Goal: Contribute content: Contribute content

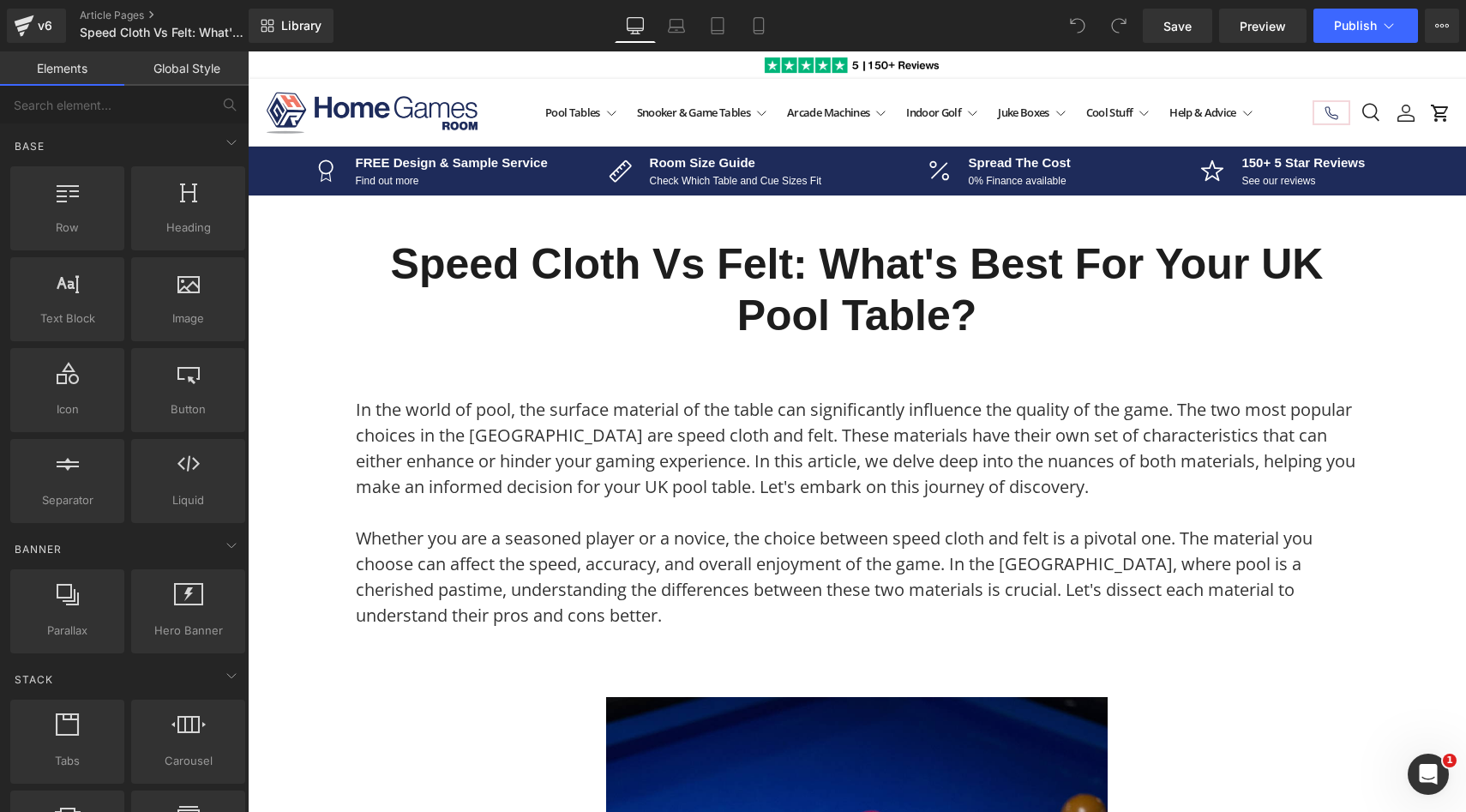
click at [567, 282] on h1 "Speed Cloth vs Felt: What's Best for Your UK Pool Table?" at bounding box center [857, 290] width 1003 height 103
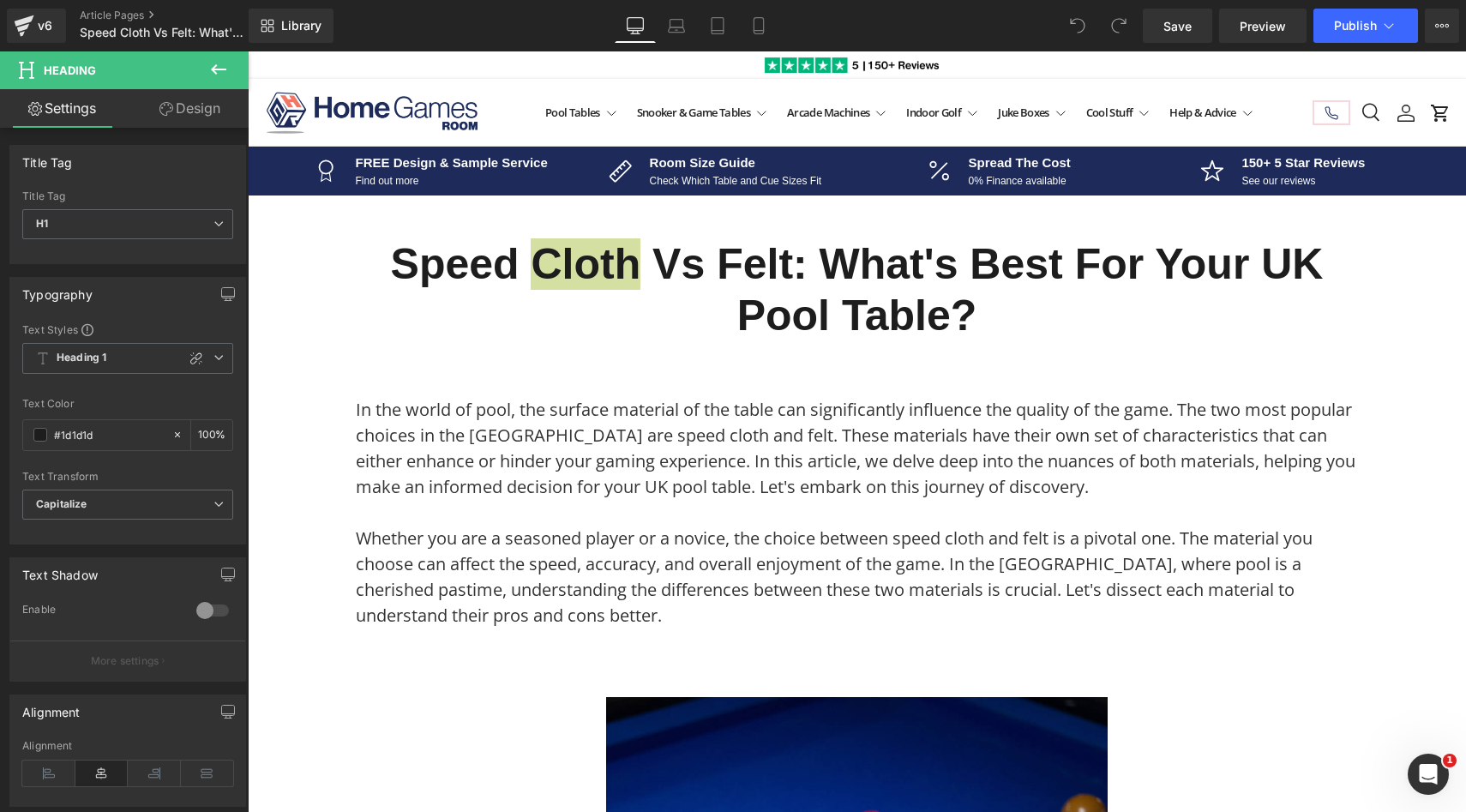
click at [185, 110] on link "Design" at bounding box center [190, 109] width 124 height 39
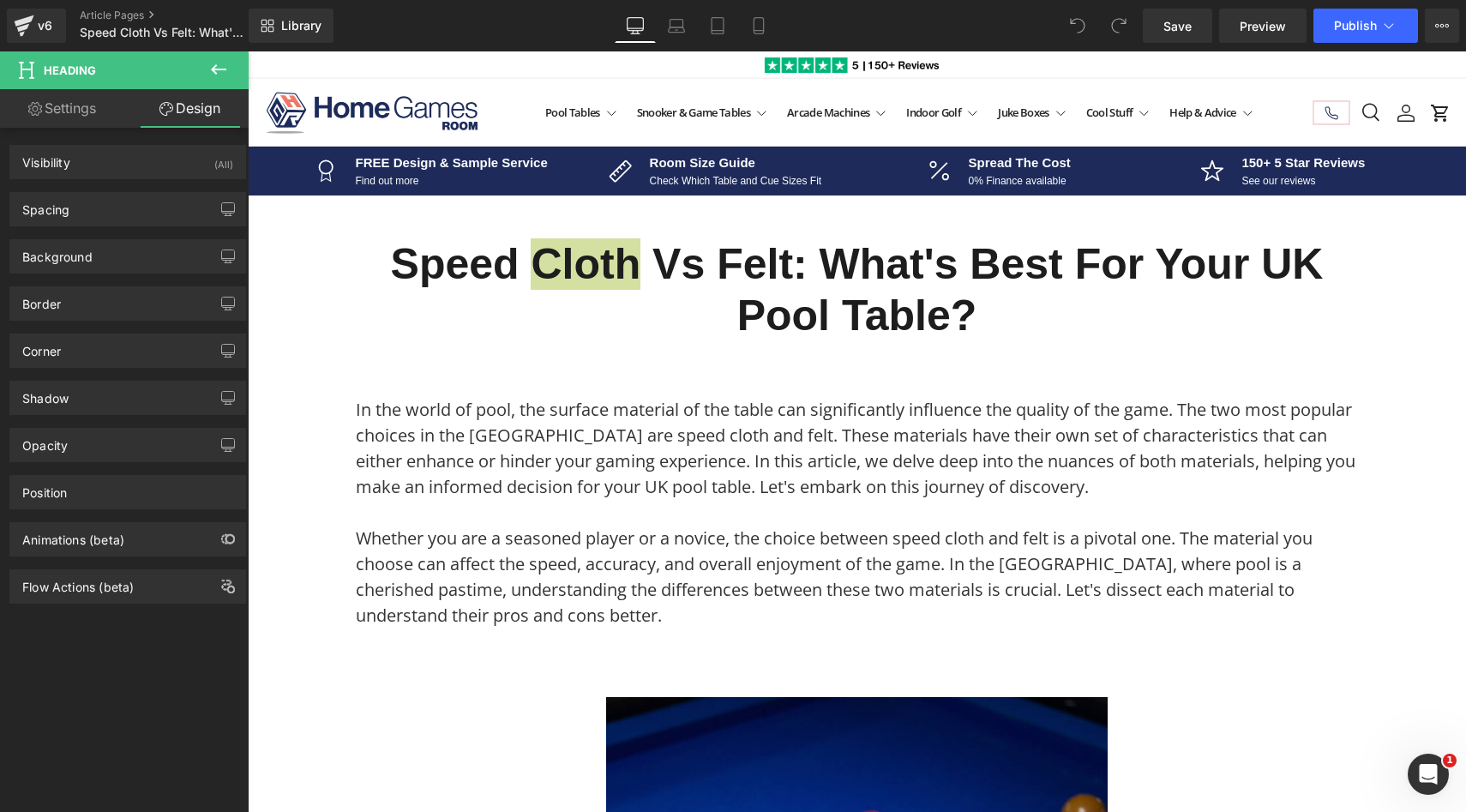
click at [71, 108] on link "Settings" at bounding box center [62, 109] width 124 height 39
type input "100"
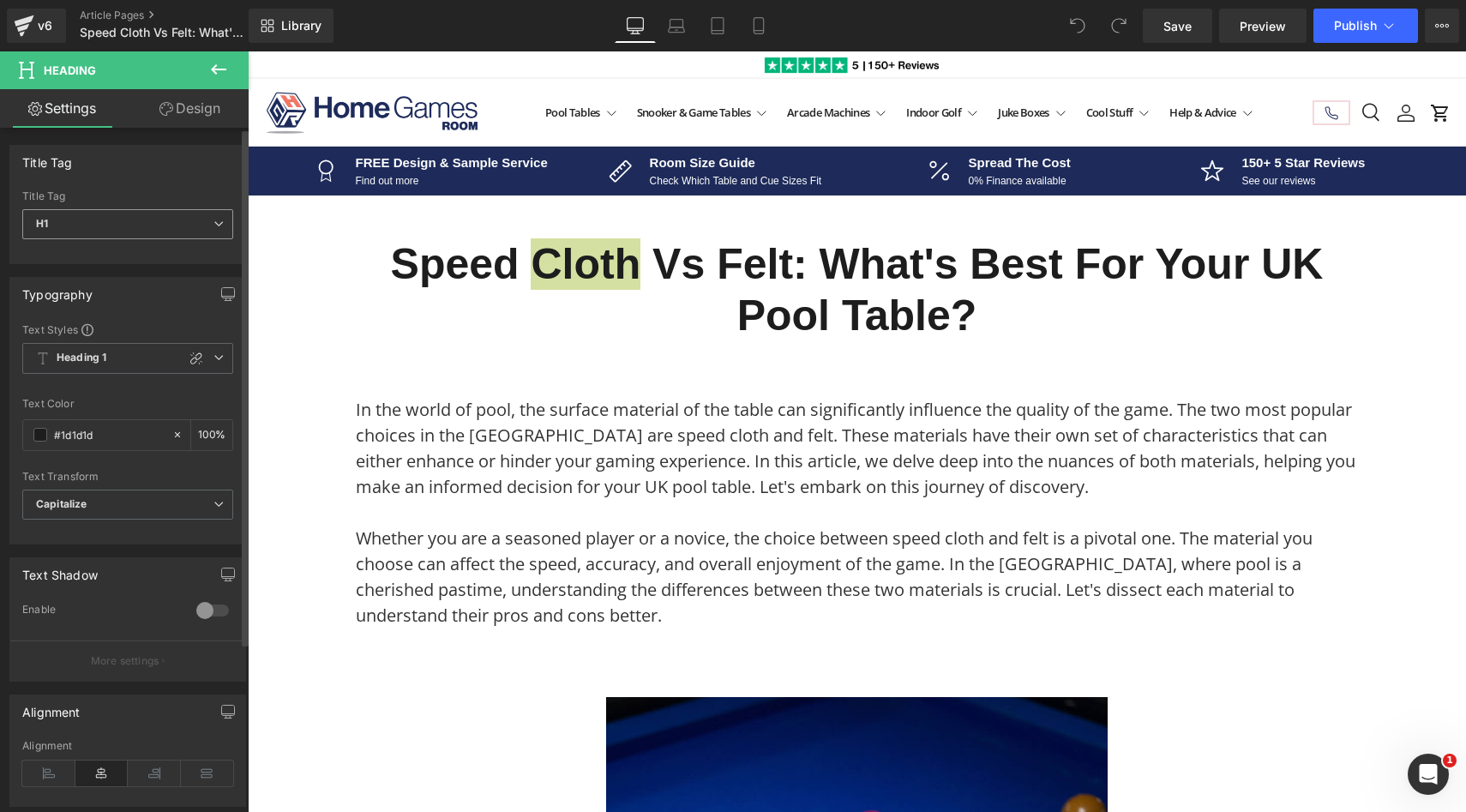
click at [213, 222] on icon at bounding box center [218, 224] width 11 height 11
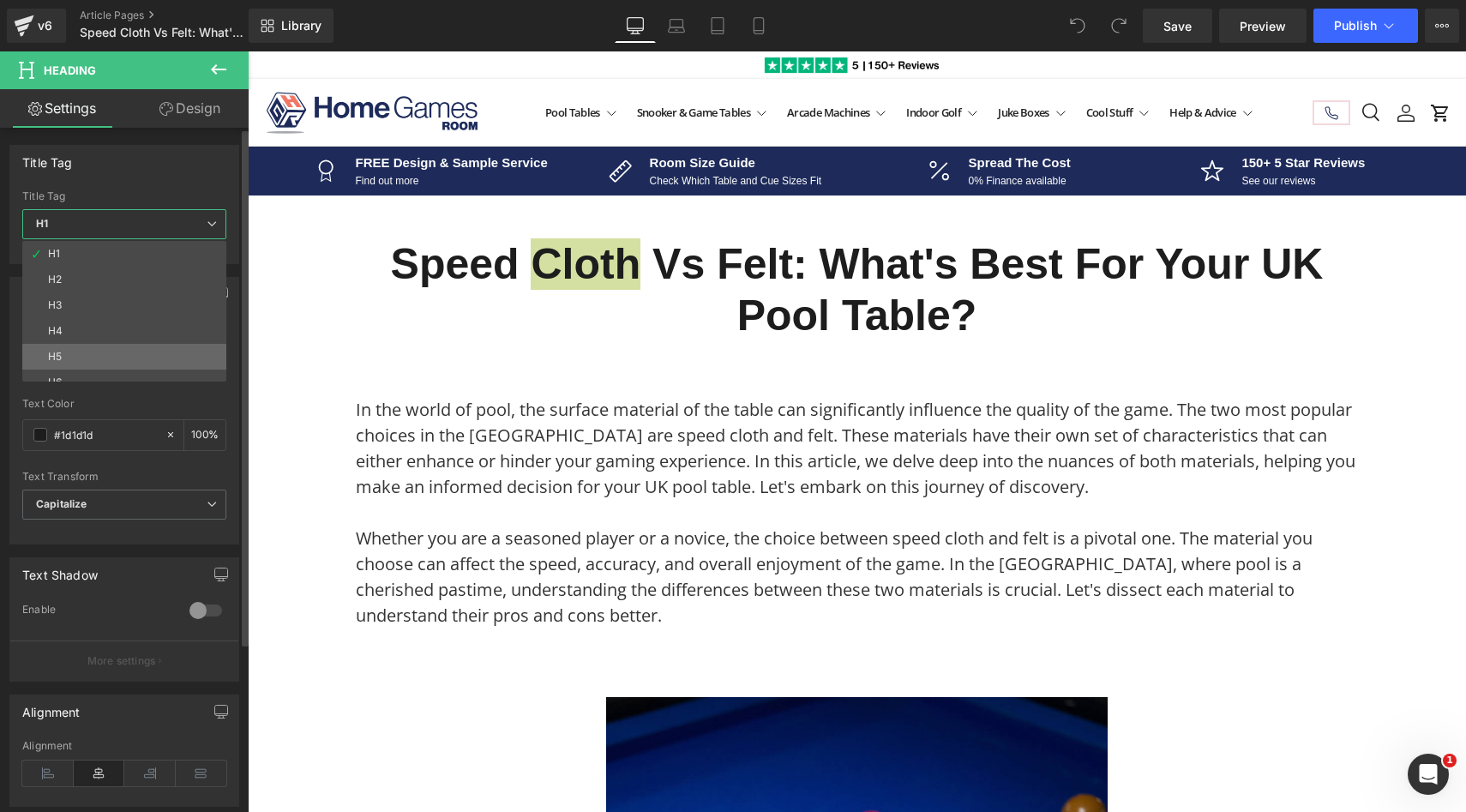
scroll to position [14, 0]
click at [190, 194] on div "Title Tag" at bounding box center [124, 196] width 204 height 12
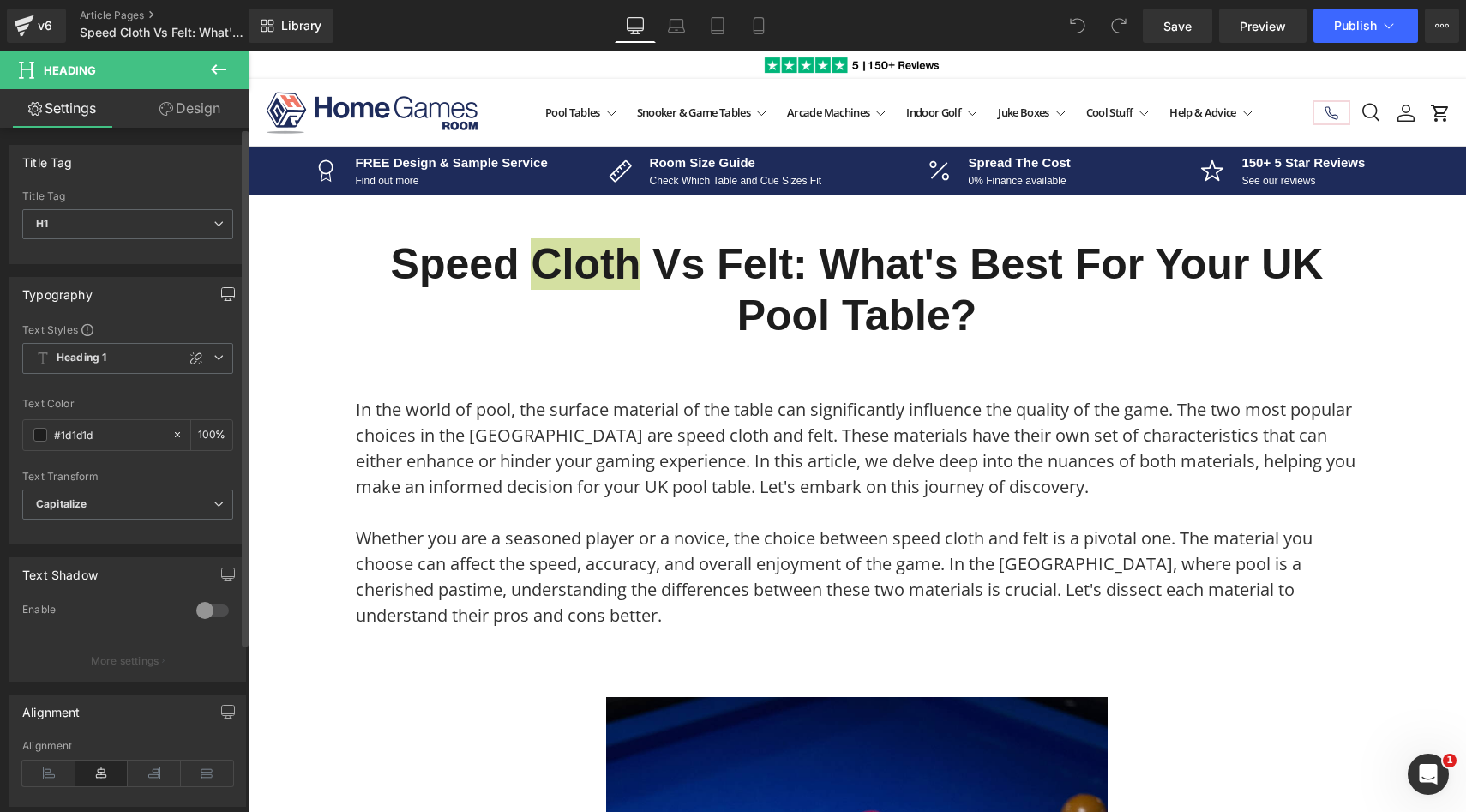
click at [222, 294] on icon "button" at bounding box center [228, 294] width 14 height 14
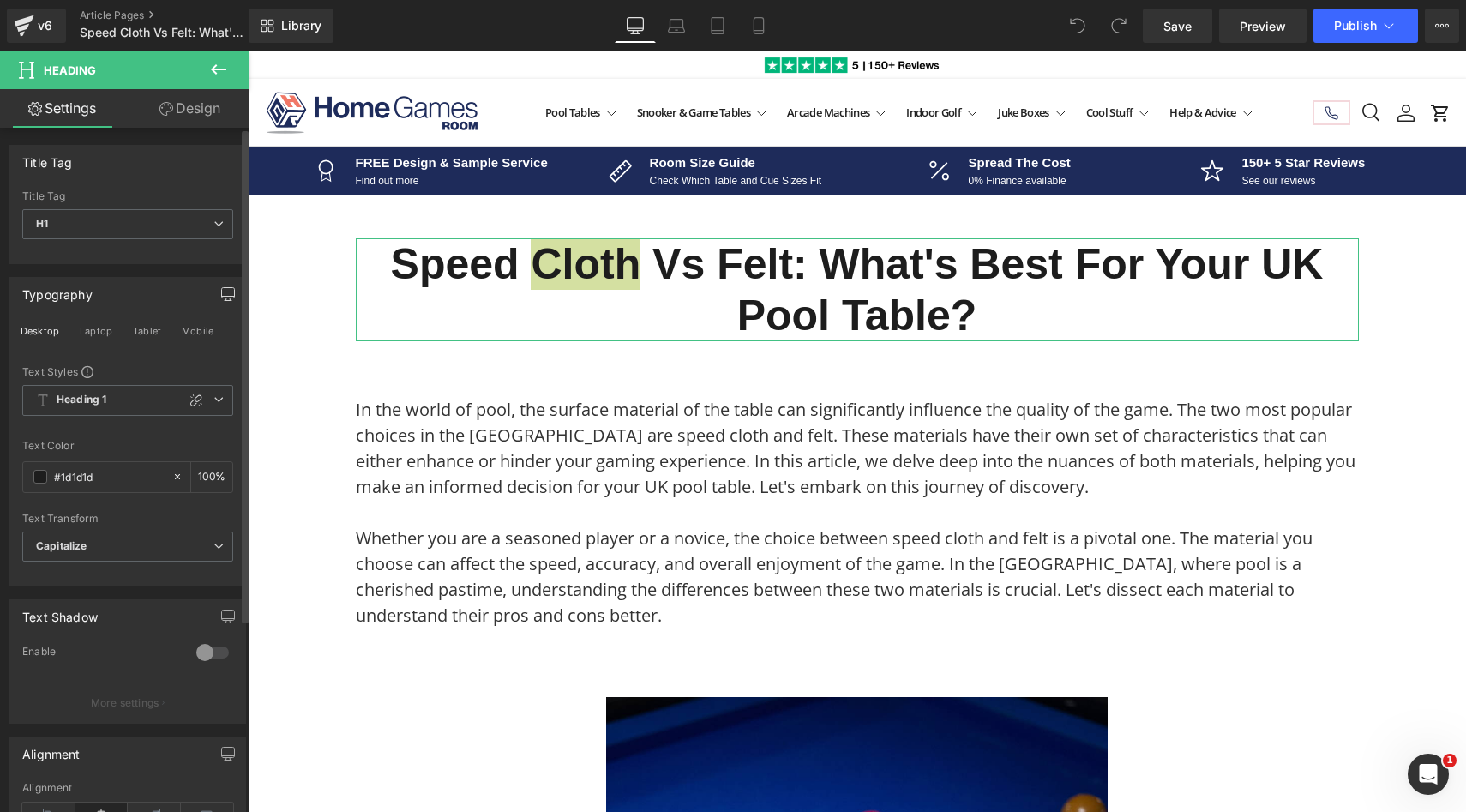
click at [226, 300] on icon "button" at bounding box center [228, 294] width 14 height 14
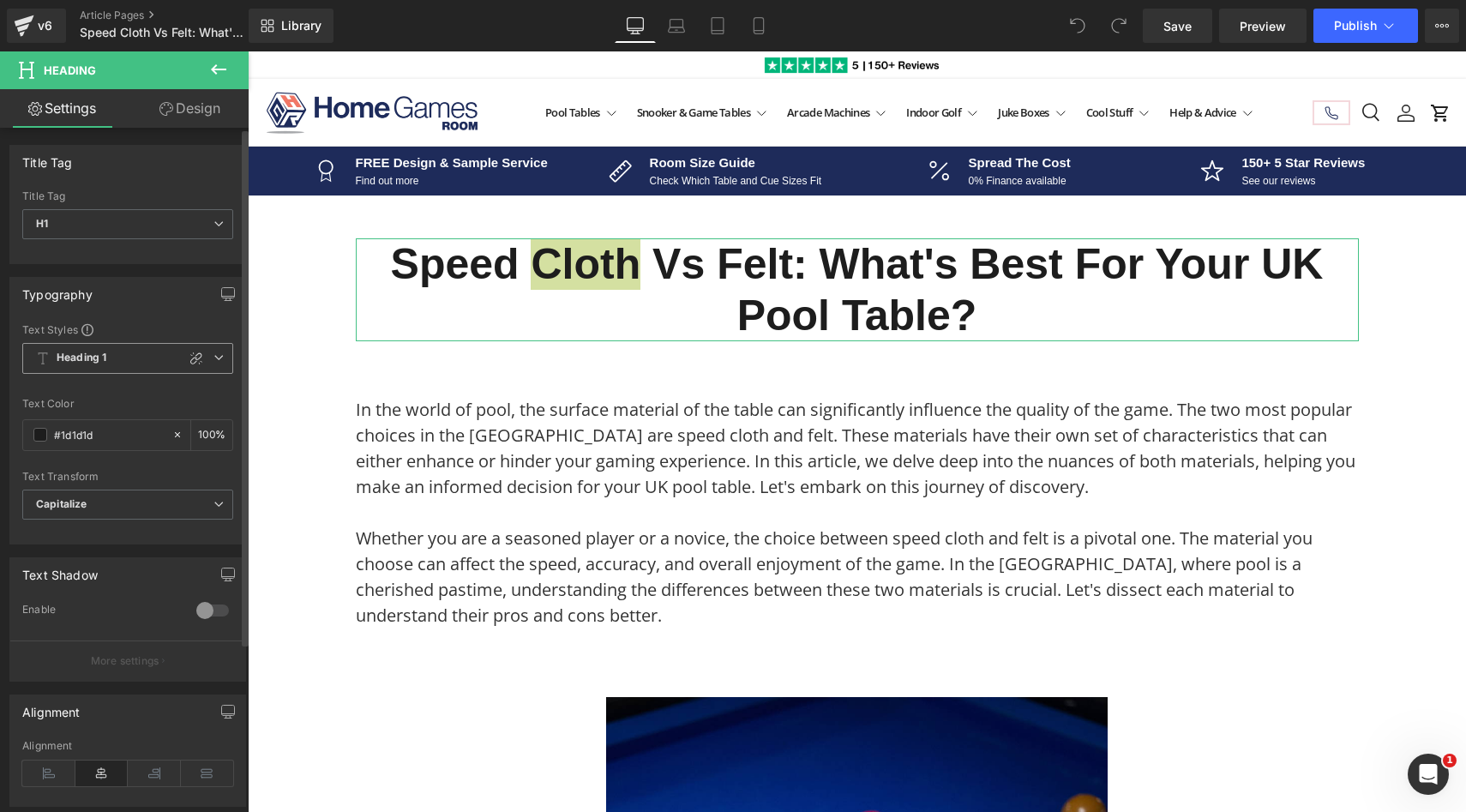
click at [220, 353] on span "Heading 1" at bounding box center [128, 359] width 211 height 31
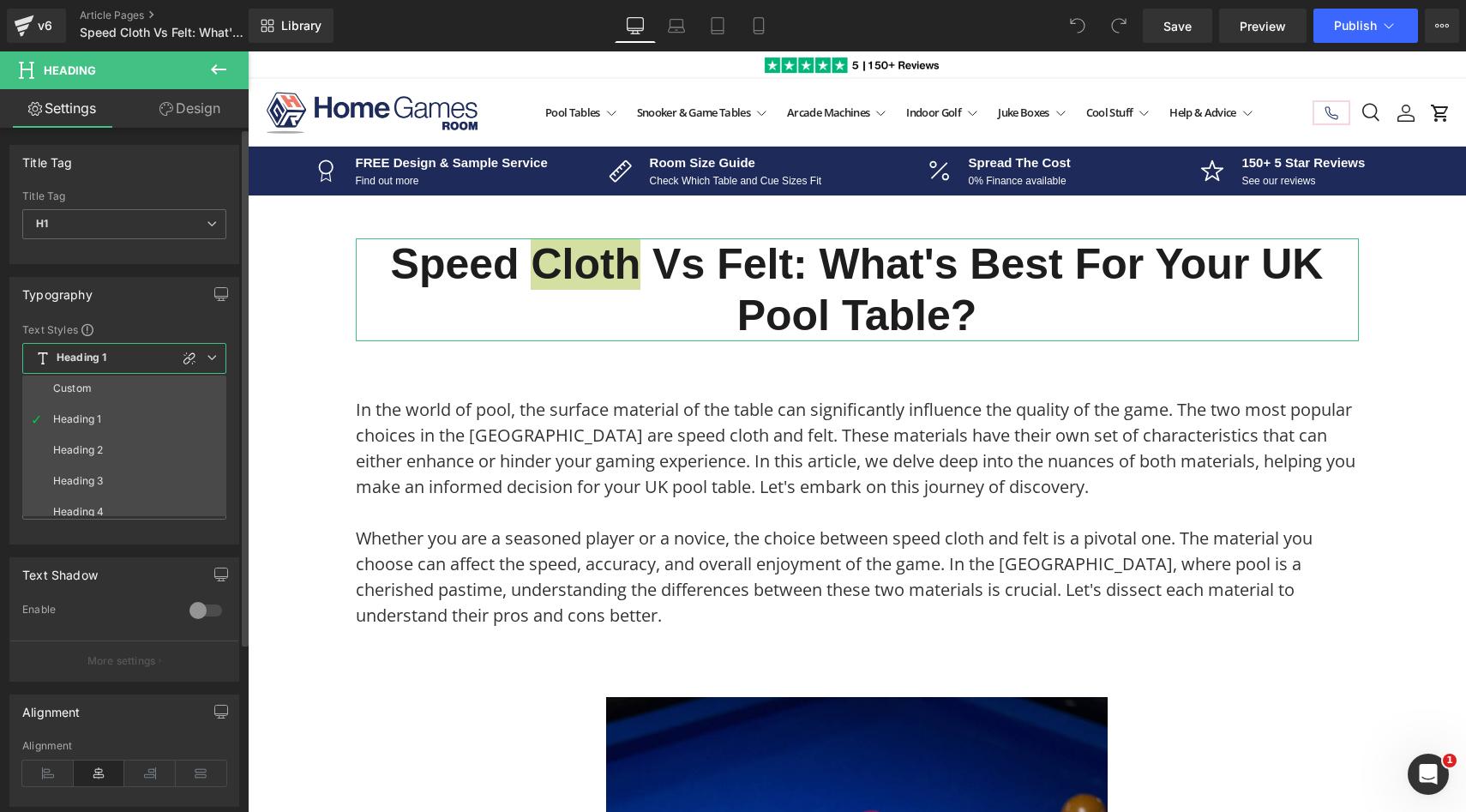
scroll to position [0, 0]
click at [152, 396] on li "Custom" at bounding box center [128, 391] width 212 height 31
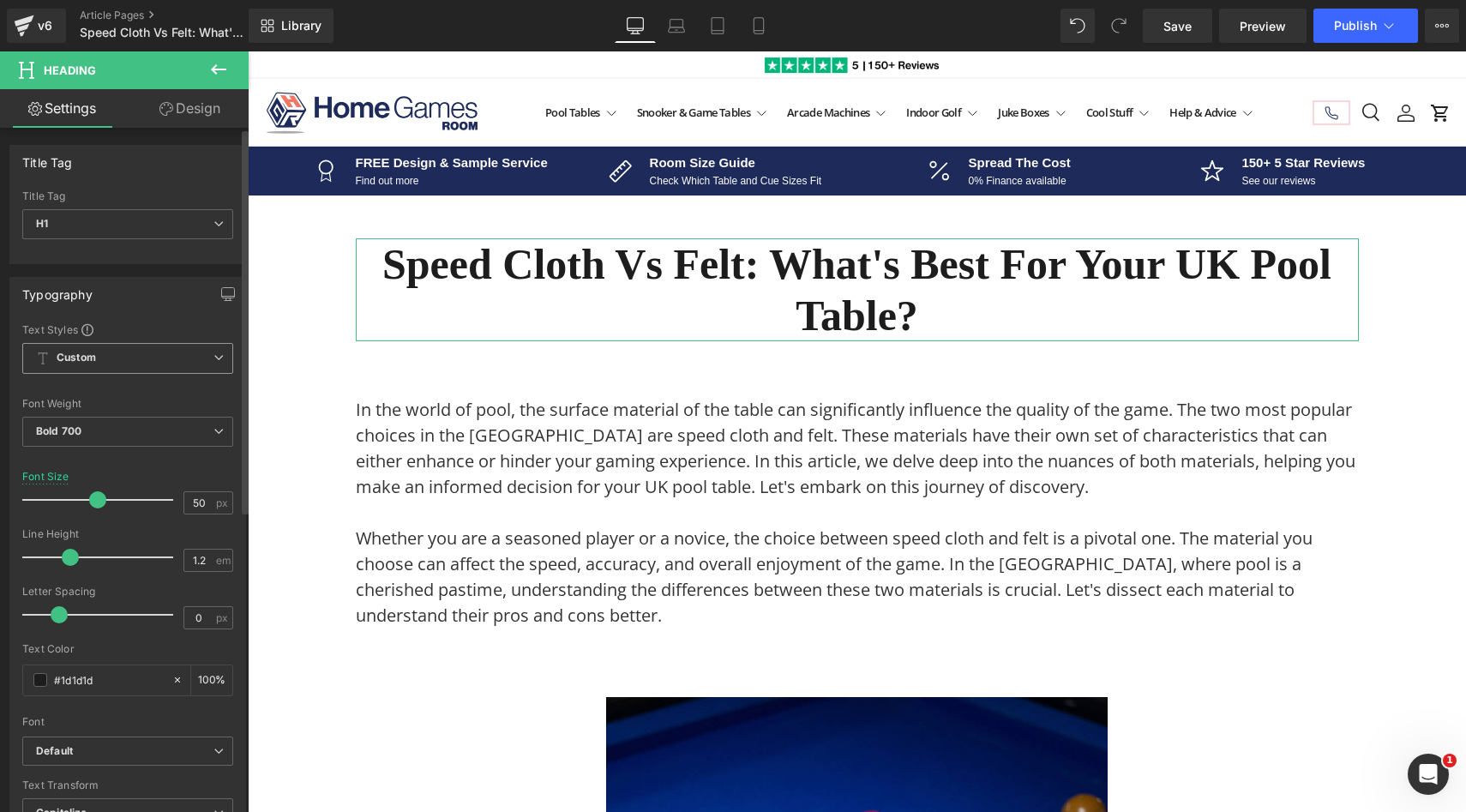
click at [192, 364] on span "Custom" at bounding box center [128, 359] width 211 height 31
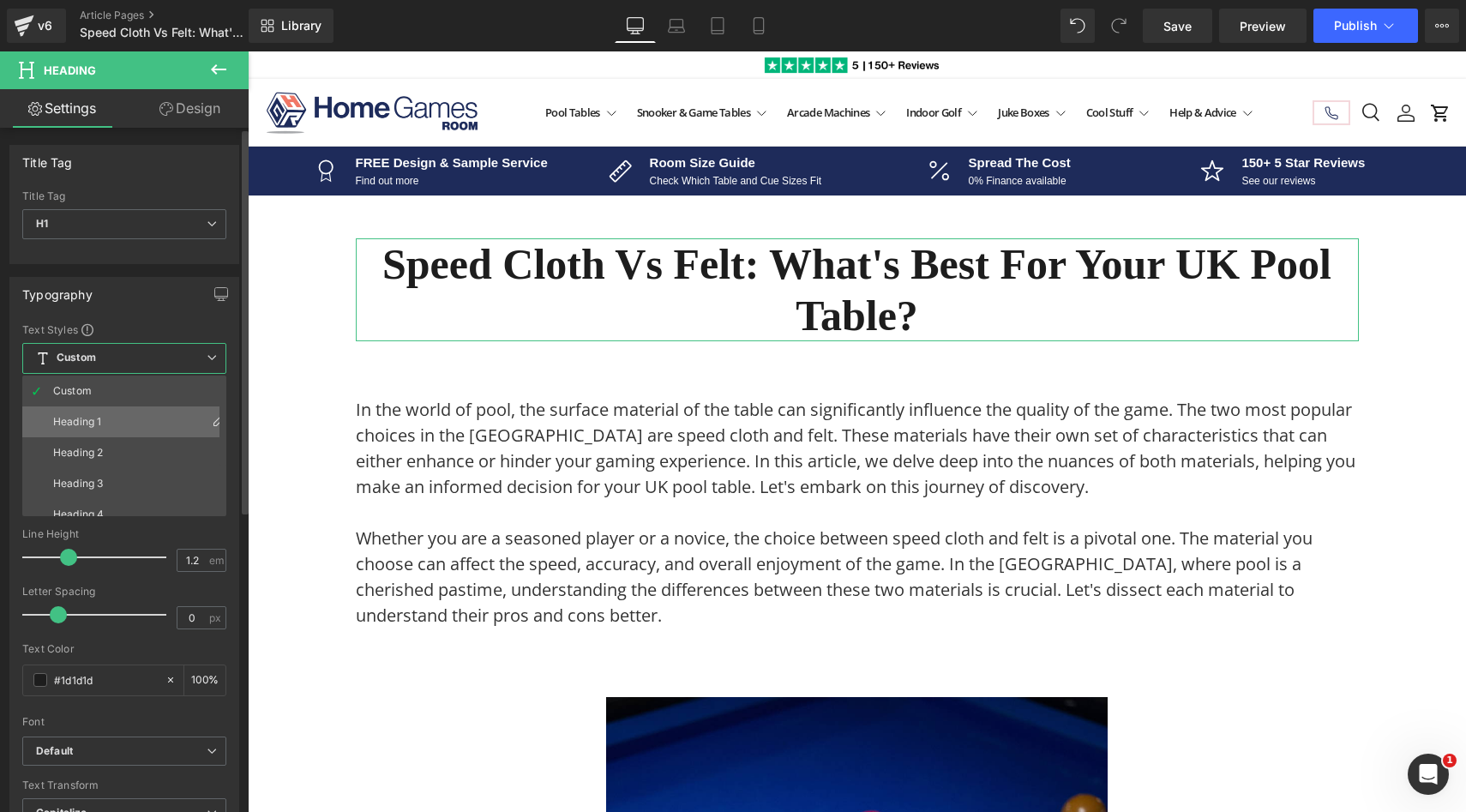
click at [168, 417] on li "Heading 1" at bounding box center [128, 422] width 212 height 31
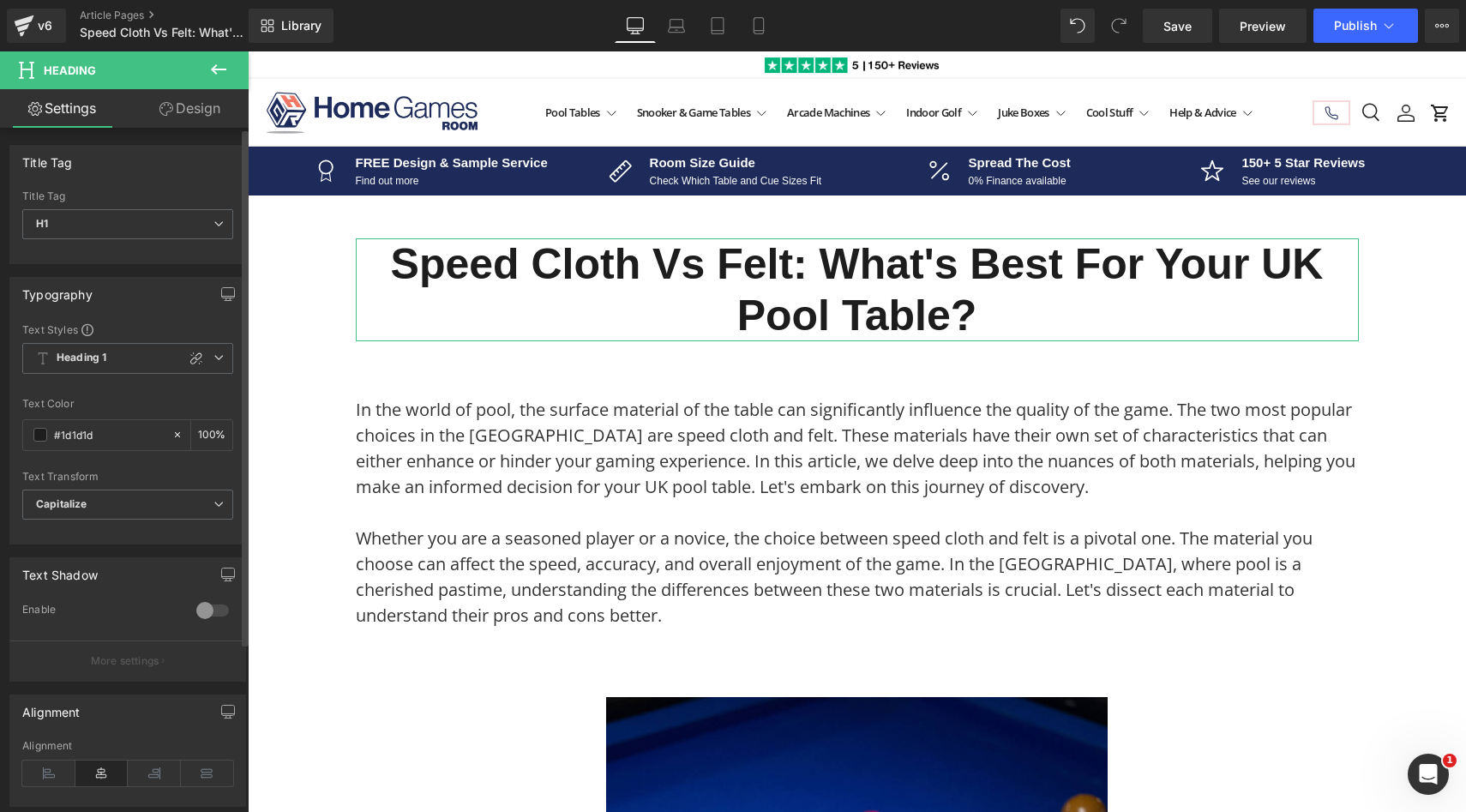
click at [167, 331] on div "Text Styles" at bounding box center [128, 329] width 211 height 14
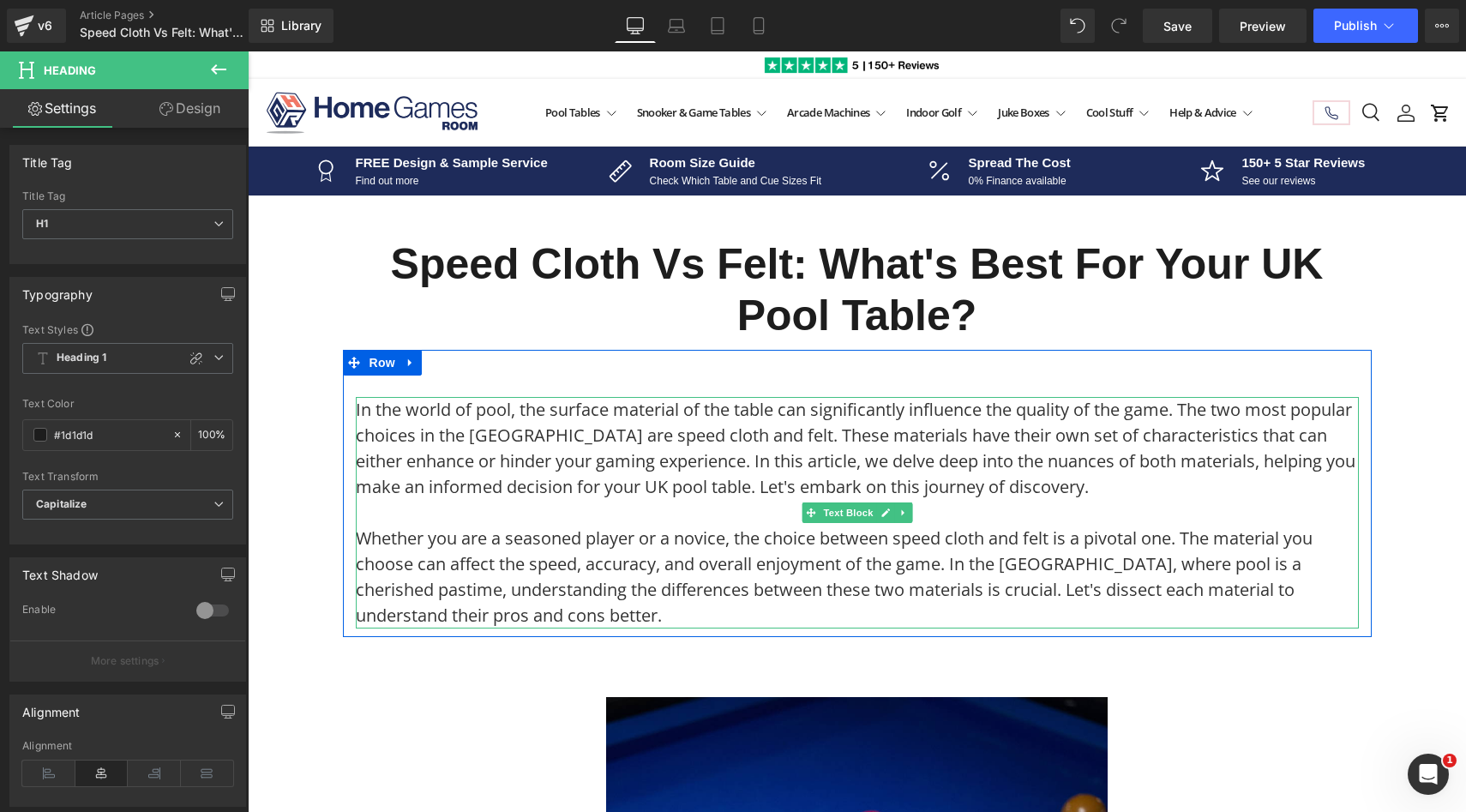
click at [377, 472] on p "In the world of pool, the surface material of the table can significantly influ…" at bounding box center [857, 461] width 1003 height 129
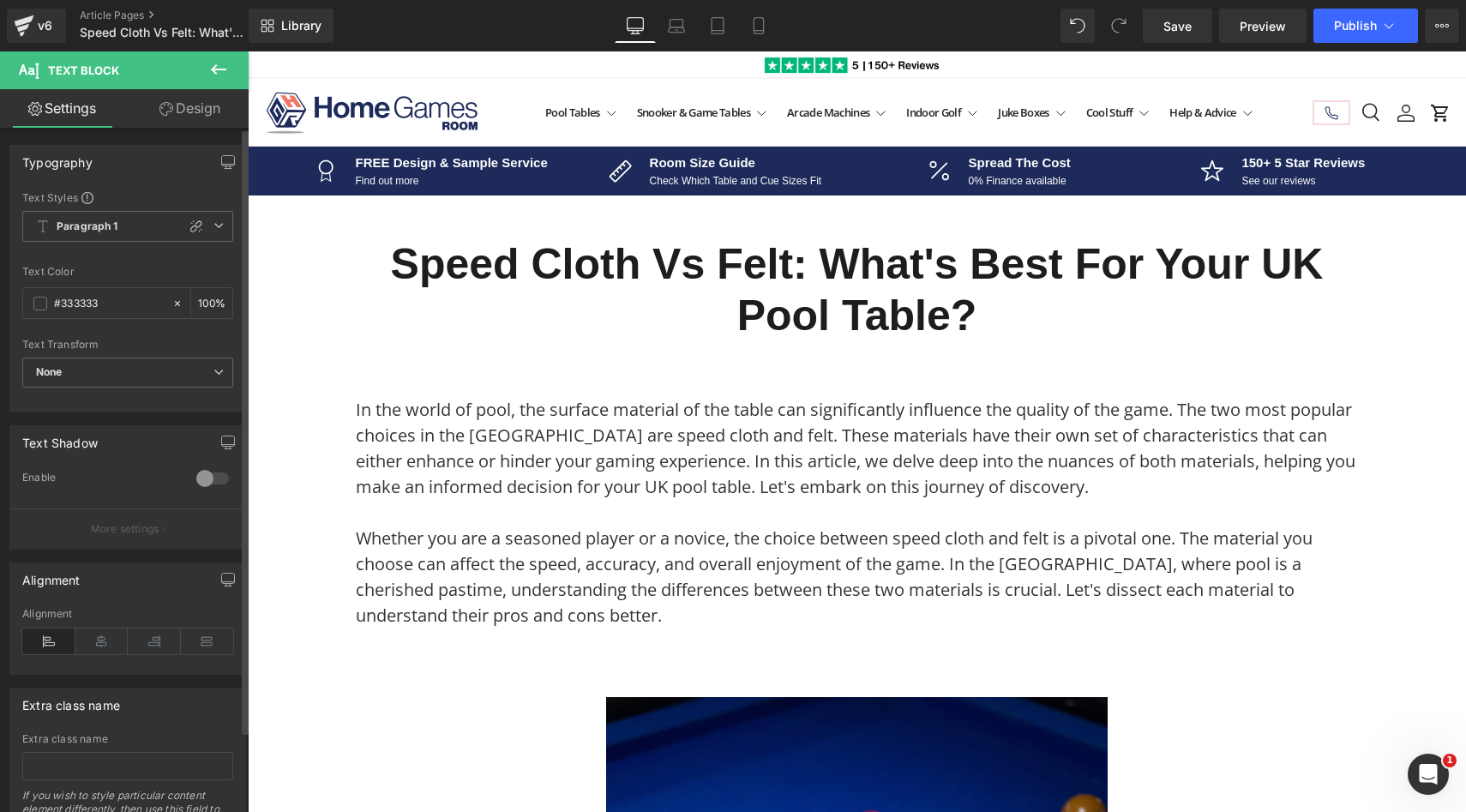
click at [86, 200] on span at bounding box center [87, 198] width 12 height 12
click at [207, 234] on span "Paragraph 1" at bounding box center [128, 227] width 211 height 31
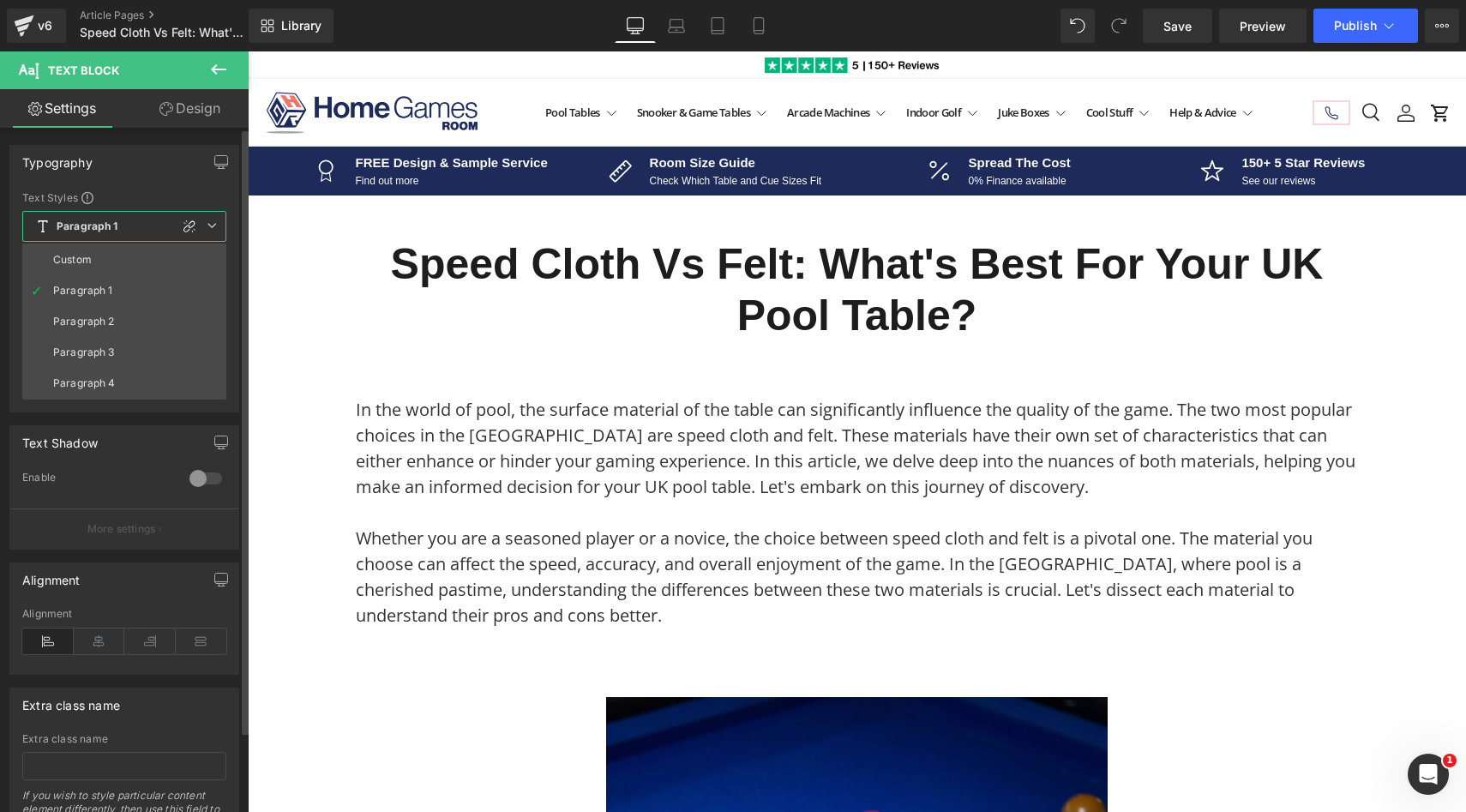
click at [150, 449] on div "Text Shadow" at bounding box center [124, 443] width 228 height 33
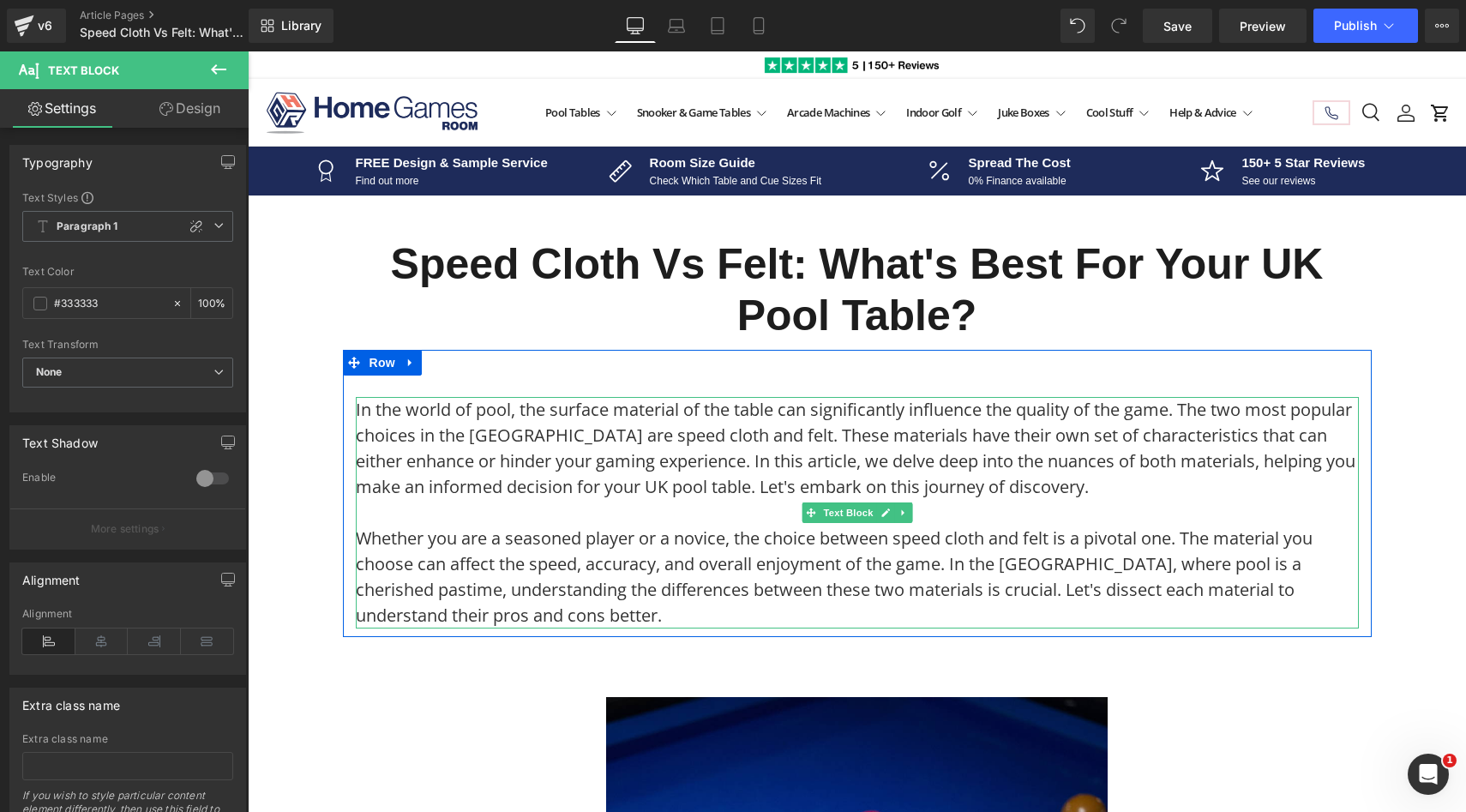
click at [371, 466] on p "In the world of pool, the surface material of the table can significantly influ…" at bounding box center [857, 461] width 1003 height 129
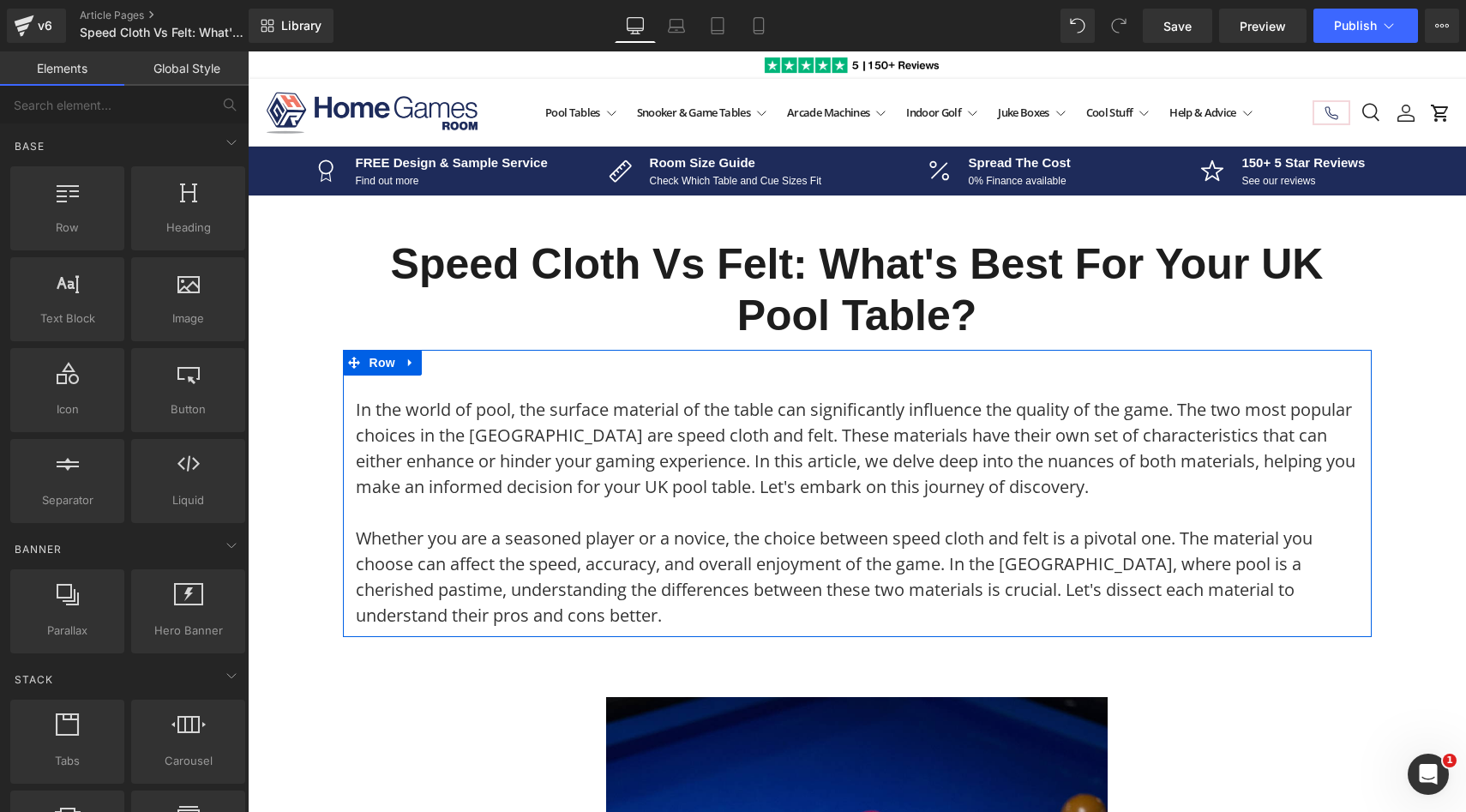
click at [367, 386] on div "In the world of pool, the surface material of the table can significantly influ…" at bounding box center [858, 493] width 1029 height 287
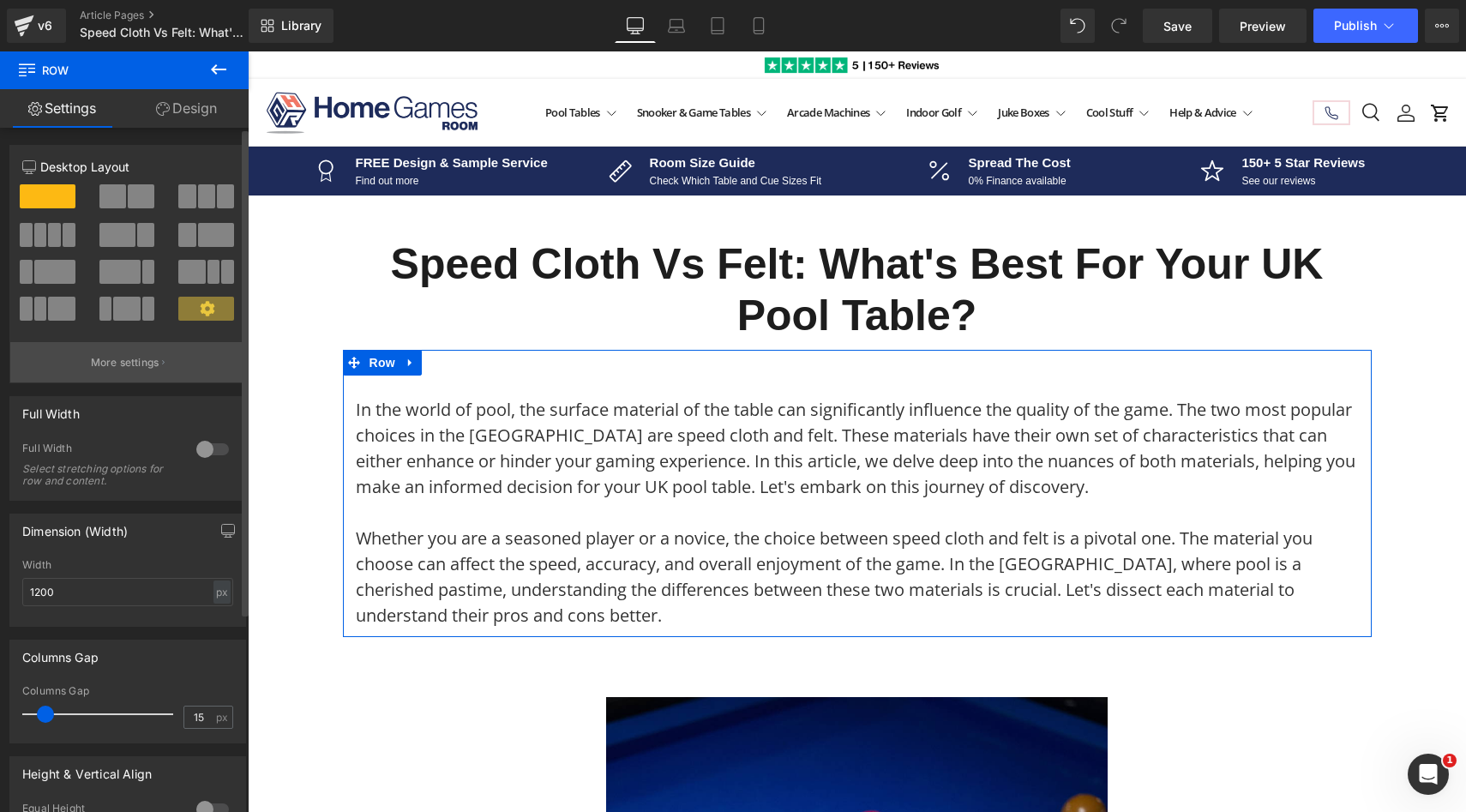
click at [131, 356] on p "More settings" at bounding box center [125, 362] width 69 height 16
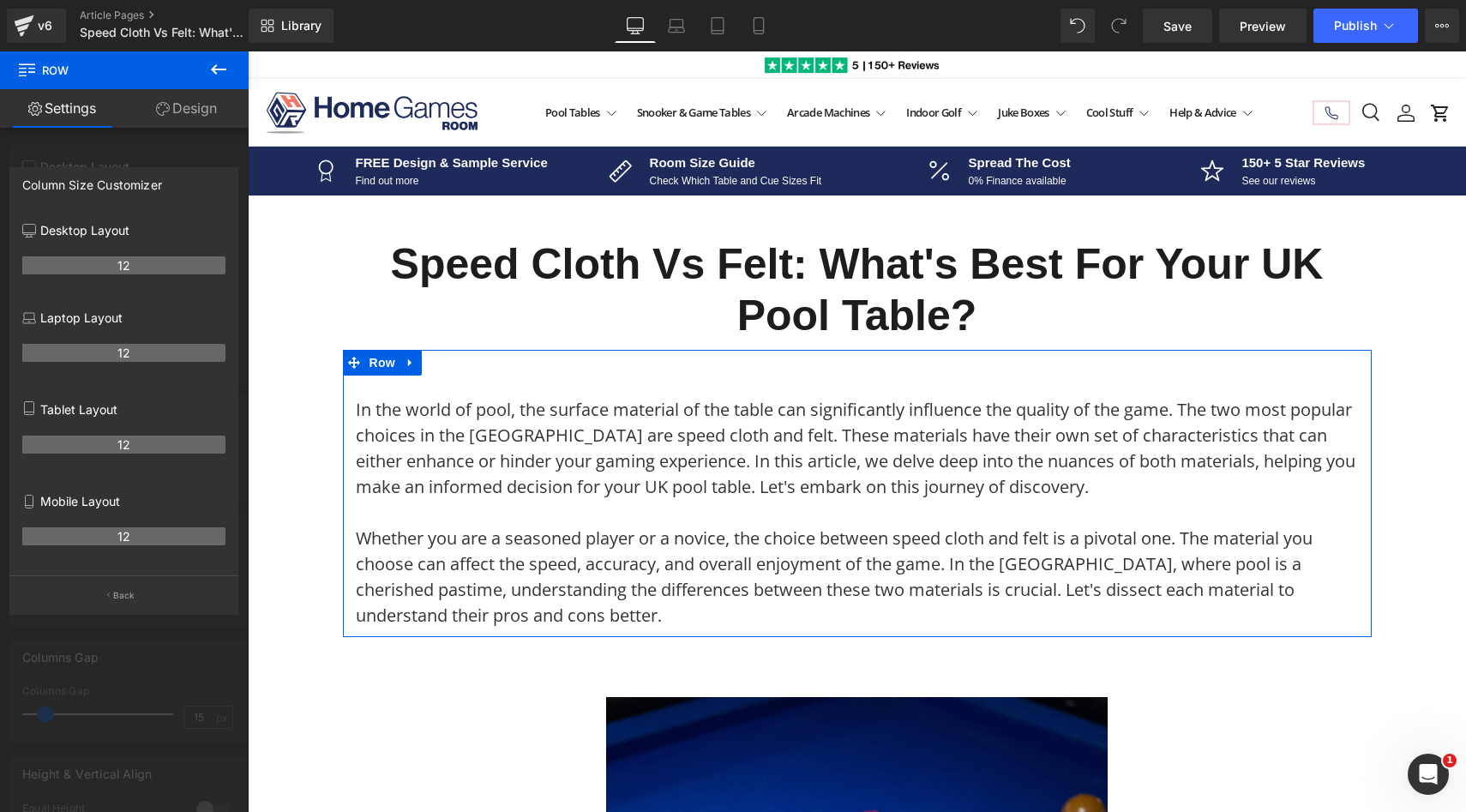
click at [168, 117] on link "Design" at bounding box center [186, 109] width 124 height 39
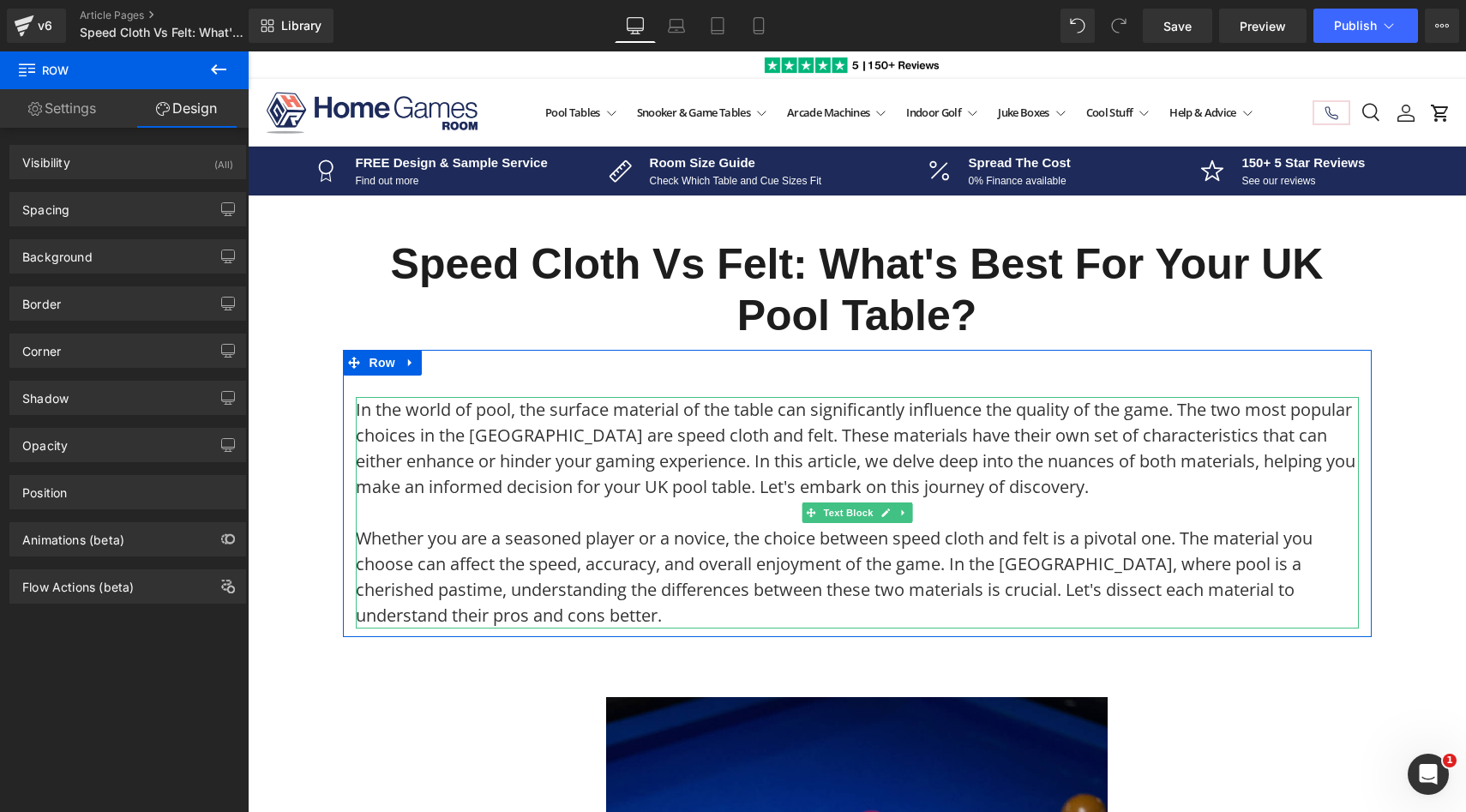
click at [409, 514] on p "In the world of pool, the surface material of the table can significantly influ…" at bounding box center [857, 461] width 1003 height 129
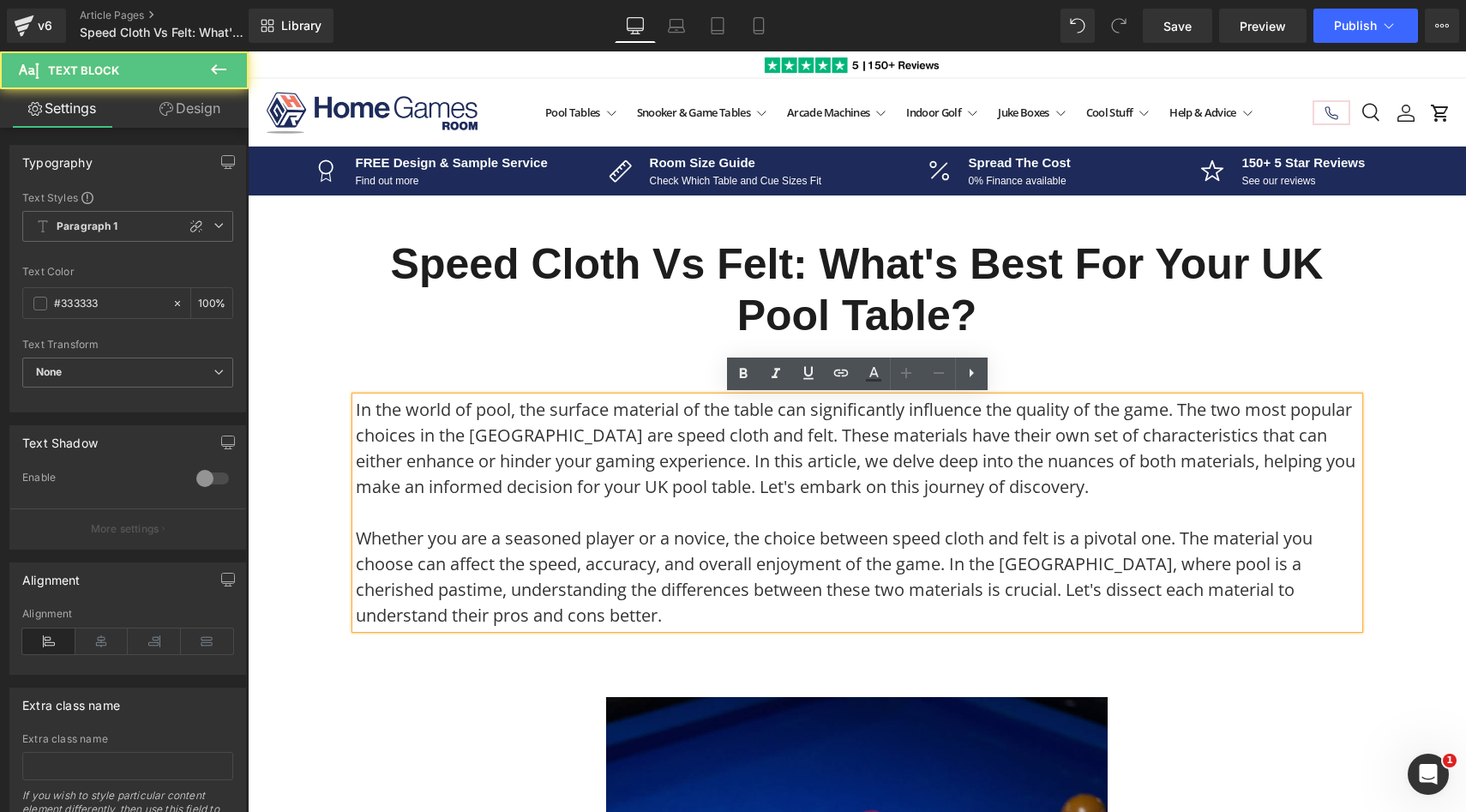
click at [409, 514] on p "In the world of pool, the surface material of the table can significantly influ…" at bounding box center [857, 461] width 1003 height 129
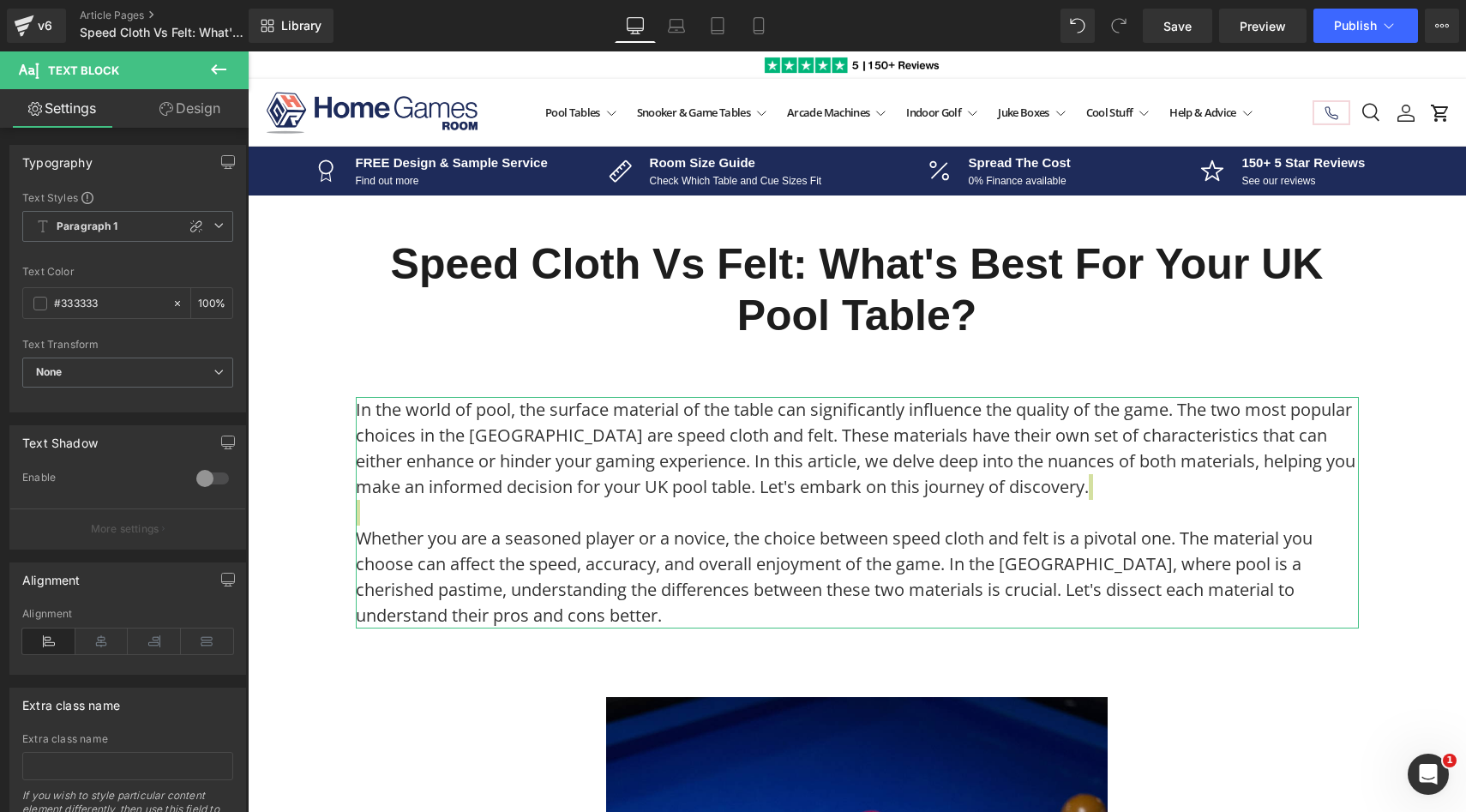
click at [179, 118] on link "Design" at bounding box center [190, 109] width 124 height 39
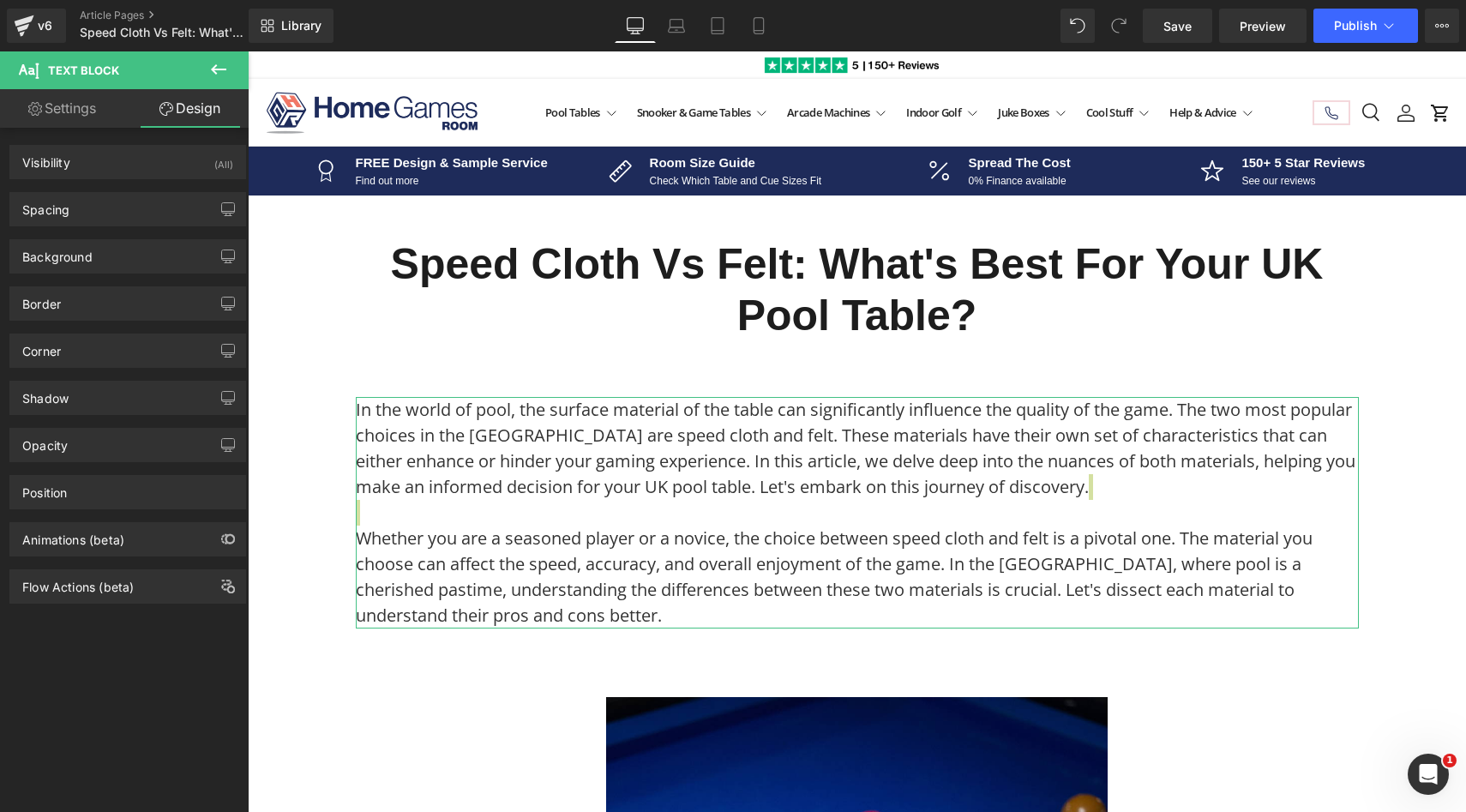
type input "0"
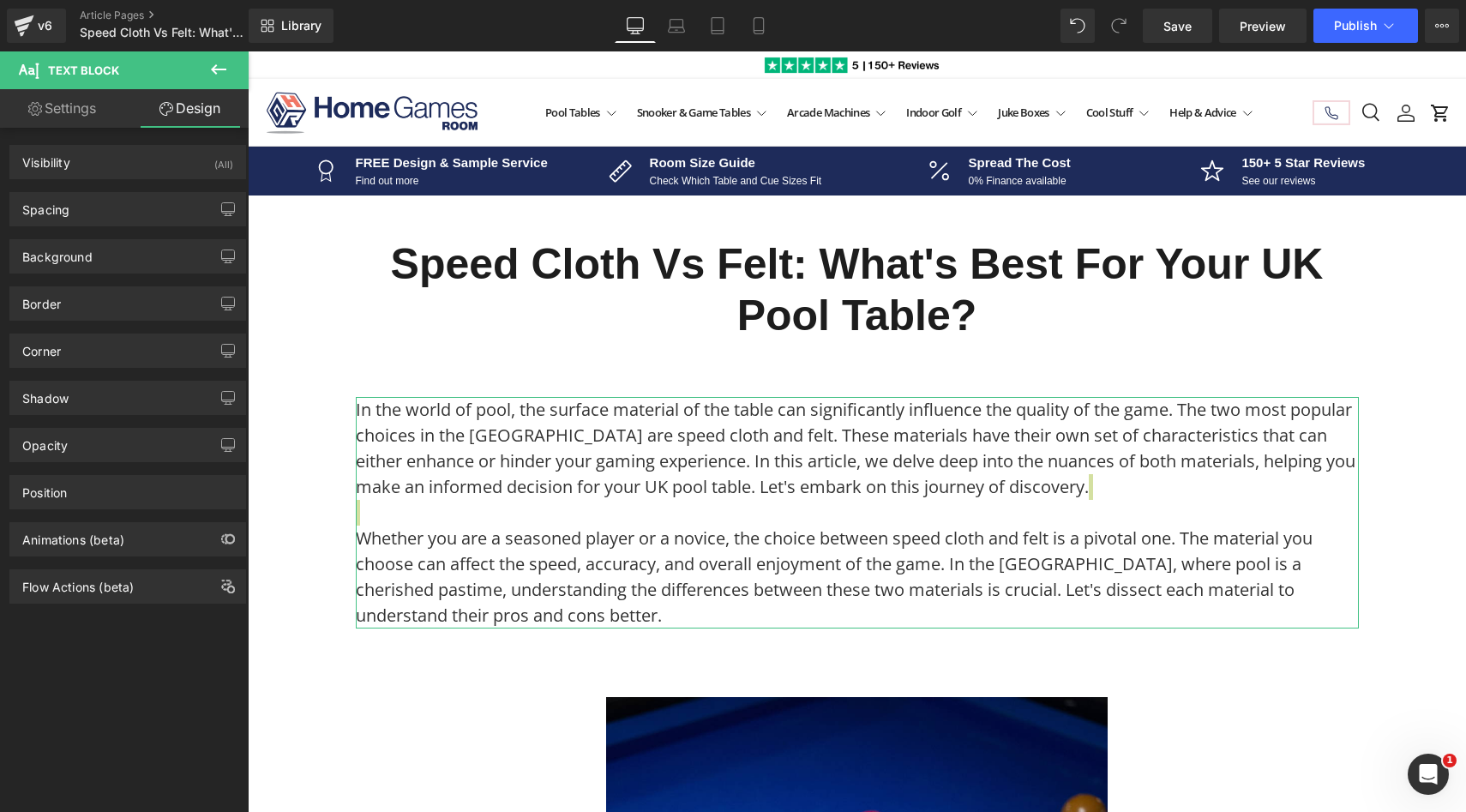
type input "0"
click at [125, 165] on div "Visibility (All)" at bounding box center [128, 162] width 234 height 33
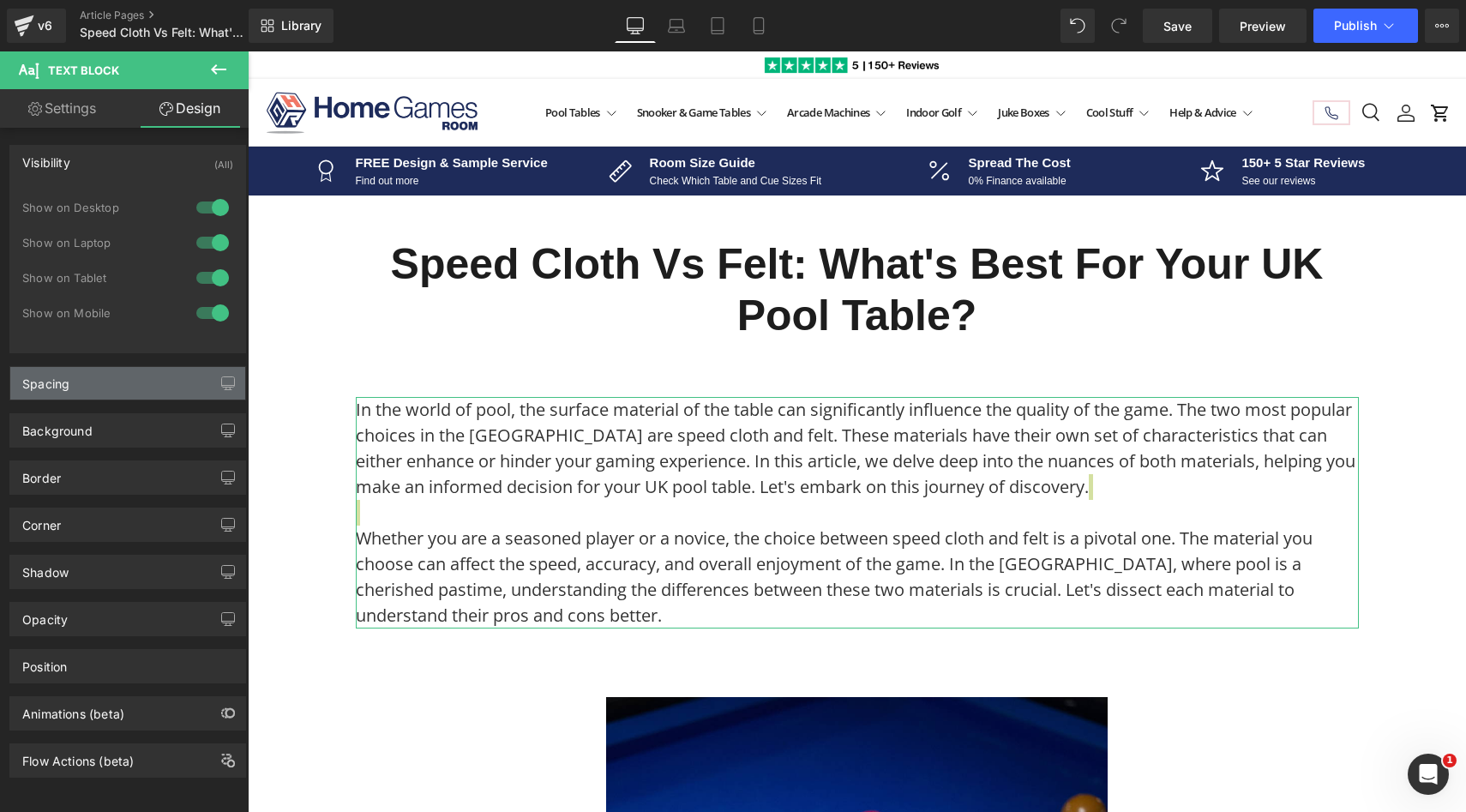
click at [101, 390] on div "Spacing" at bounding box center [128, 384] width 234 height 33
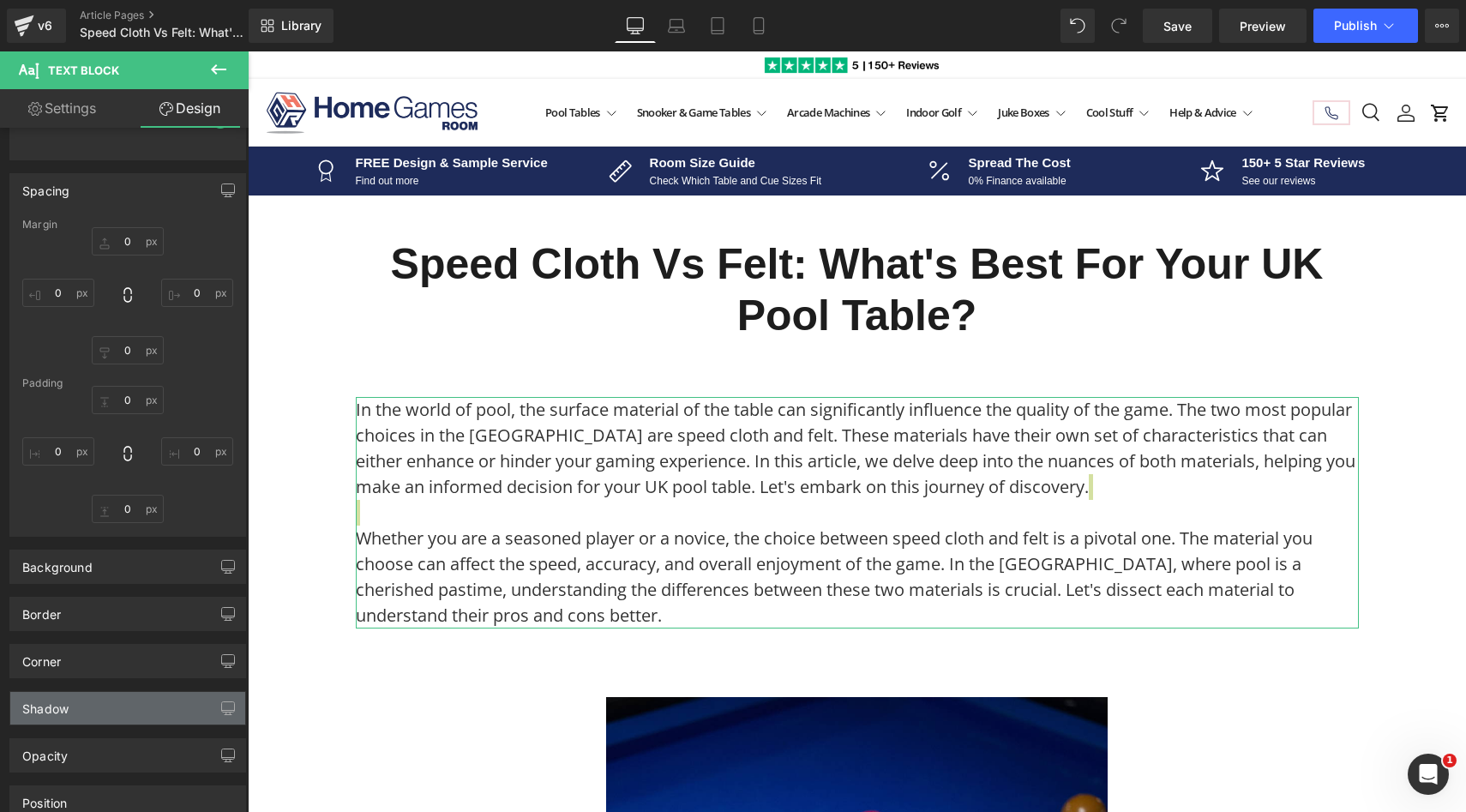
scroll to position [344, 0]
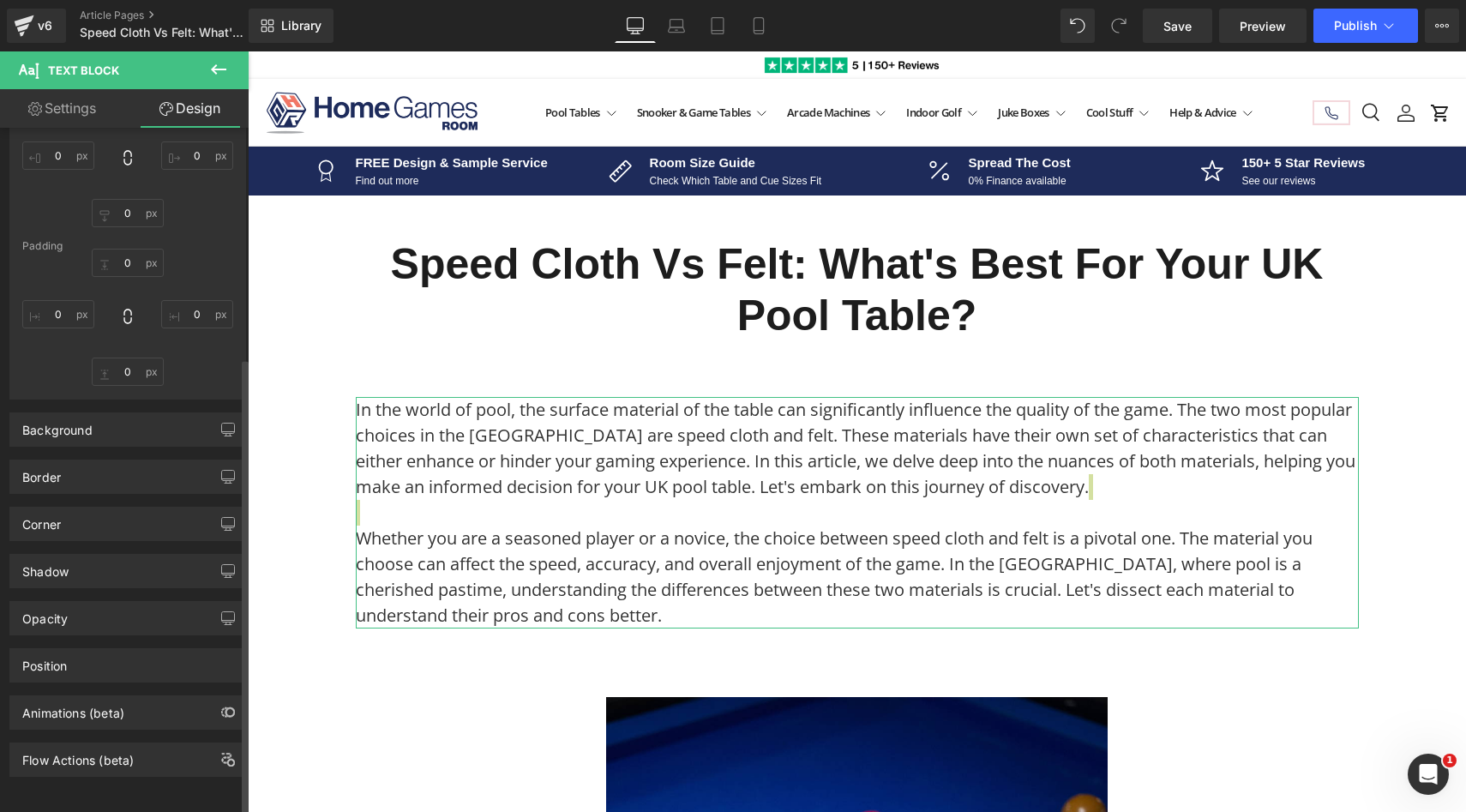
click at [123, 447] on div "Border Border Style Custom Border Solid Border Dashed Border Dotted Custom Cust…" at bounding box center [128, 470] width 257 height 47
click at [135, 415] on div "Background" at bounding box center [128, 430] width 234 height 33
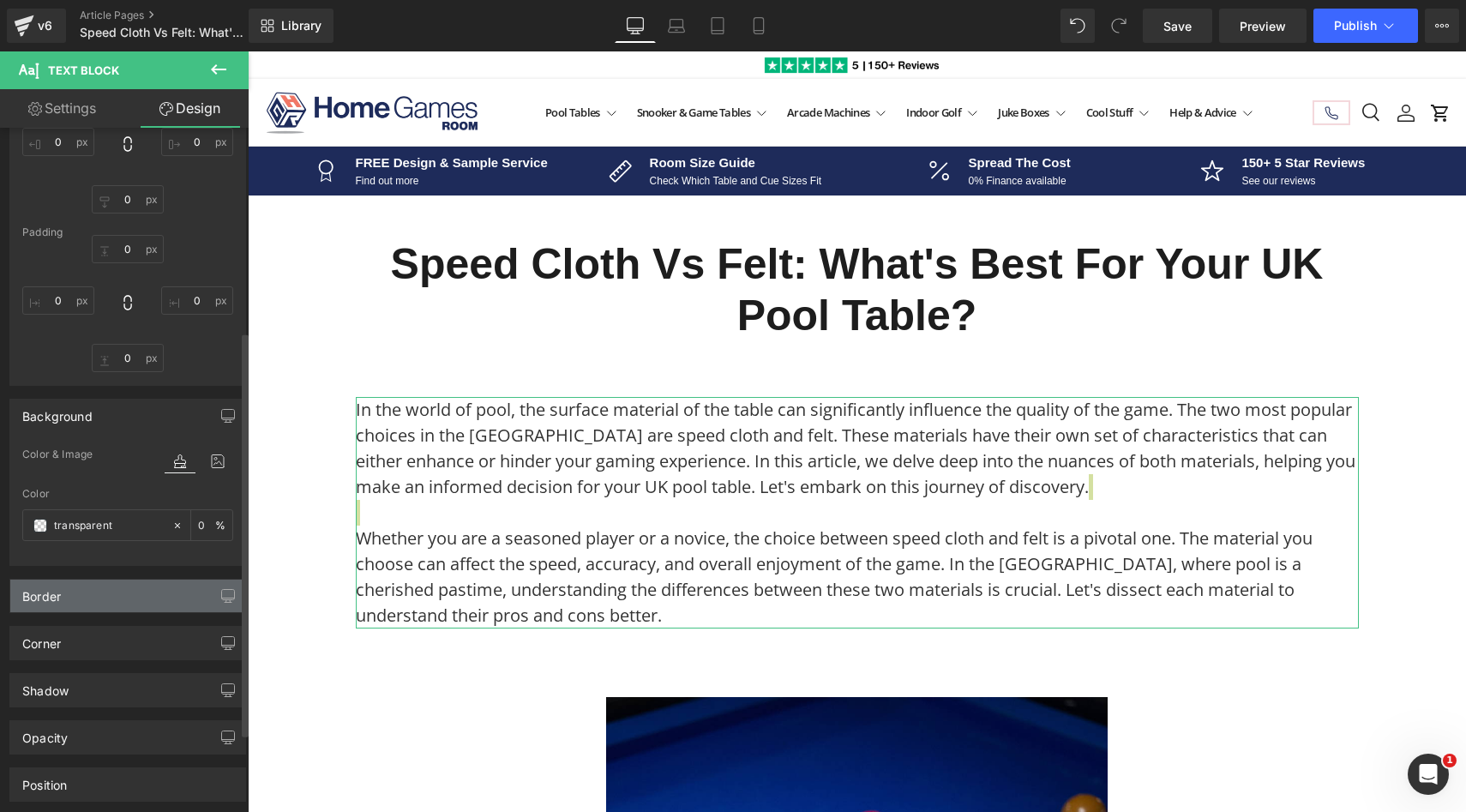
click at [139, 597] on div "Border" at bounding box center [128, 596] width 234 height 33
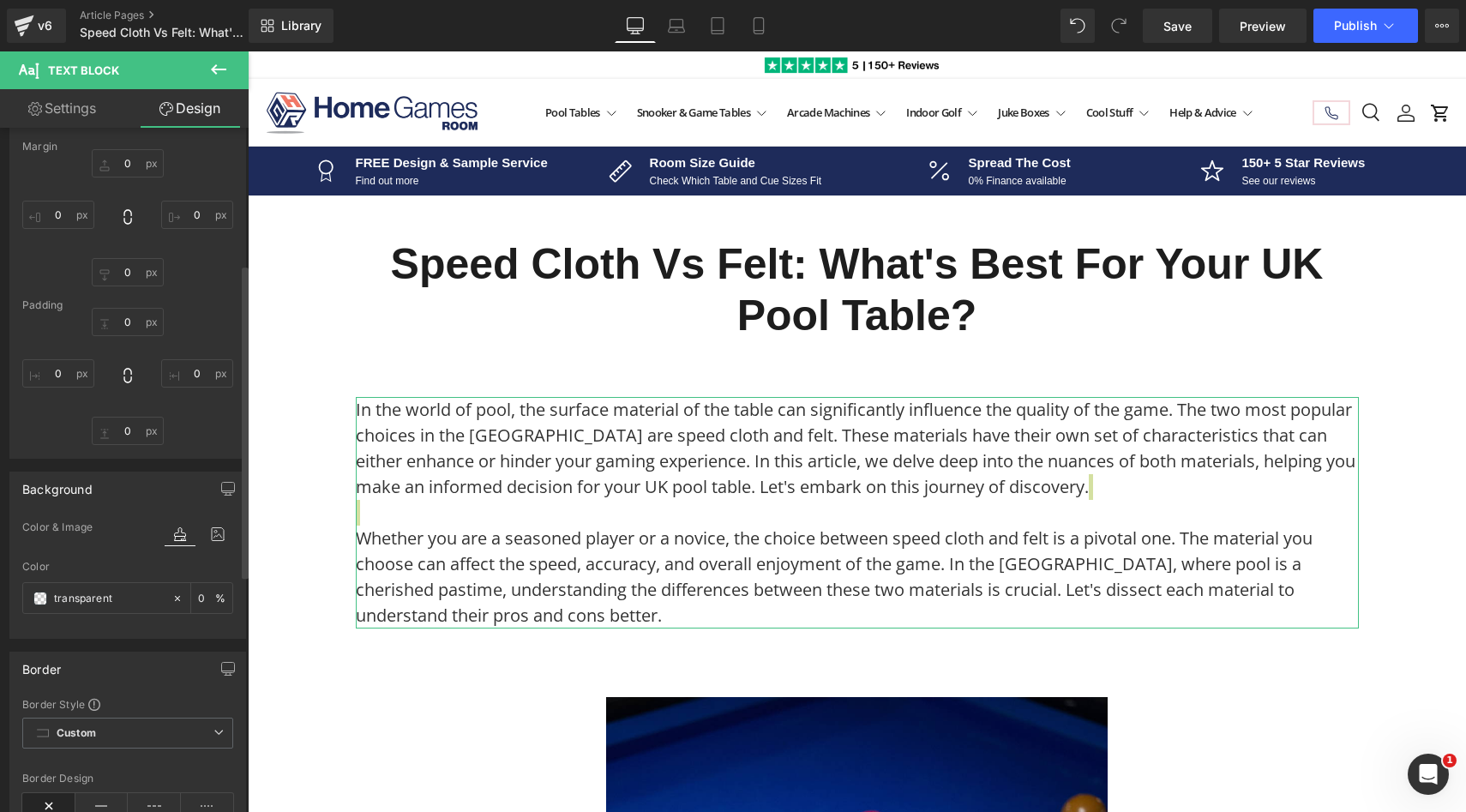
scroll to position [0, 0]
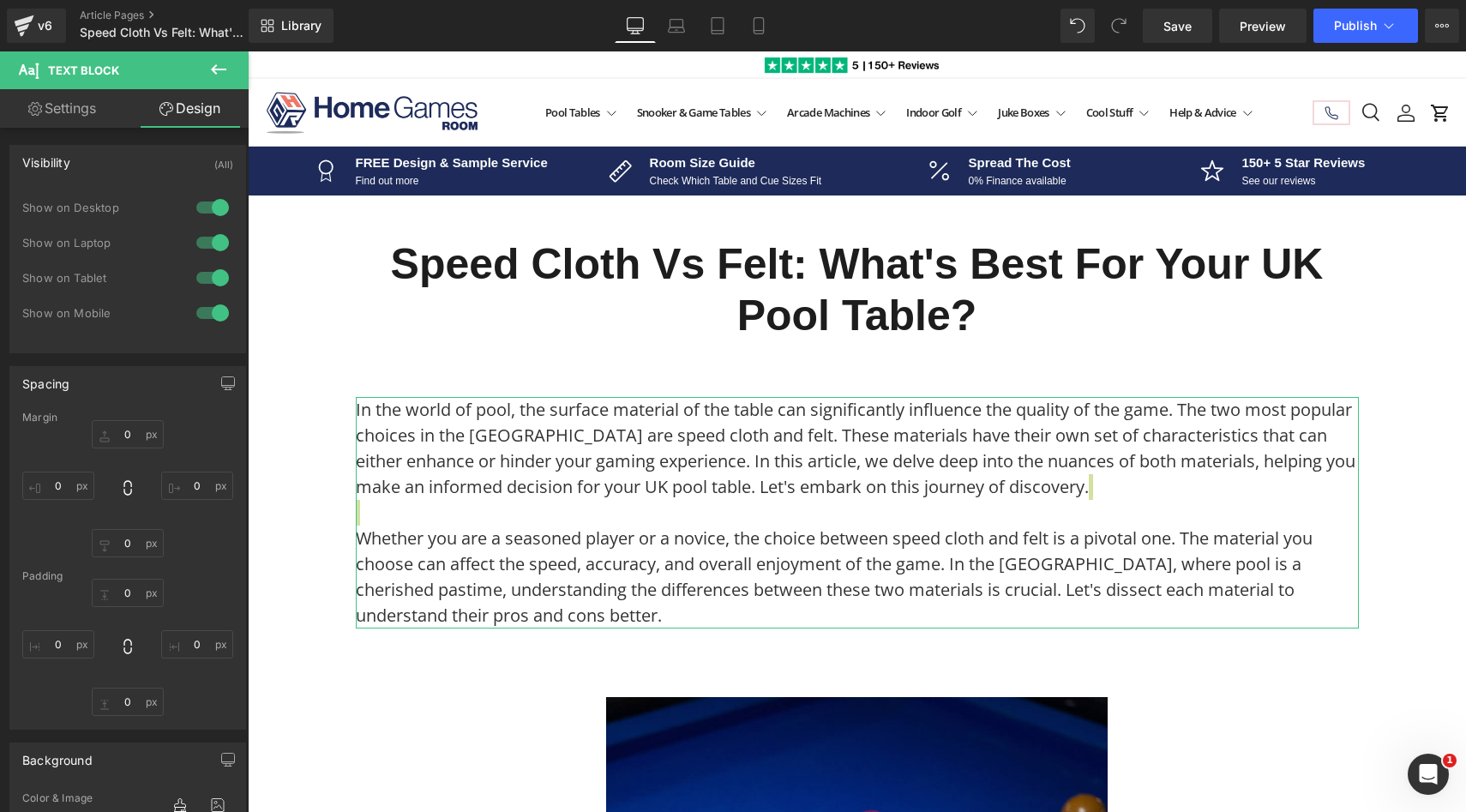
click at [72, 109] on link "Settings" at bounding box center [62, 109] width 124 height 39
type input "100"
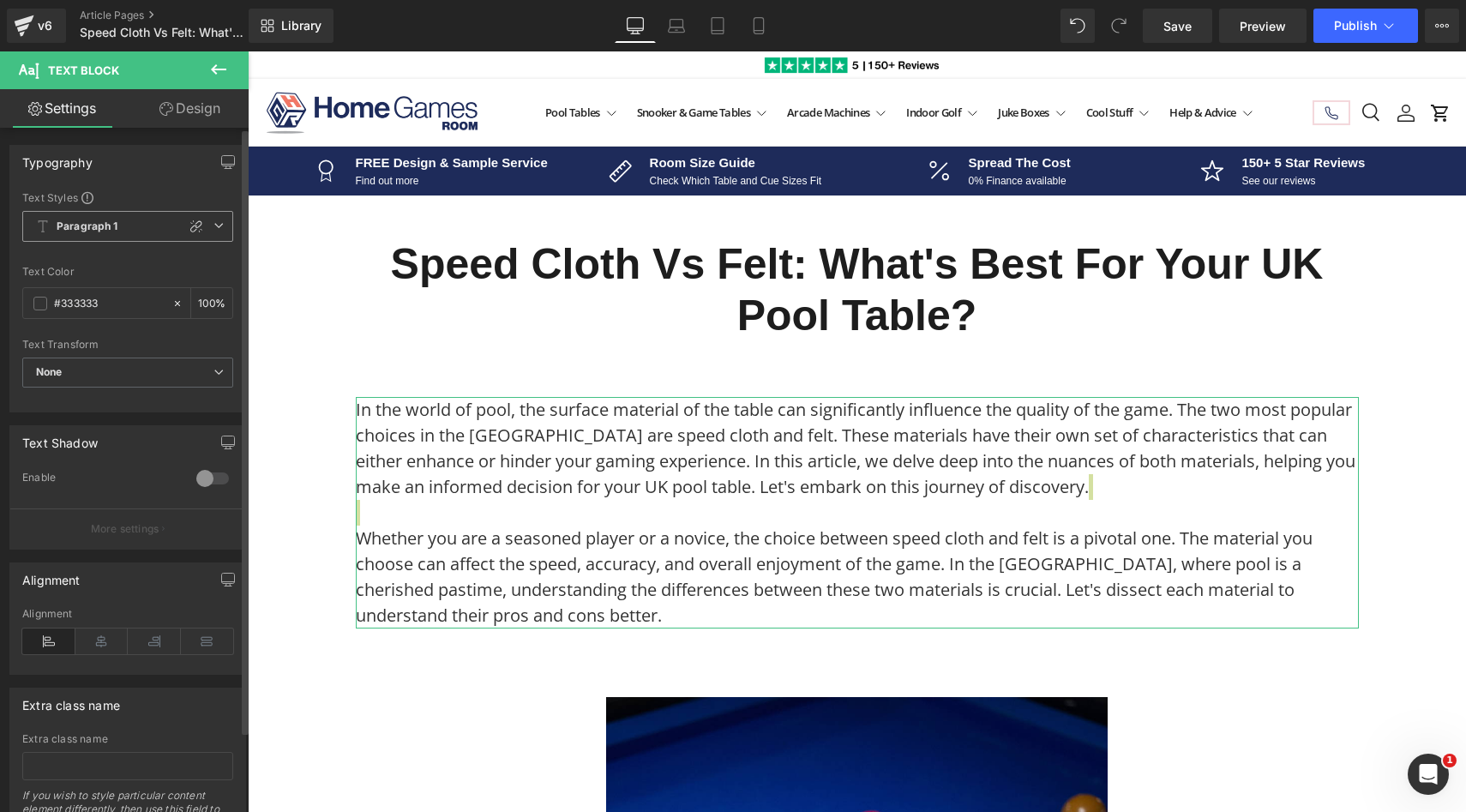
click at [213, 221] on icon at bounding box center [218, 225] width 11 height 11
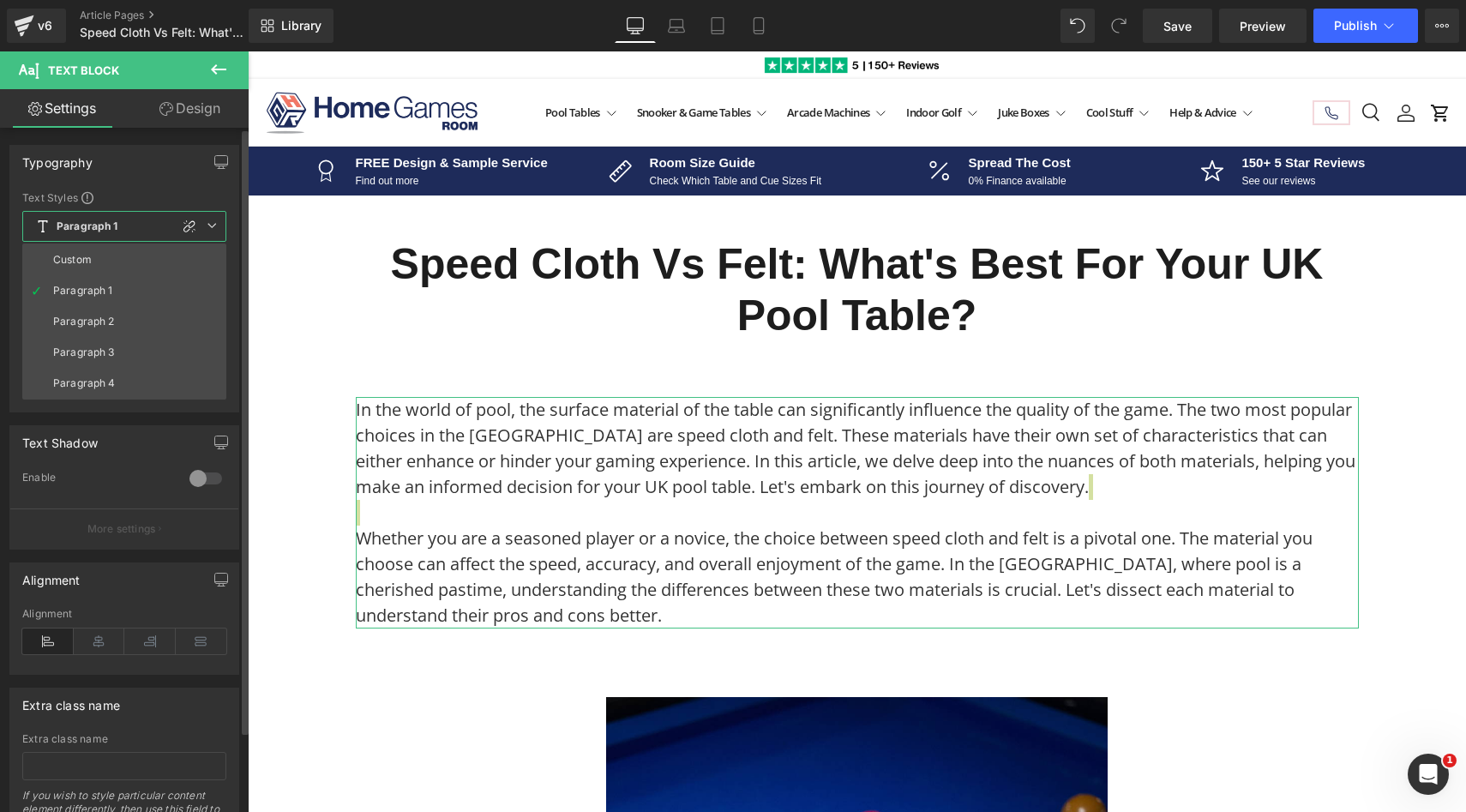
click at [182, 173] on div "Typography" at bounding box center [124, 162] width 228 height 33
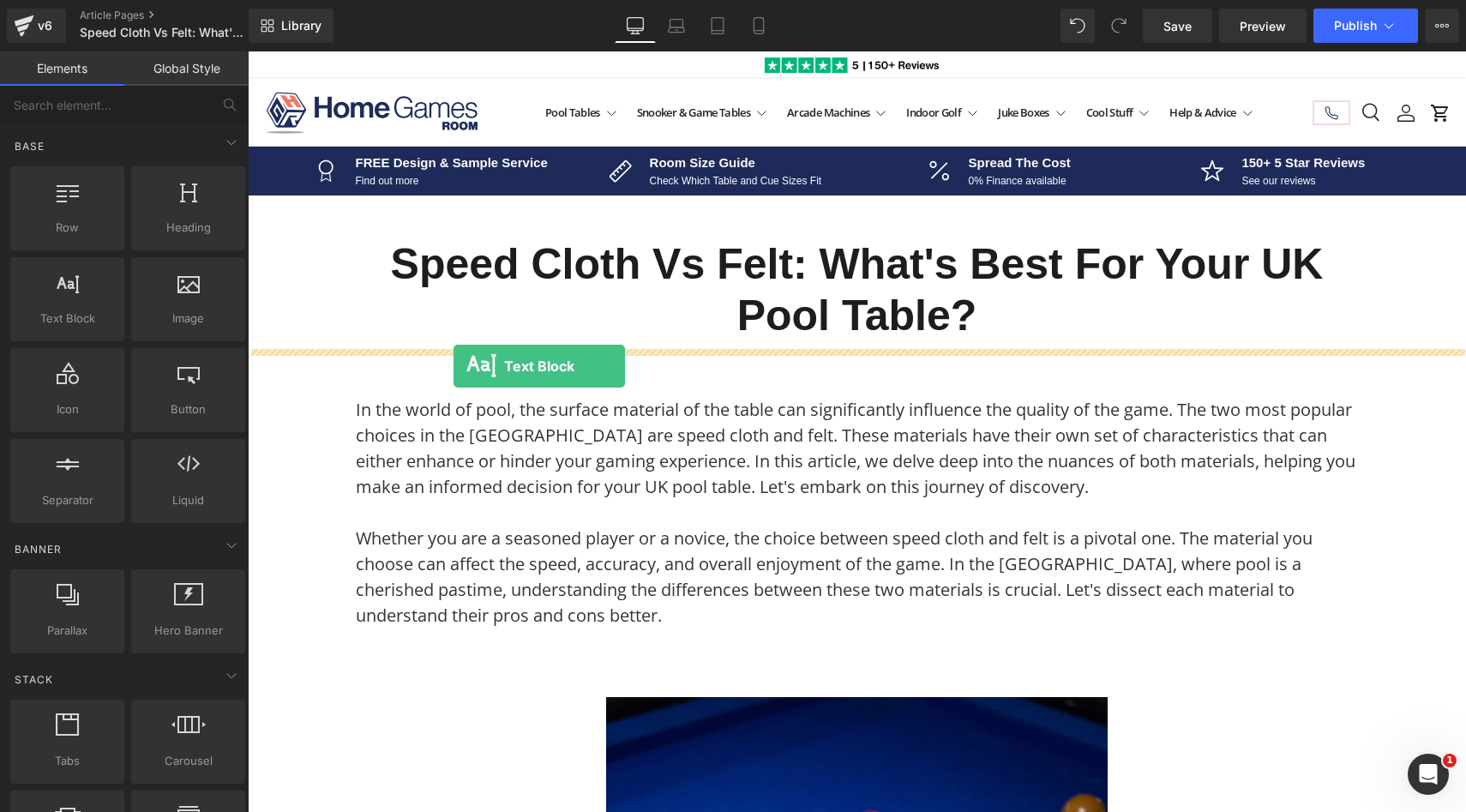
drag, startPoint x: 299, startPoint y: 357, endPoint x: 453, endPoint y: 366, distance: 154.3
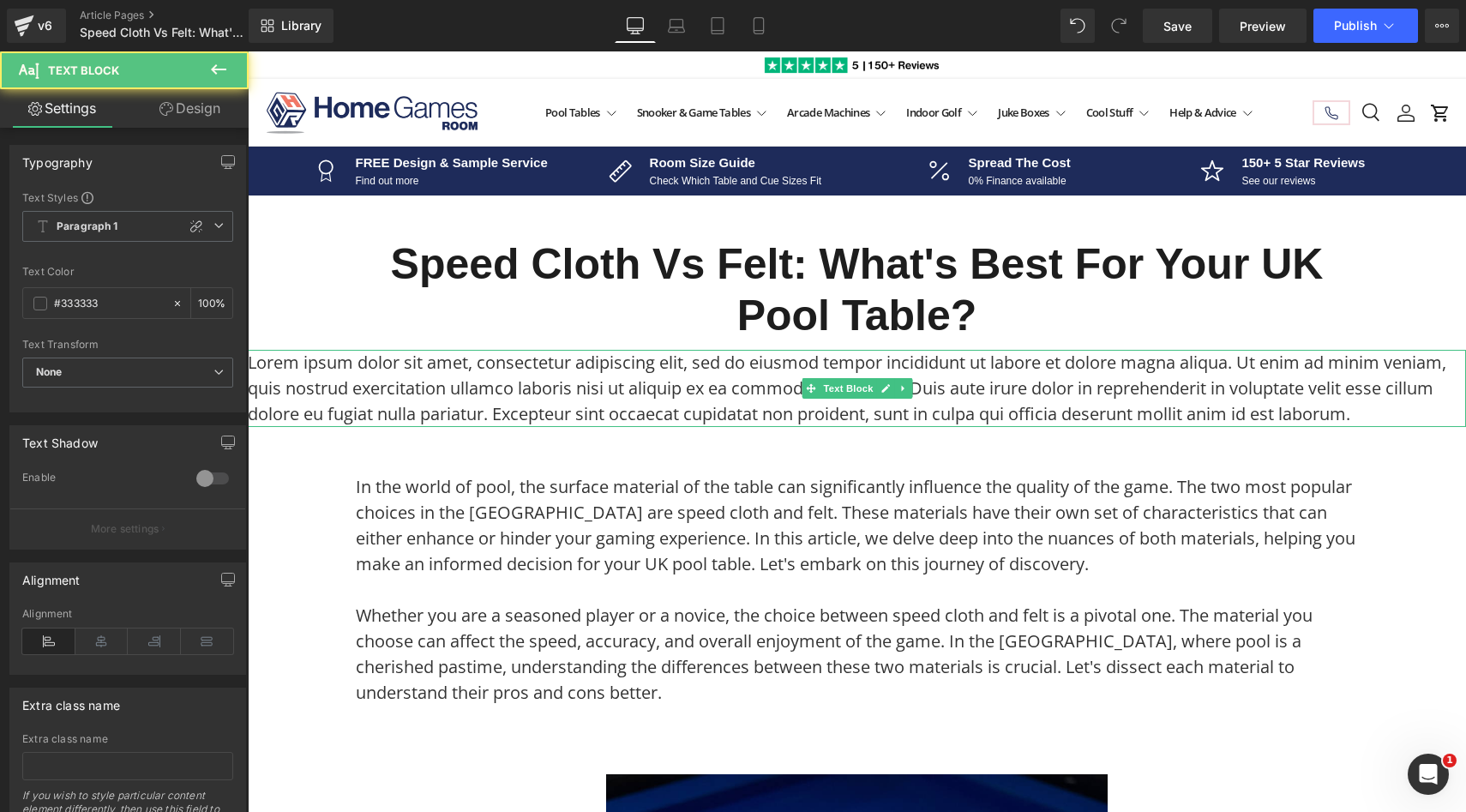
click at [403, 367] on p "Lorem ipsum dolor sit amet, consectetur adipiscing elit, sed do eiusmod tempor …" at bounding box center [857, 389] width 1218 height 78
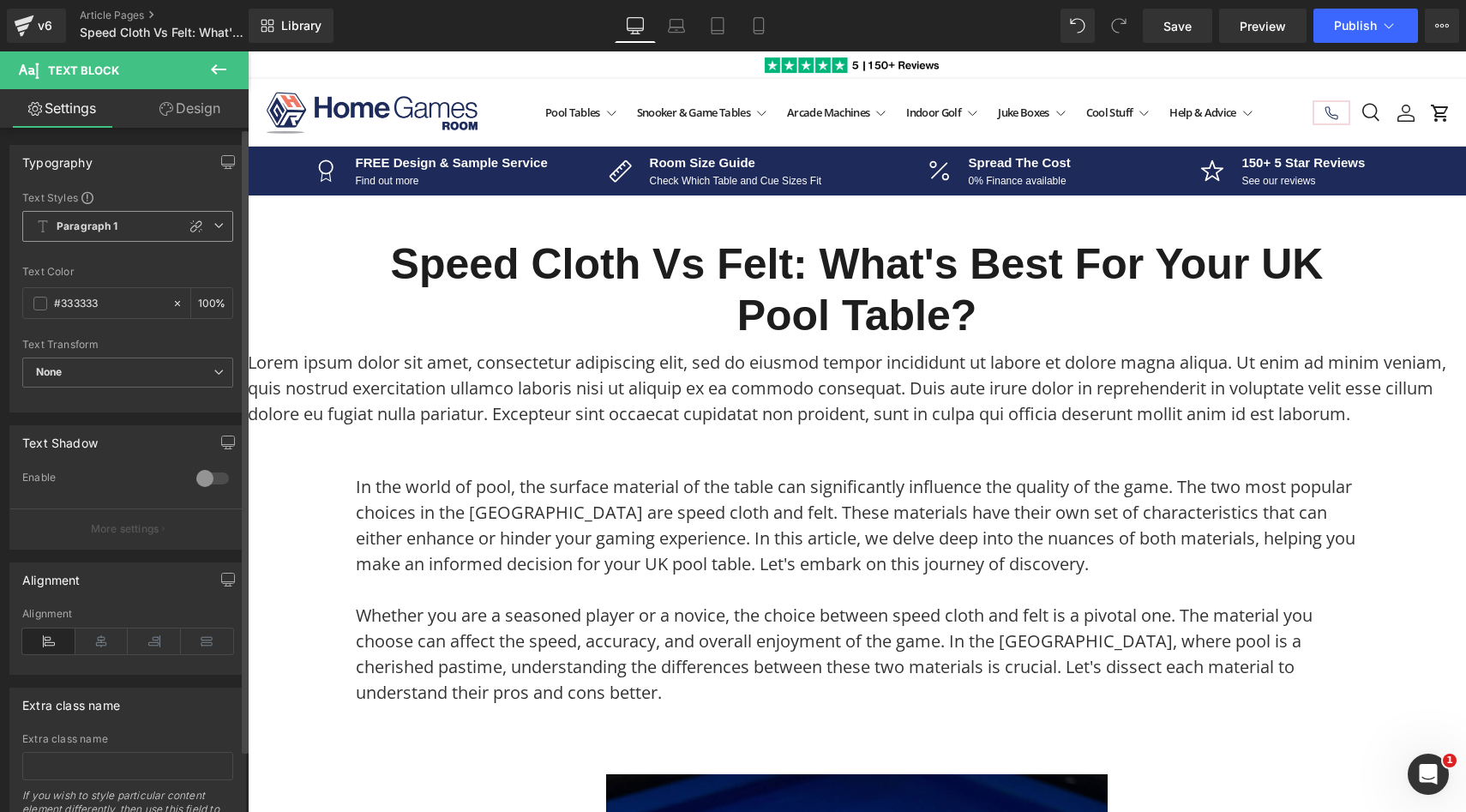
click at [152, 224] on span "Paragraph 1" at bounding box center [128, 227] width 211 height 31
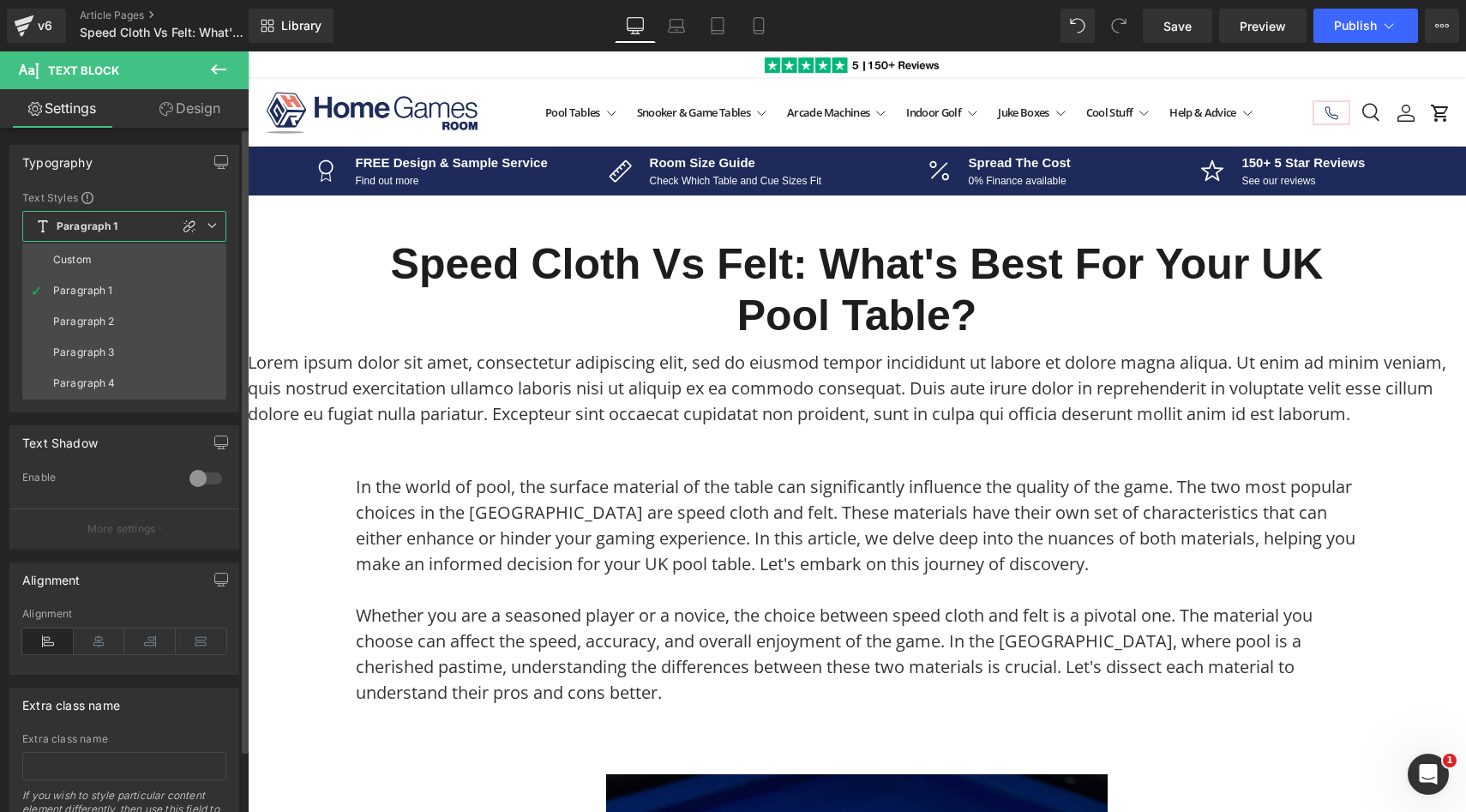
click at [40, 229] on icon at bounding box center [43, 227] width 14 height 14
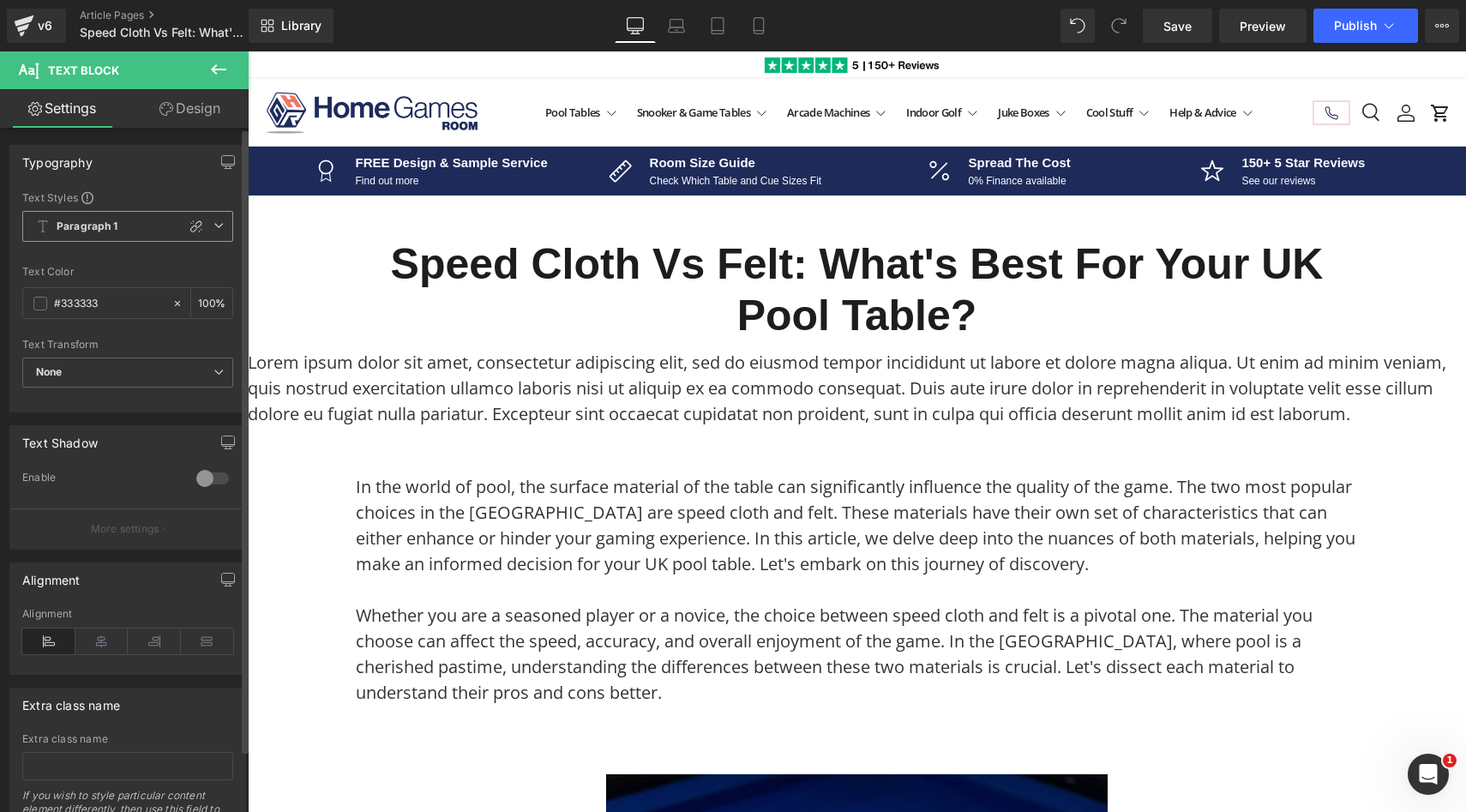
click at [40, 229] on icon at bounding box center [43, 227] width 14 height 14
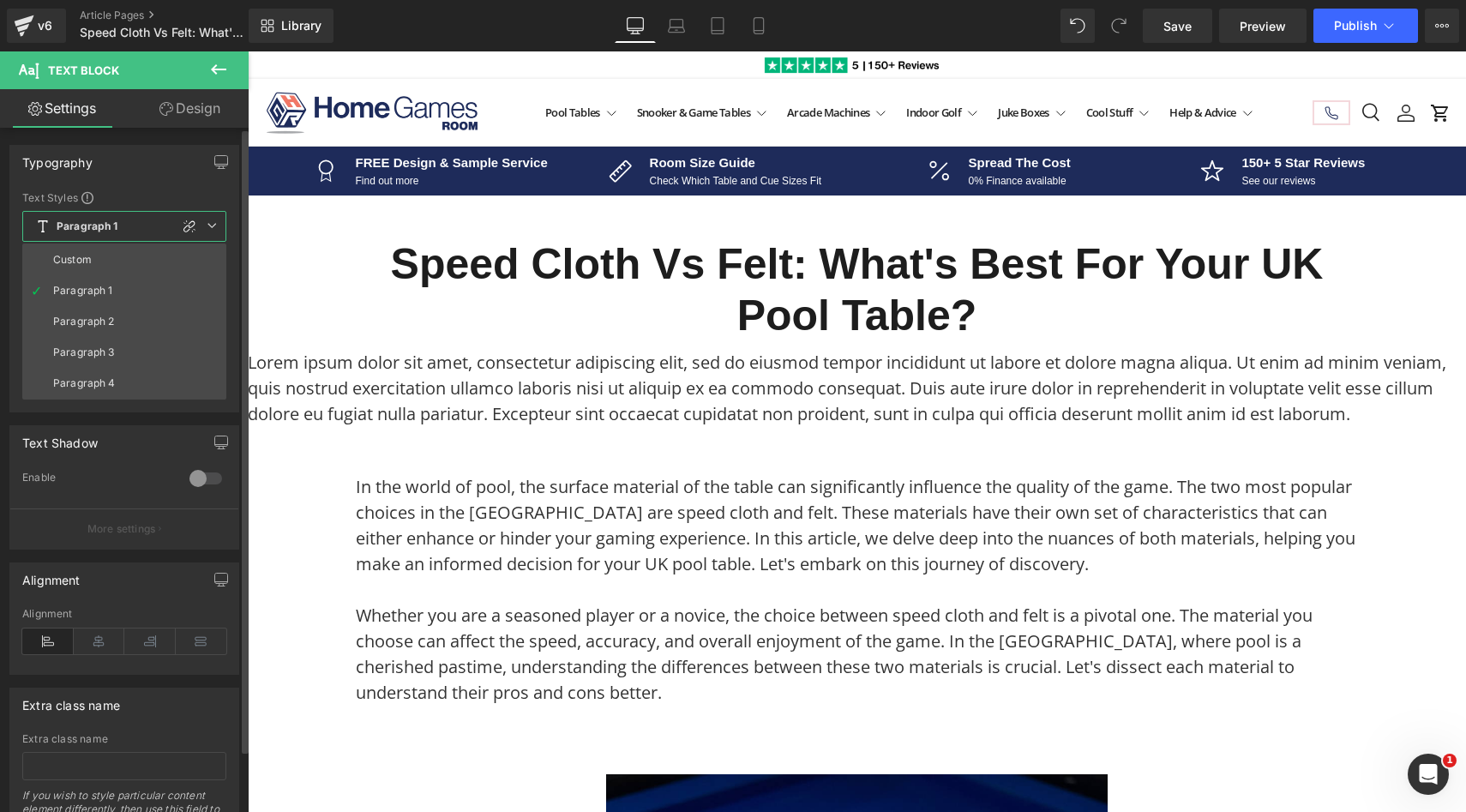
click at [40, 229] on icon at bounding box center [43, 227] width 14 height 14
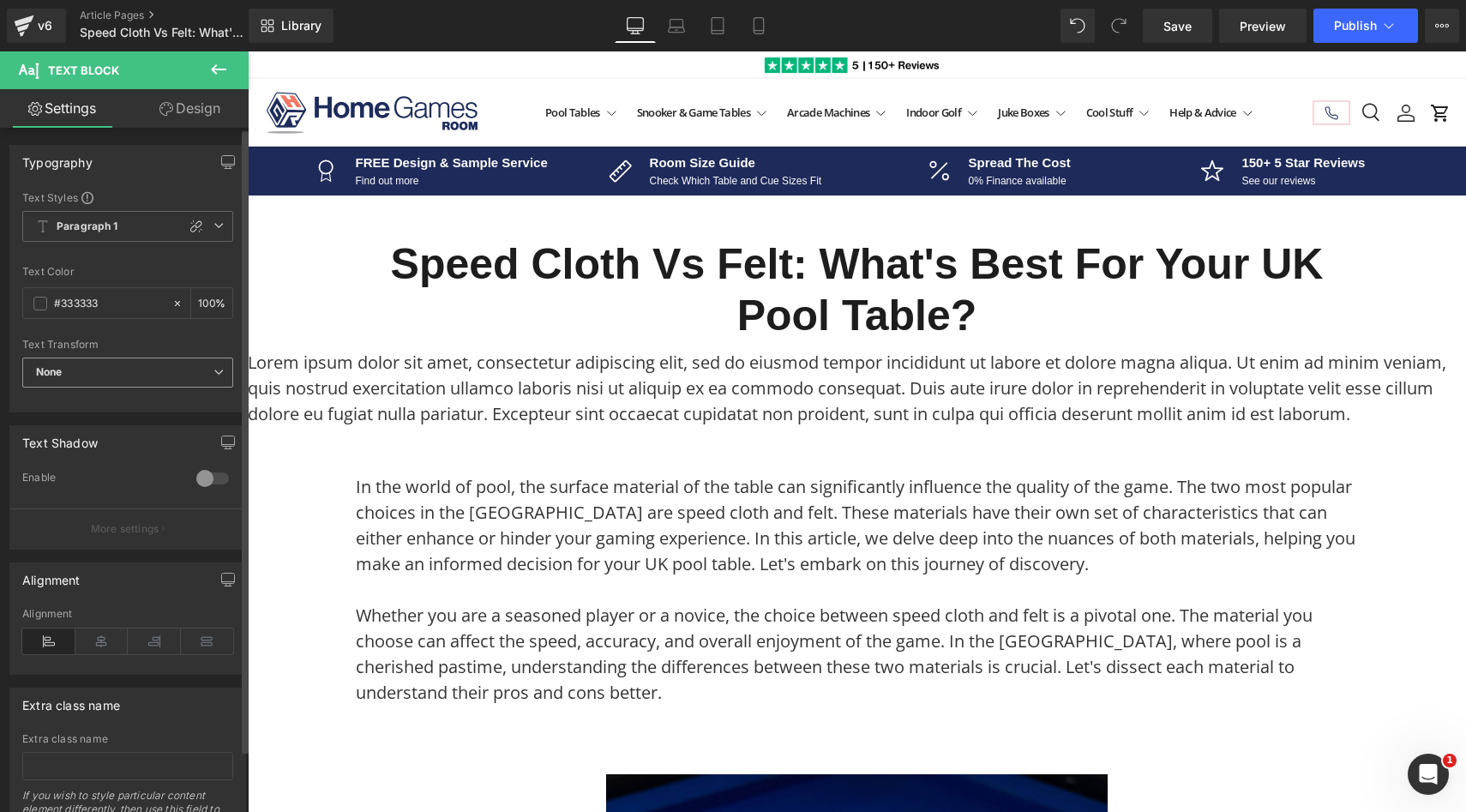
click at [123, 382] on span "None" at bounding box center [128, 372] width 211 height 30
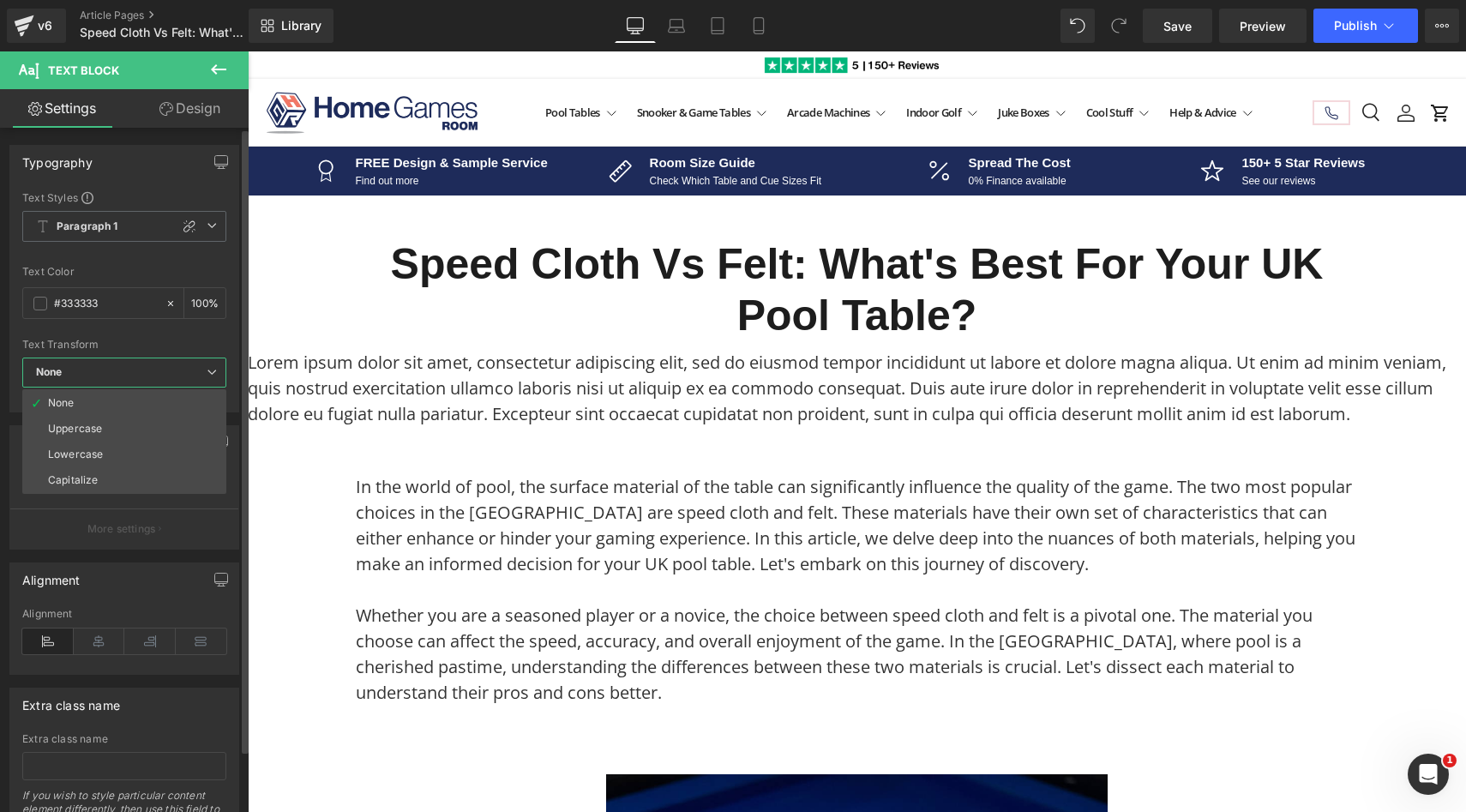
click at [169, 339] on div "Text Transform" at bounding box center [124, 345] width 204 height 12
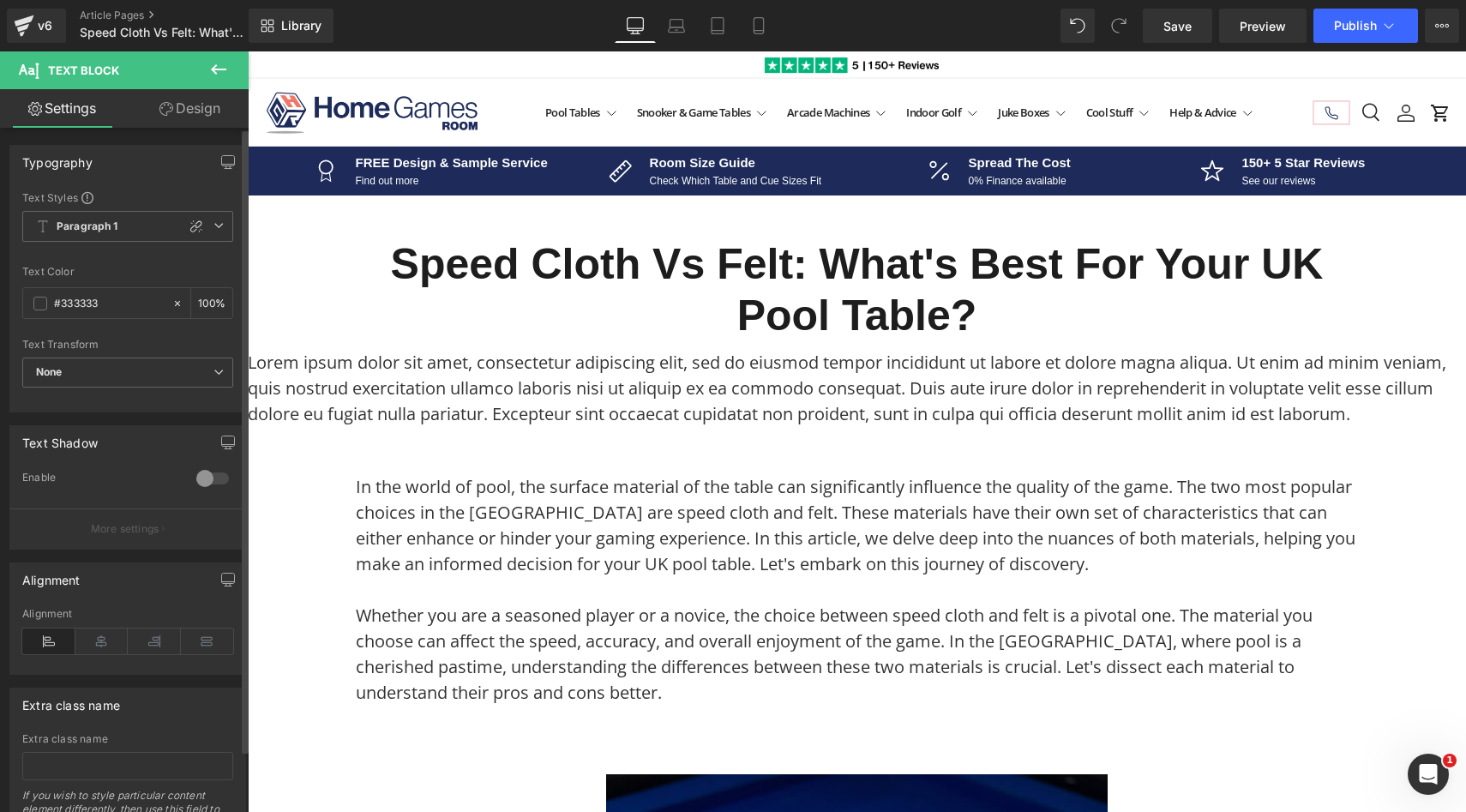
click at [122, 542] on button "More settings" at bounding box center [128, 529] width 234 height 41
click at [189, 114] on link "Design" at bounding box center [190, 109] width 124 height 39
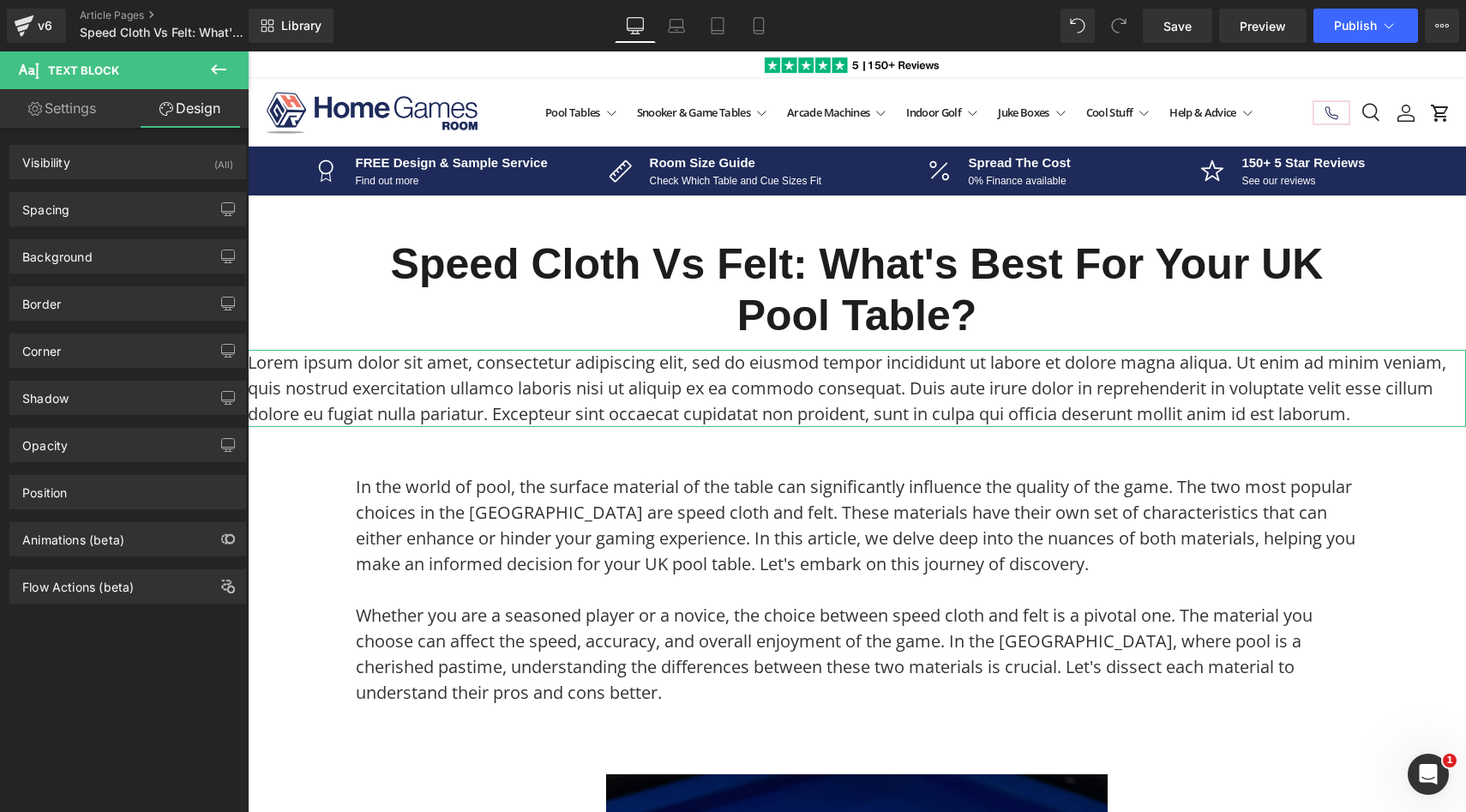
click at [72, 106] on link "Settings" at bounding box center [62, 109] width 124 height 39
type input "100"
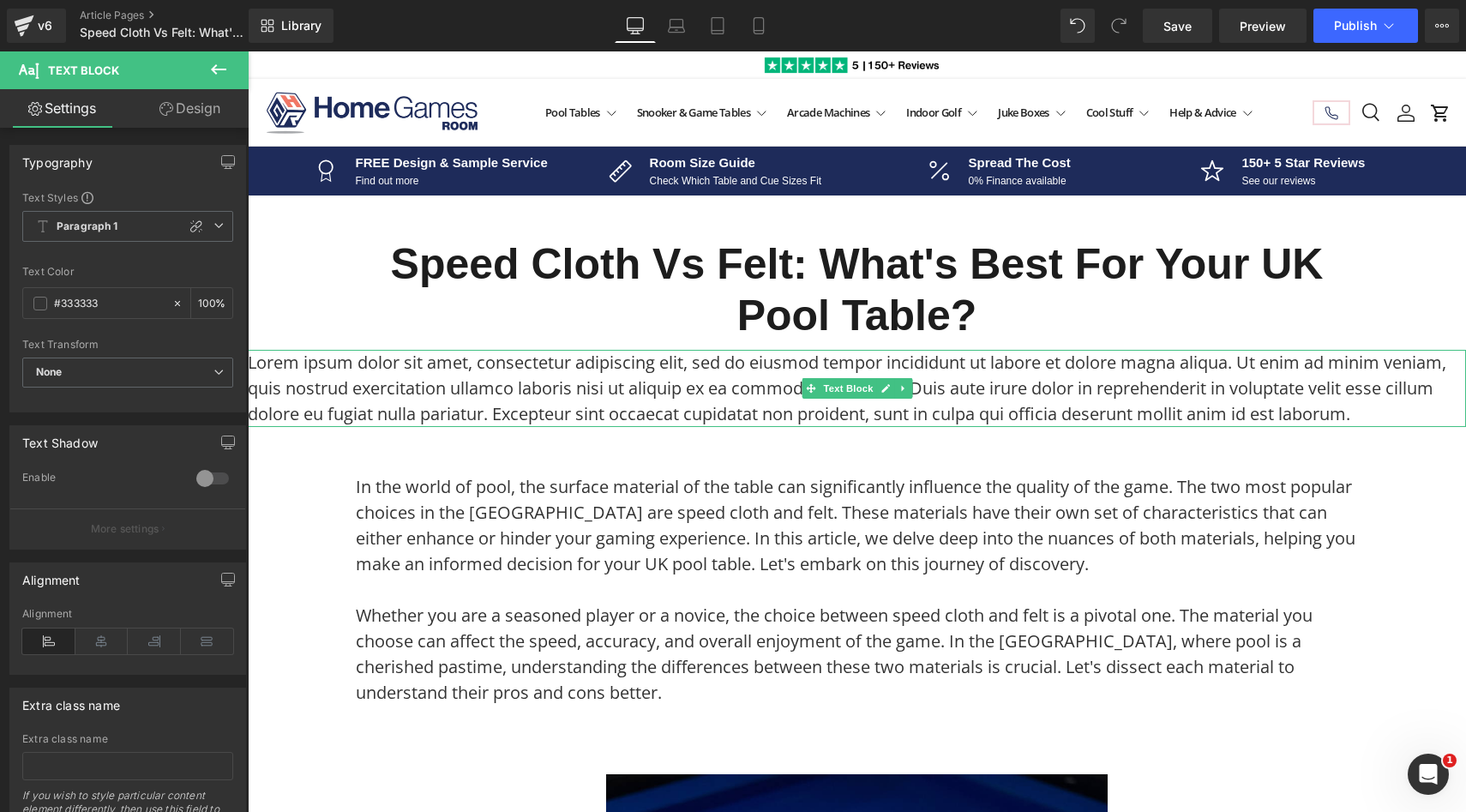
click at [442, 392] on p "Lorem ipsum dolor sit amet, consectetur adipiscing elit, sed do eiusmod tempor …" at bounding box center [857, 389] width 1218 height 78
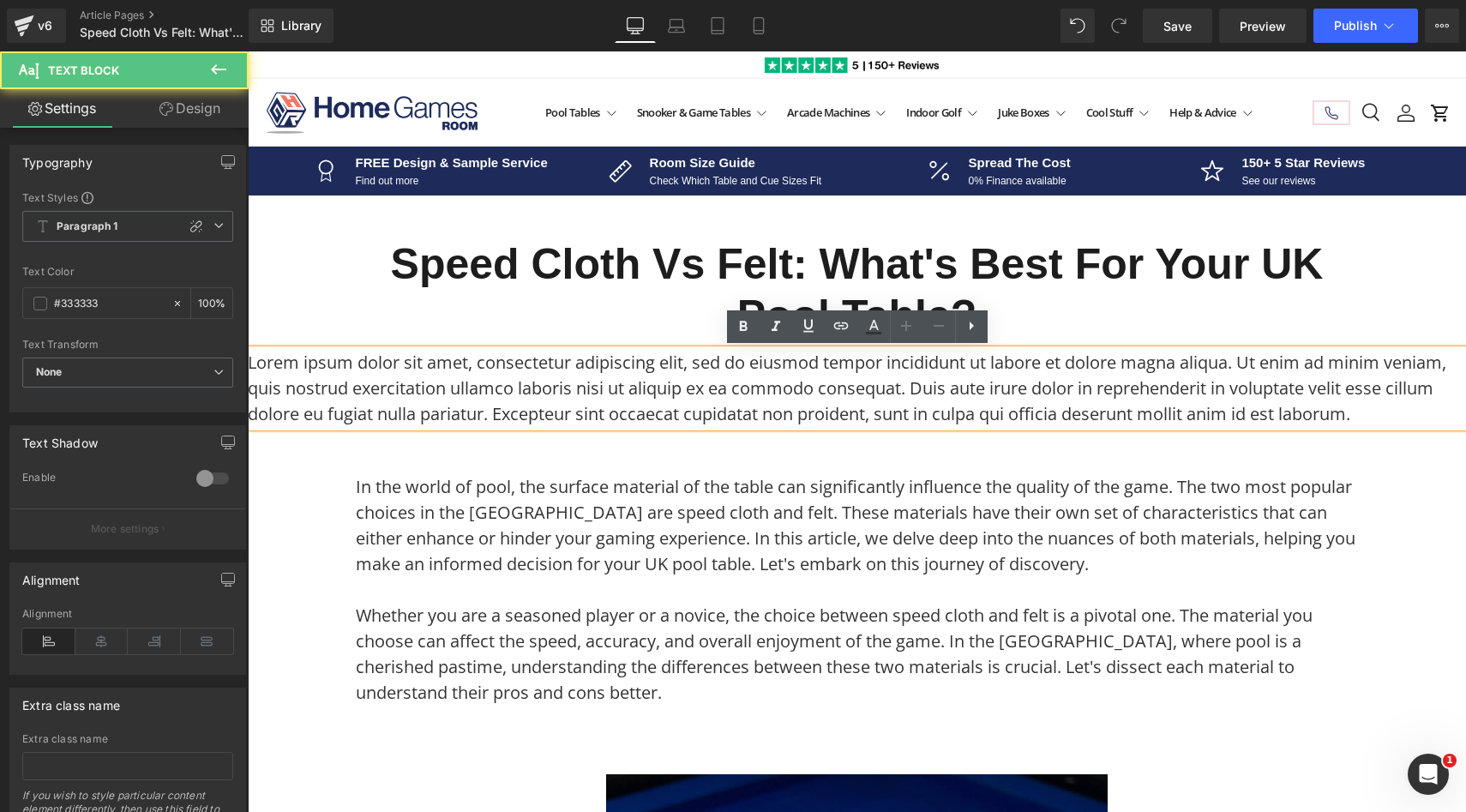
click at [442, 392] on p "Lorem ipsum dolor sit amet, consectetur adipiscing elit, sed do eiusmod tempor …" at bounding box center [857, 389] width 1218 height 78
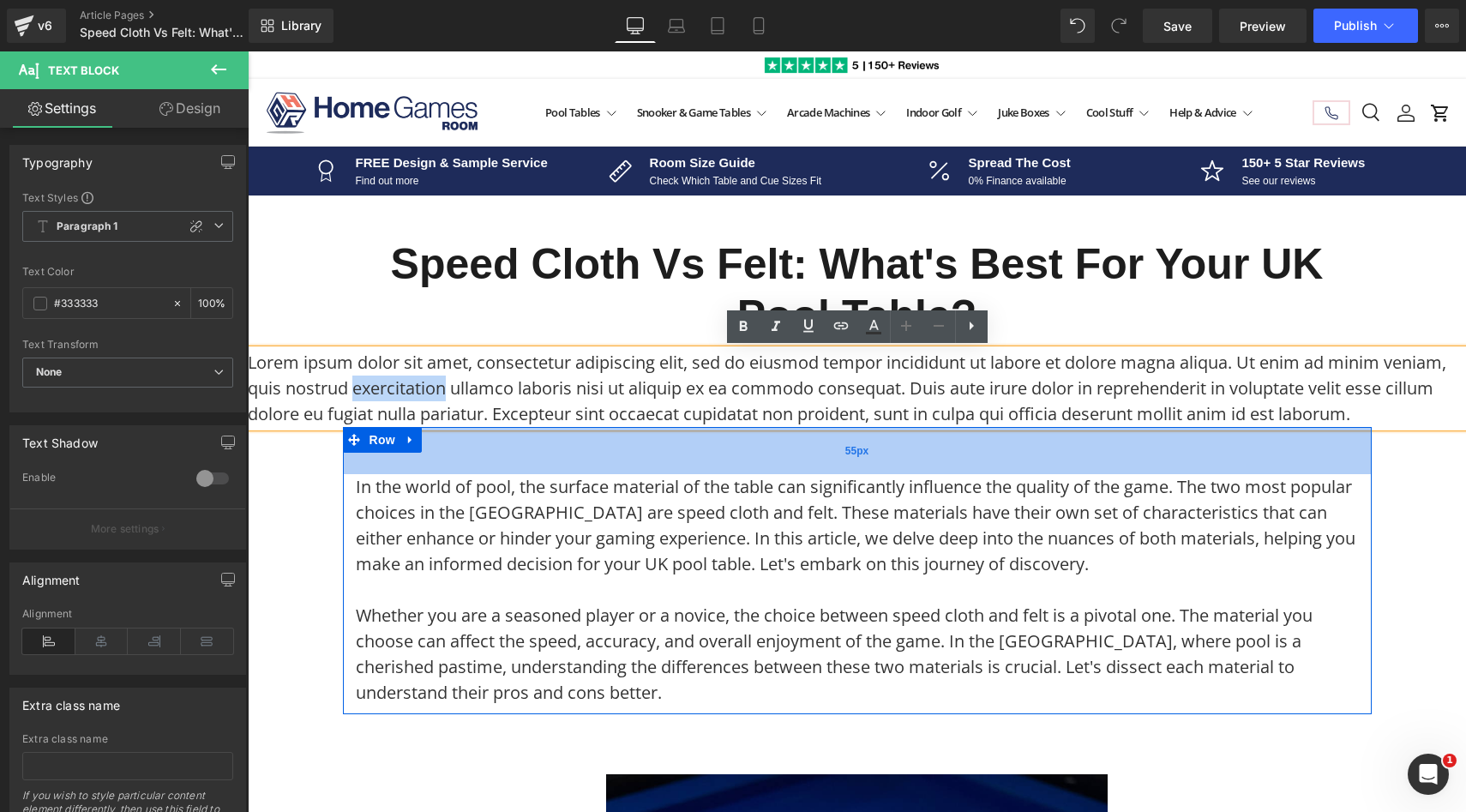
click at [874, 456] on div "55px" at bounding box center [858, 451] width 1029 height 47
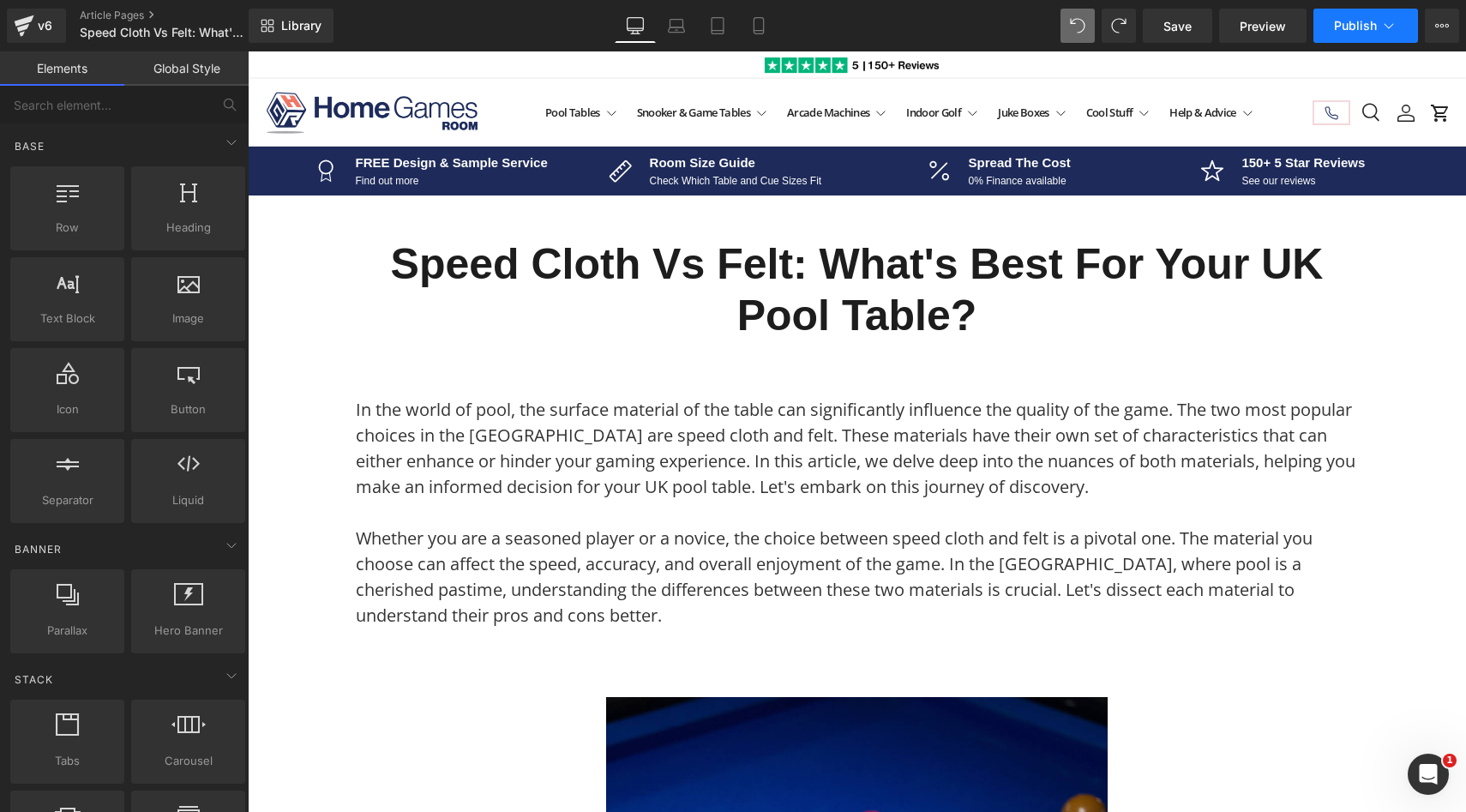
click at [1404, 19] on button "Publish" at bounding box center [1366, 25] width 105 height 34
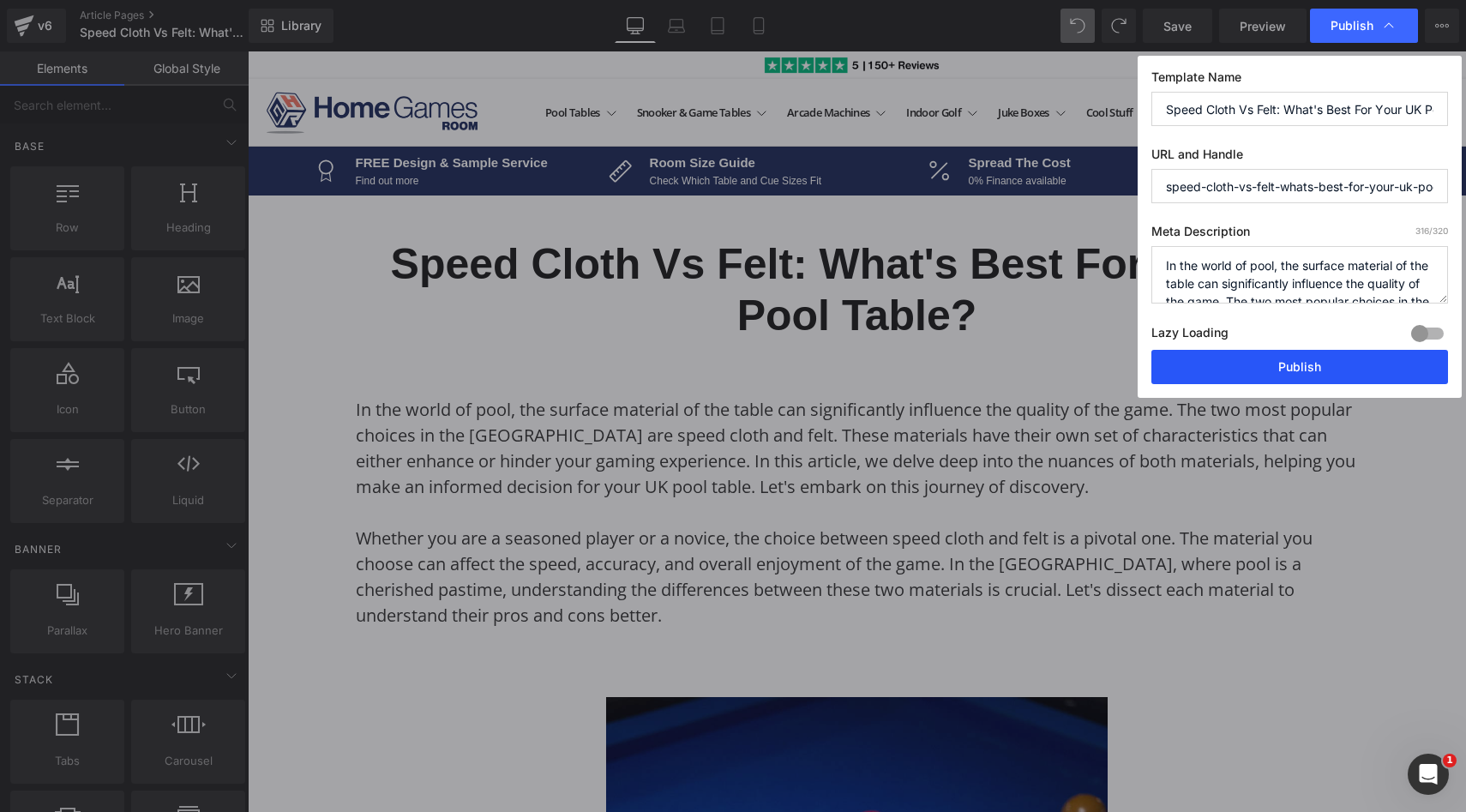
click at [1252, 382] on button "Publish" at bounding box center [1299, 366] width 296 height 34
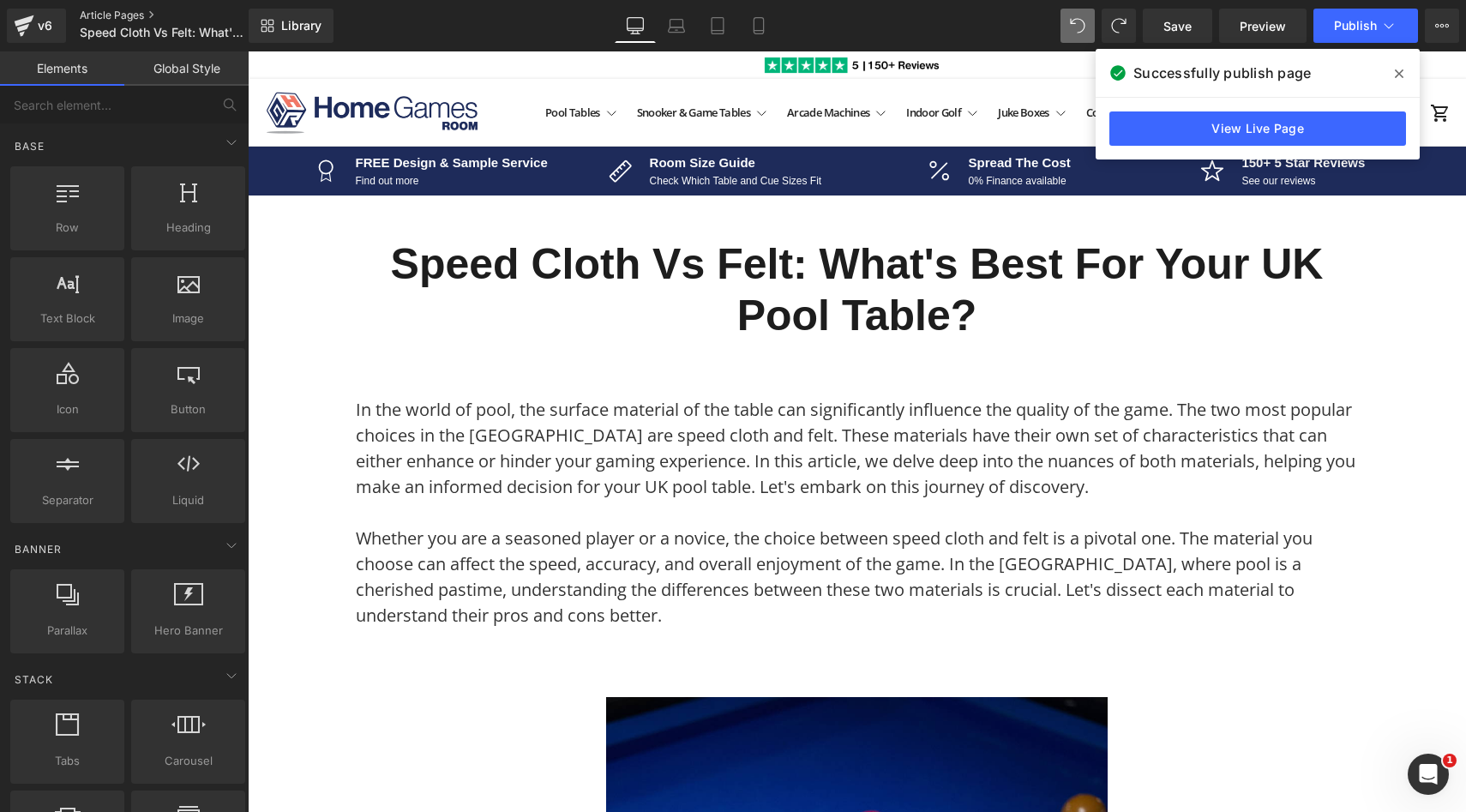
click at [95, 18] on link "Article Pages" at bounding box center [178, 16] width 198 height 14
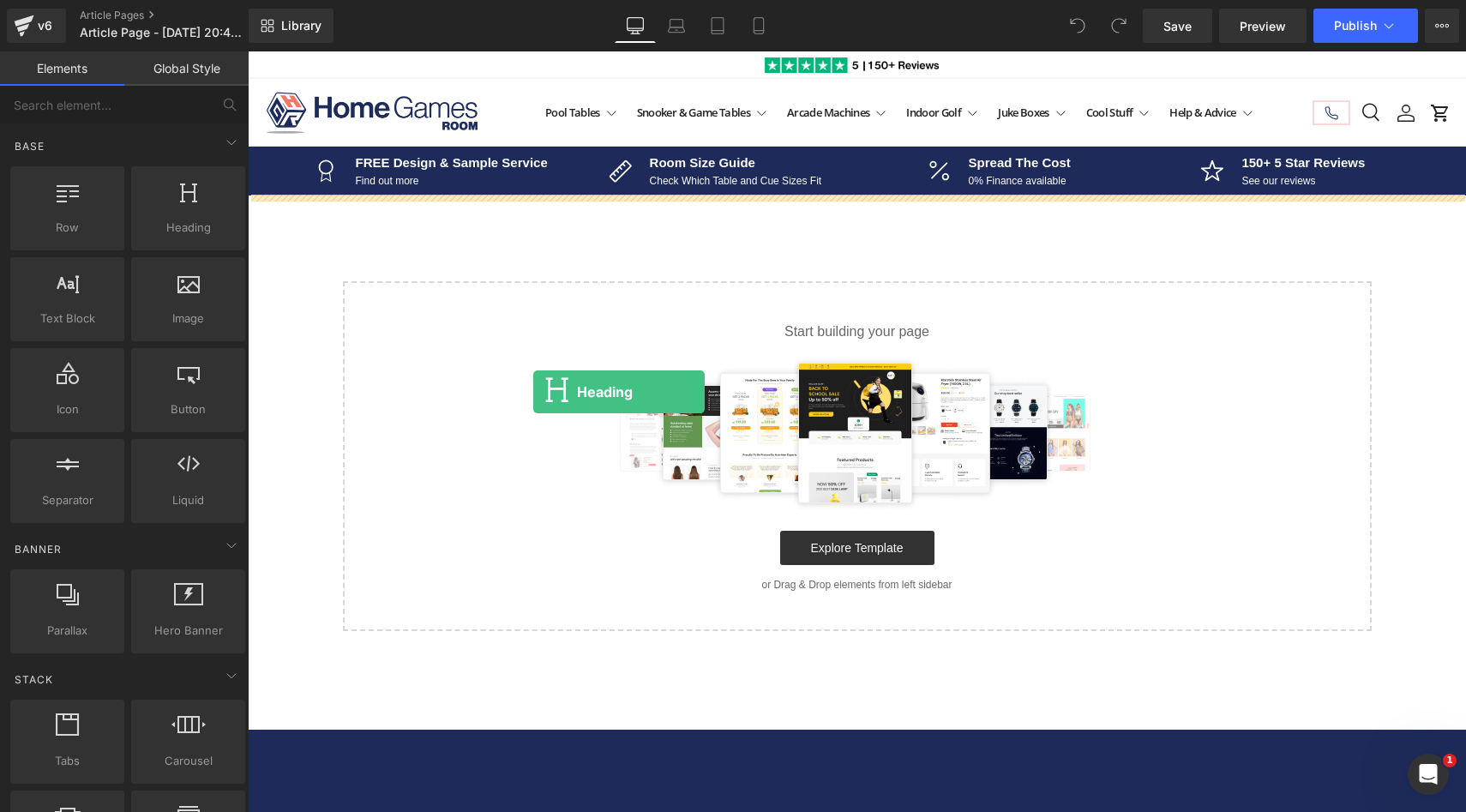
drag, startPoint x: 411, startPoint y: 275, endPoint x: 533, endPoint y: 391, distance: 168.3
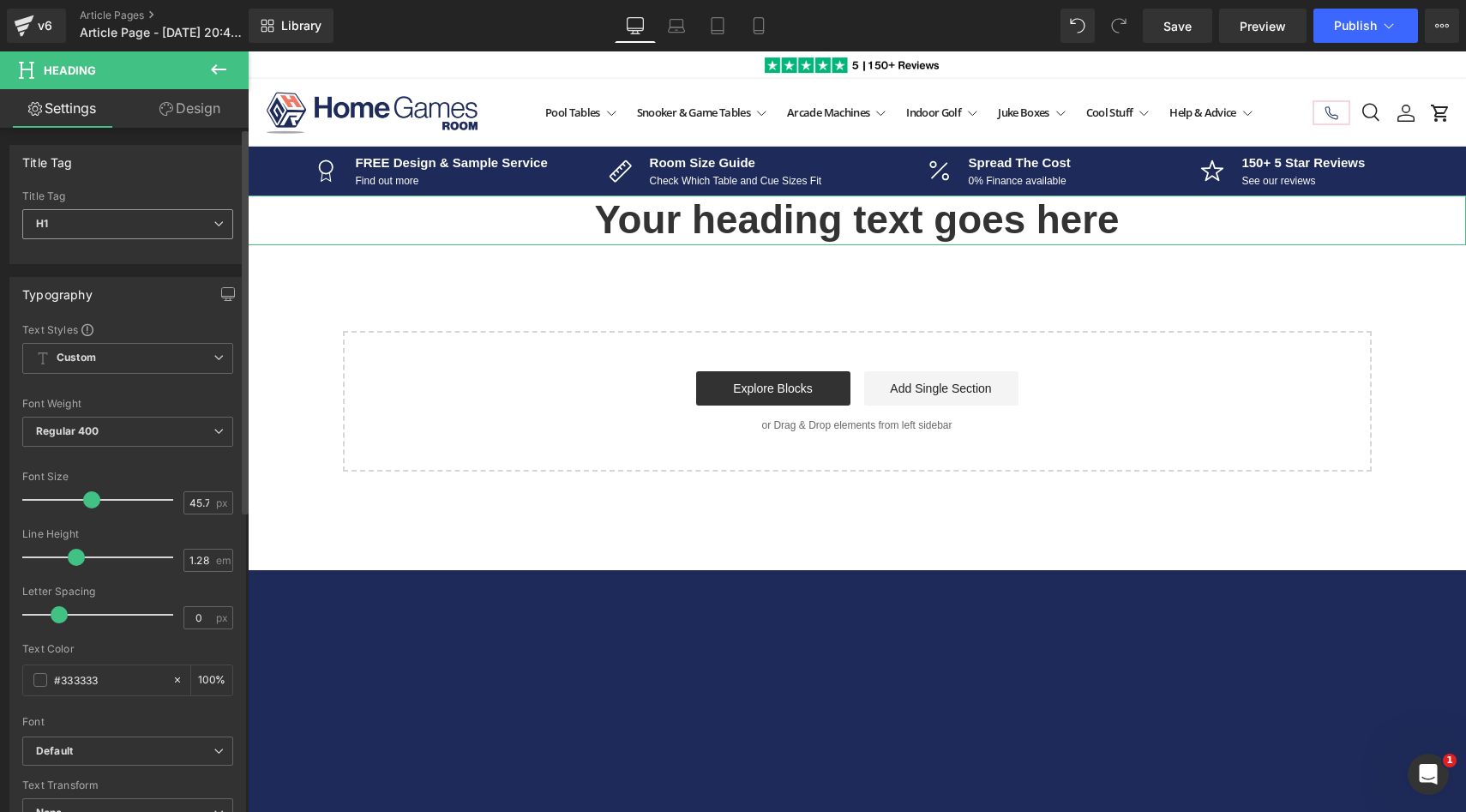
click at [174, 224] on span "H1" at bounding box center [128, 224] width 211 height 30
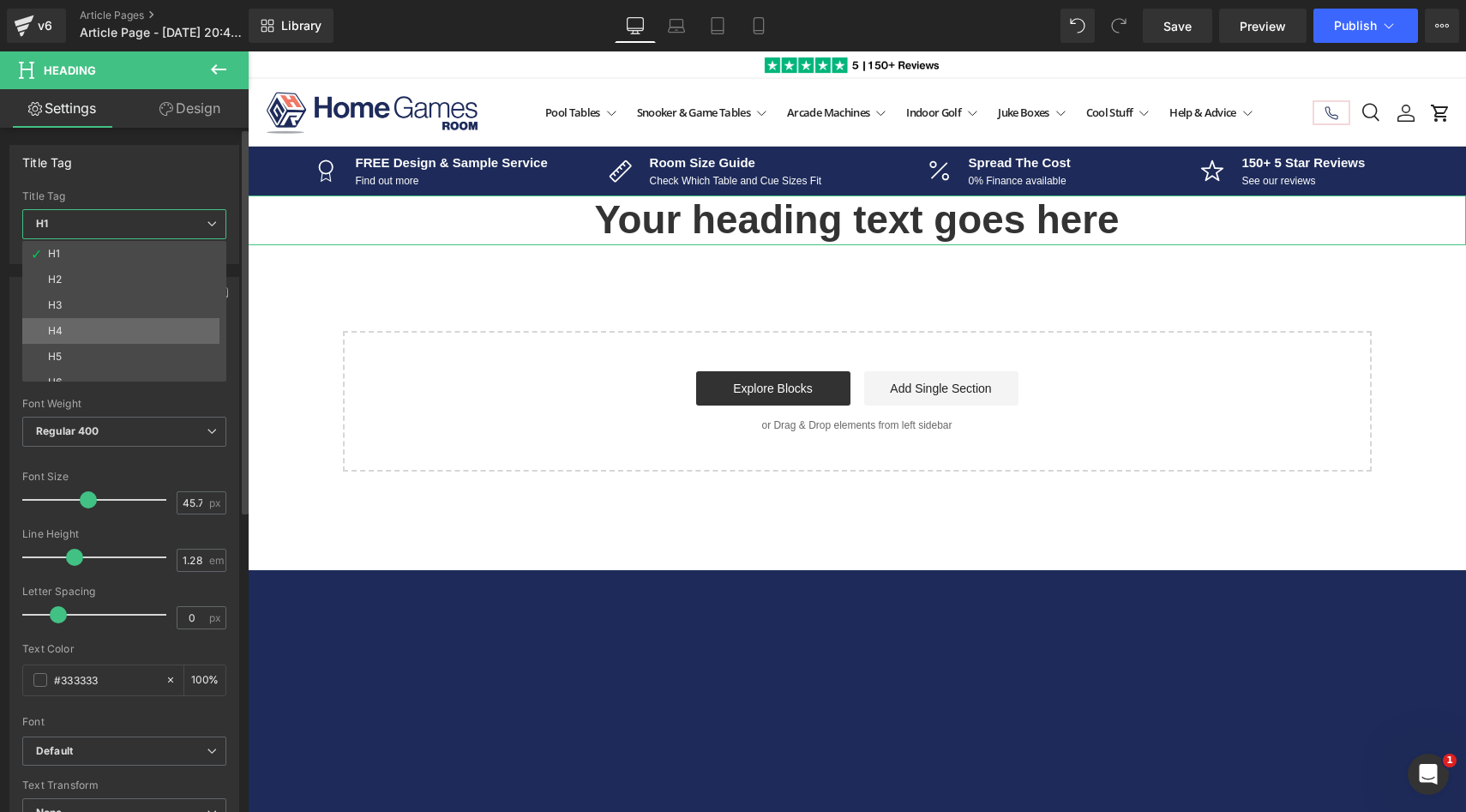
scroll to position [14, 0]
click at [182, 182] on div "Title Tag H1 H2 H3 H4 H5 H6 Title Tag H1 H1 H2 H3 H4 H5 H6" at bounding box center [124, 204] width 230 height 119
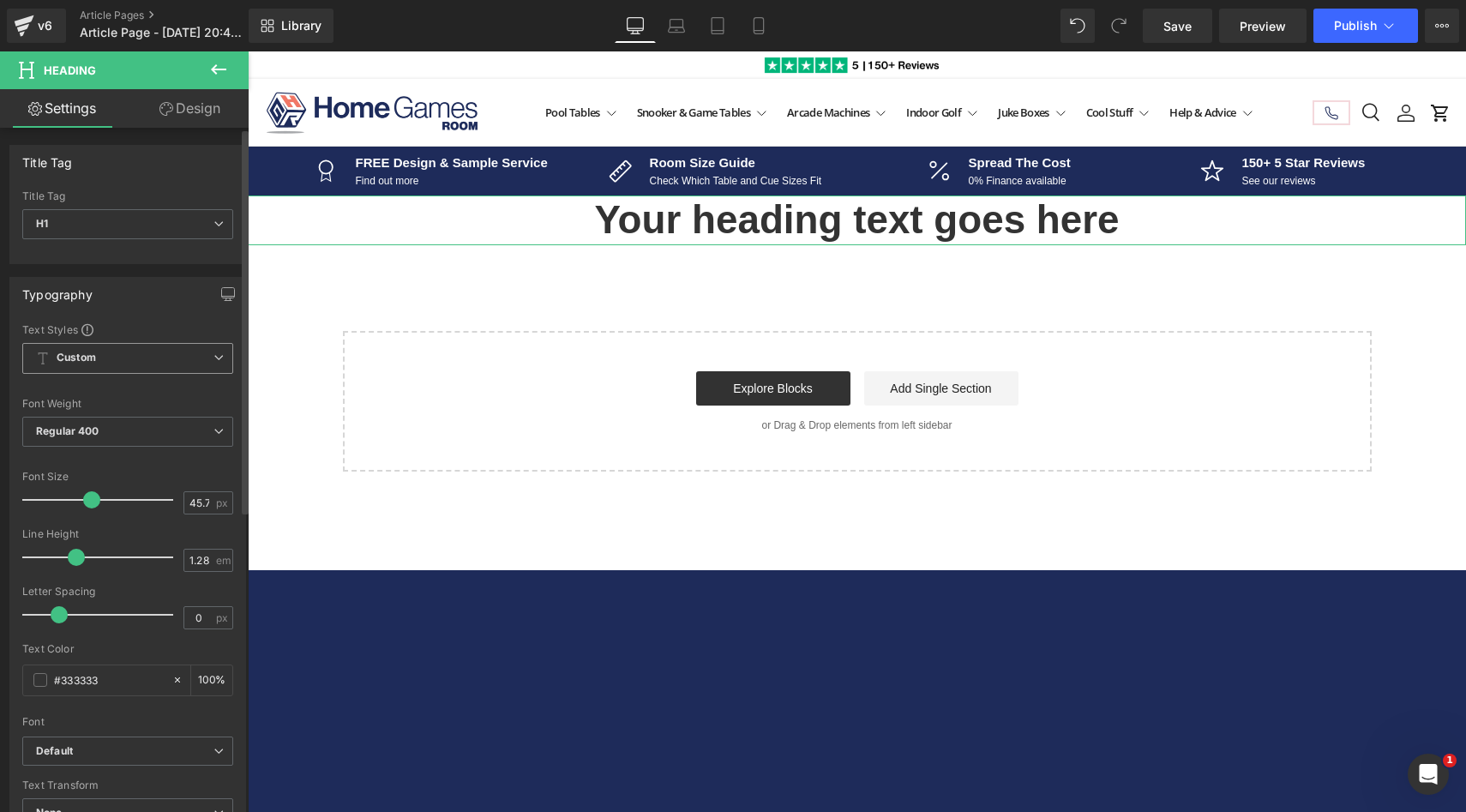
click at [125, 357] on span "Custom Setup Global Style" at bounding box center [128, 359] width 211 height 31
click at [131, 426] on div "Setup Global Style" at bounding box center [124, 427] width 204 height 41
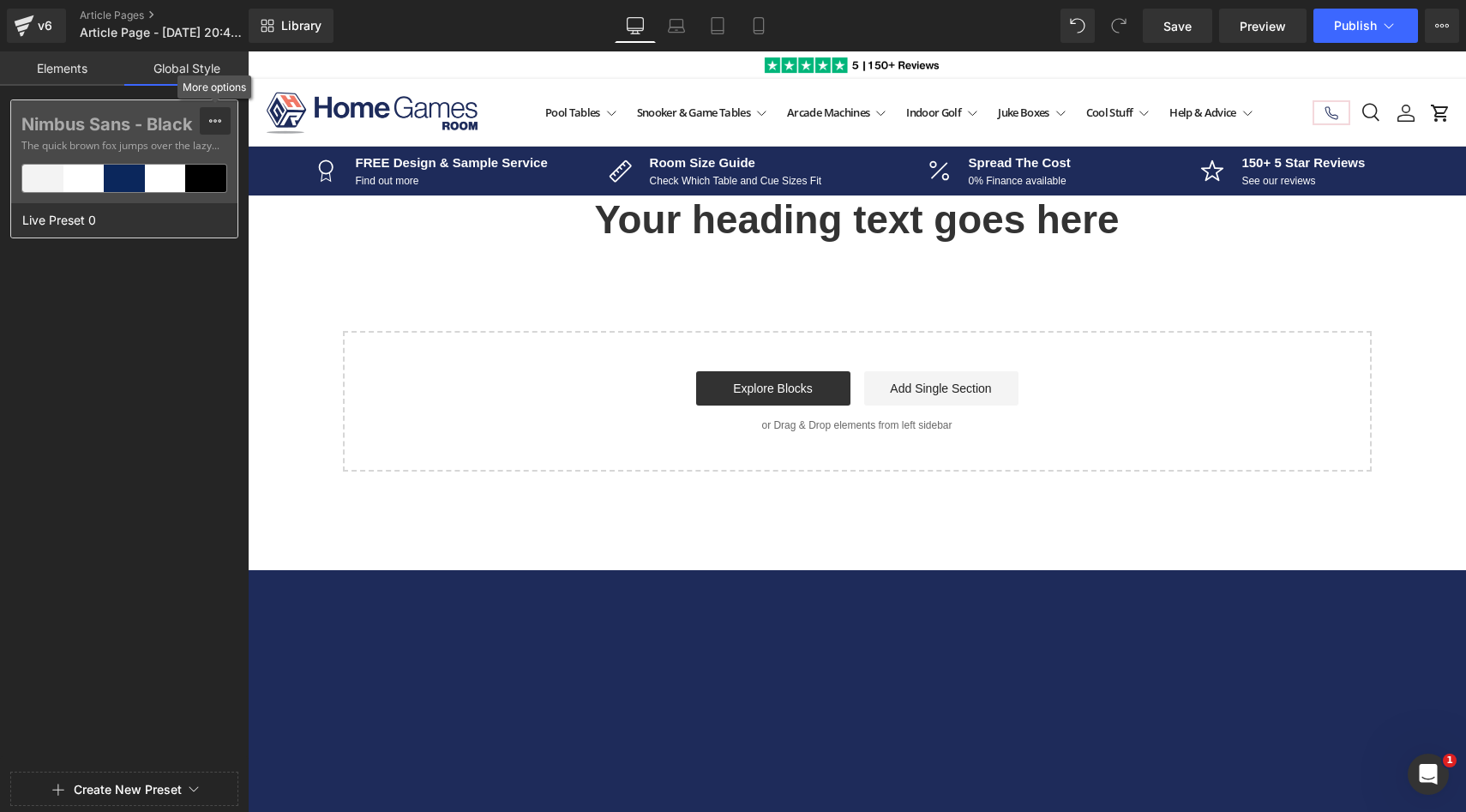
click at [219, 119] on icon at bounding box center [215, 121] width 14 height 14
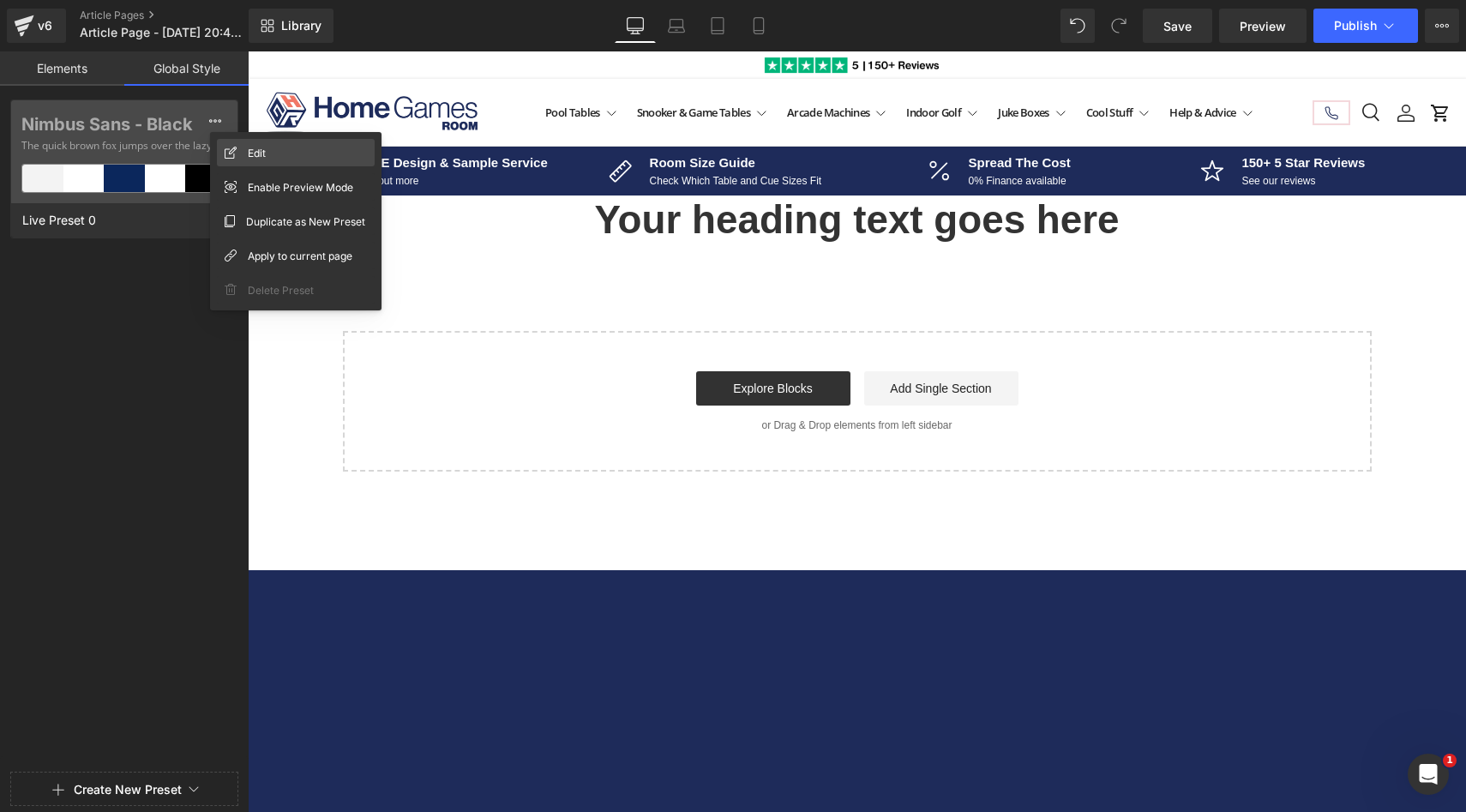
click at [242, 153] on div "Edit" at bounding box center [296, 152] width 158 height 27
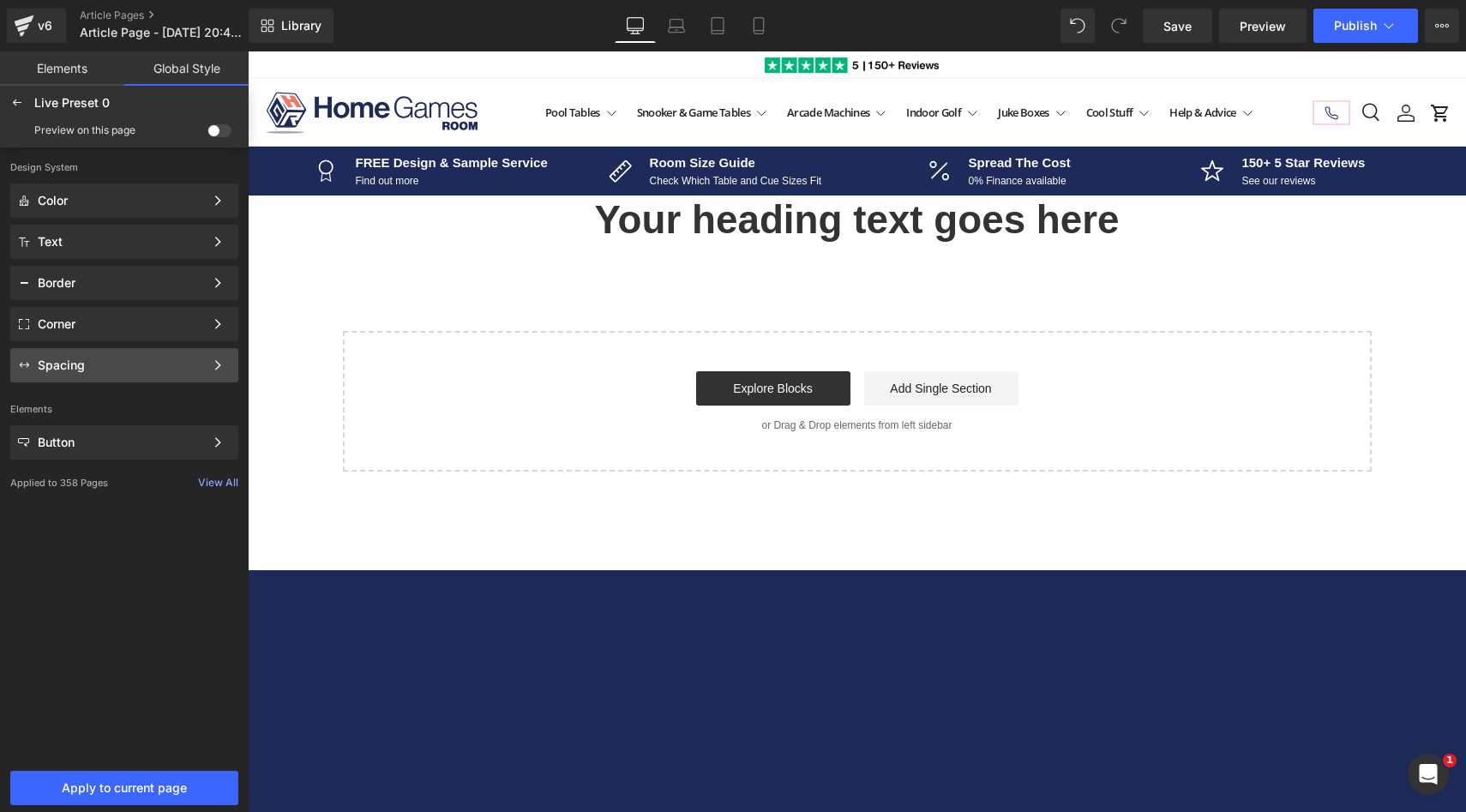
click at [195, 375] on div "Spacing" at bounding box center [124, 364] width 228 height 34
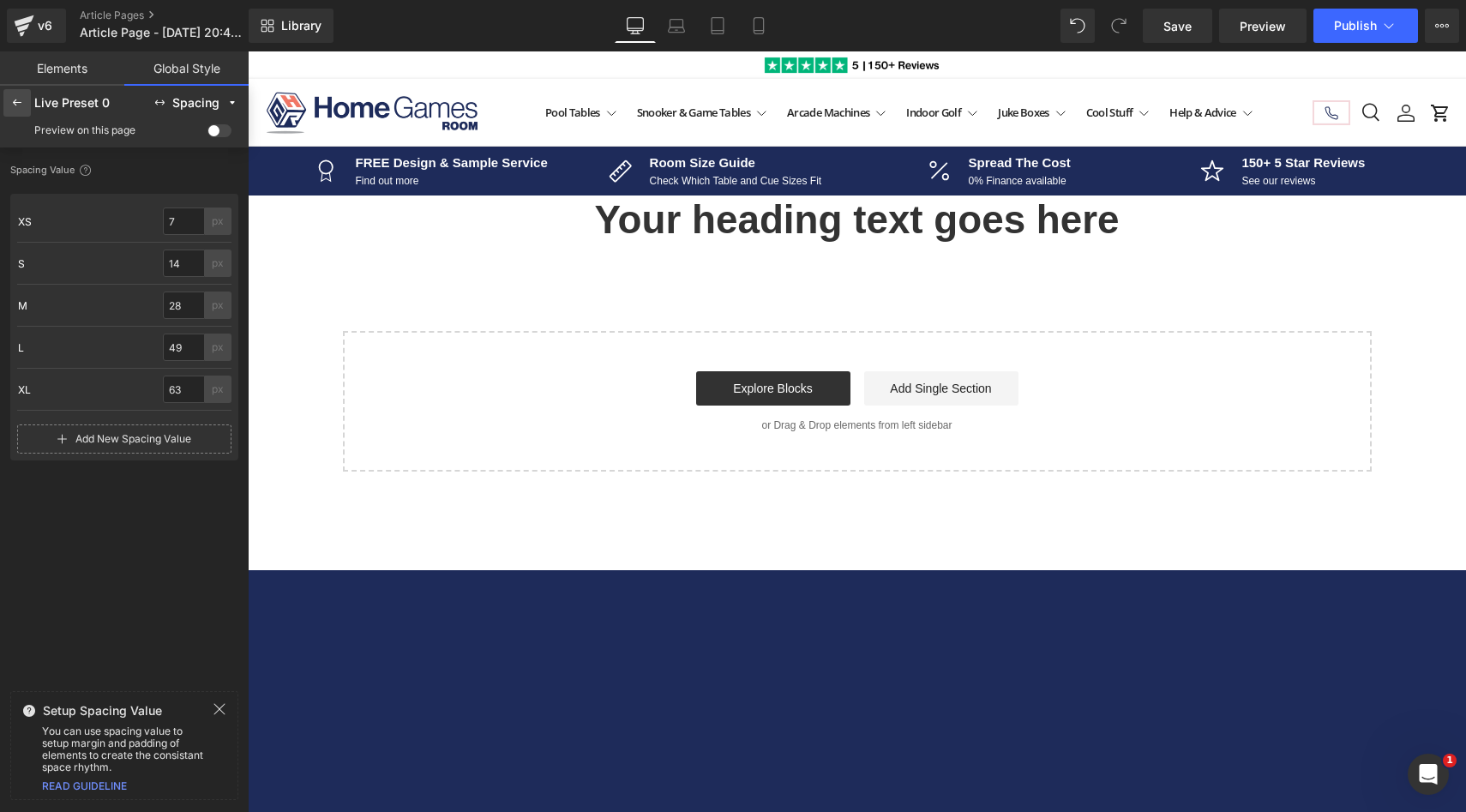
click at [25, 108] on div at bounding box center [17, 103] width 27 height 27
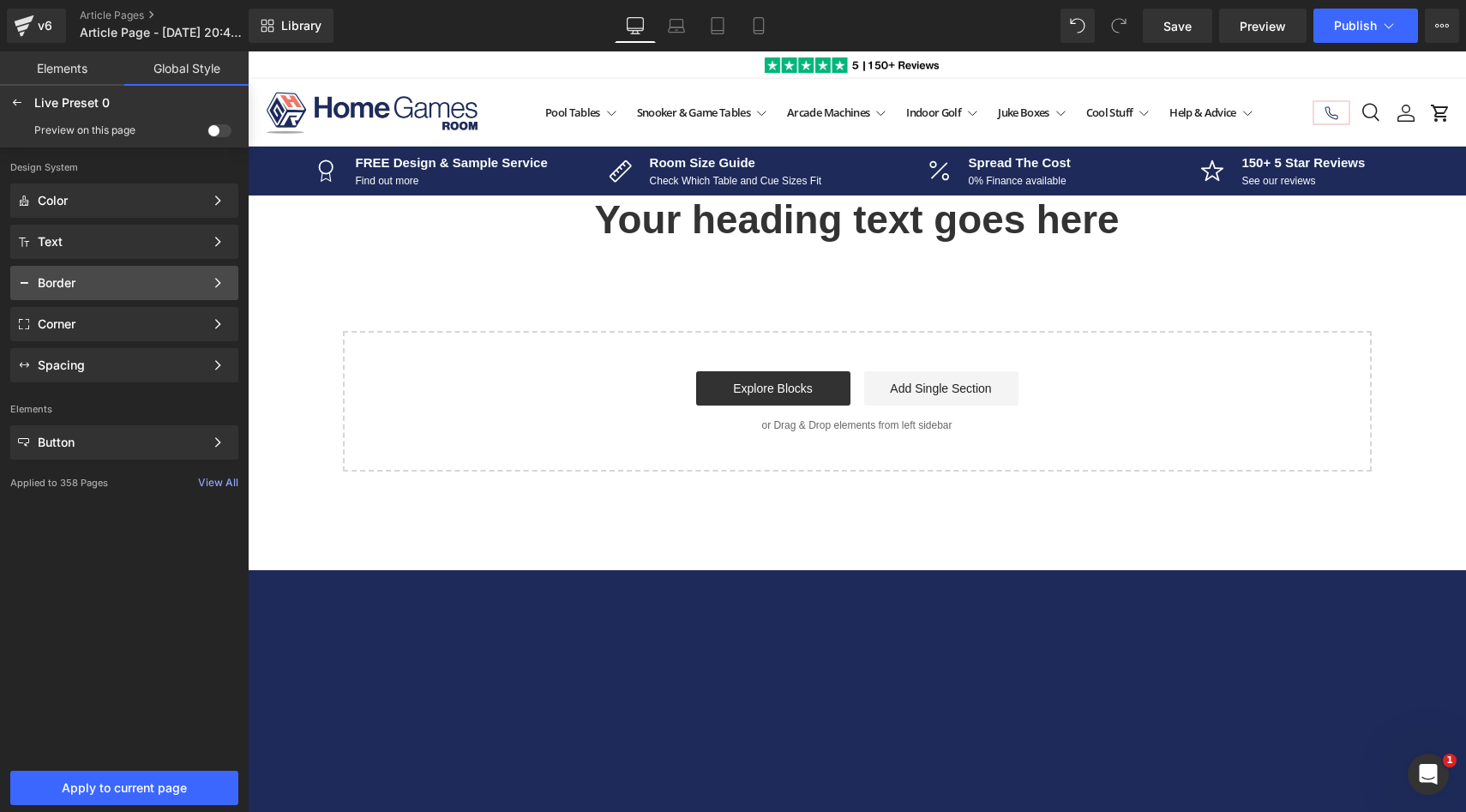
click at [94, 279] on div "Border" at bounding box center [121, 283] width 167 height 14
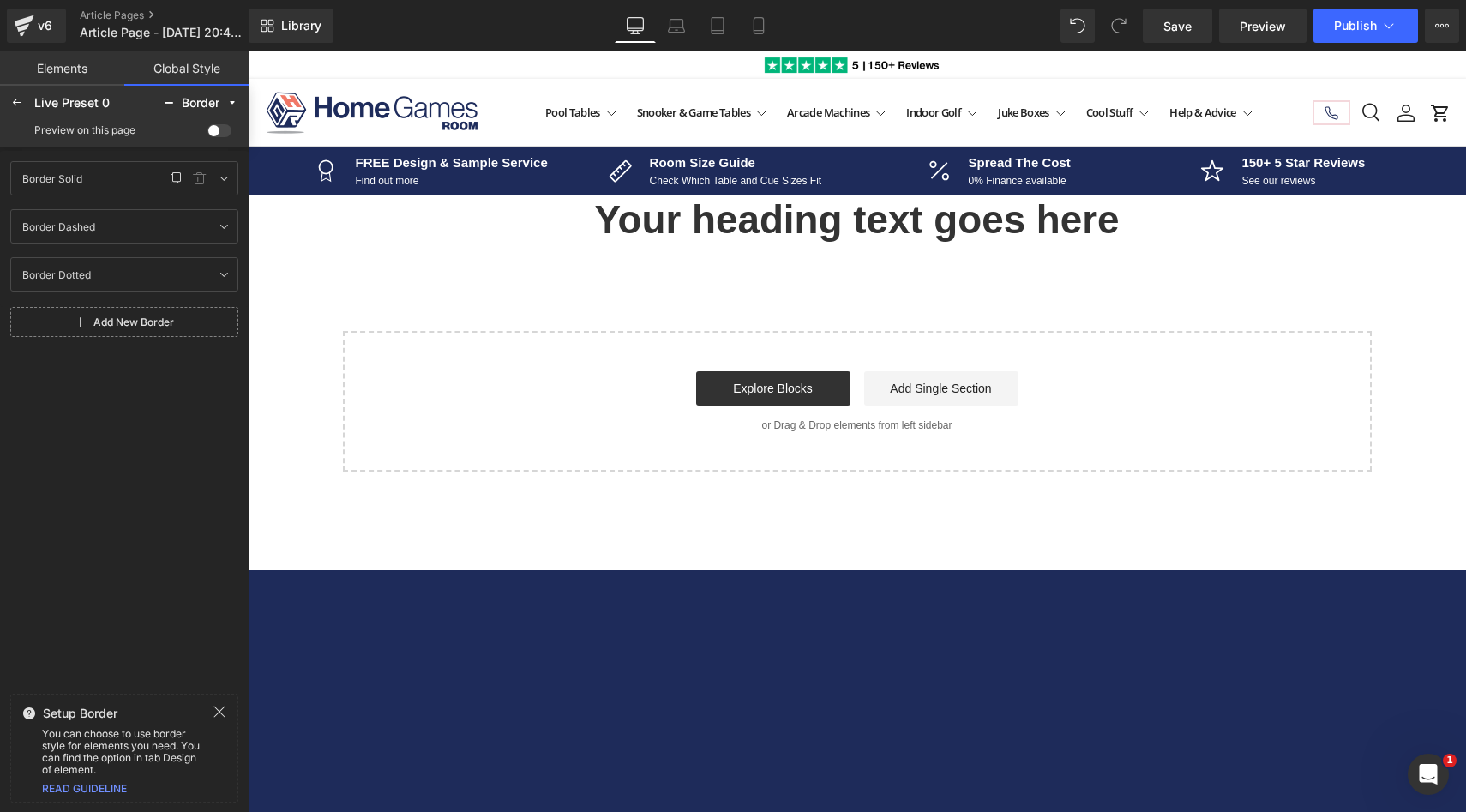
click at [139, 176] on div "Border Solid Border Solid" at bounding box center [90, 177] width 151 height 20
click at [220, 176] on icon at bounding box center [224, 178] width 14 height 14
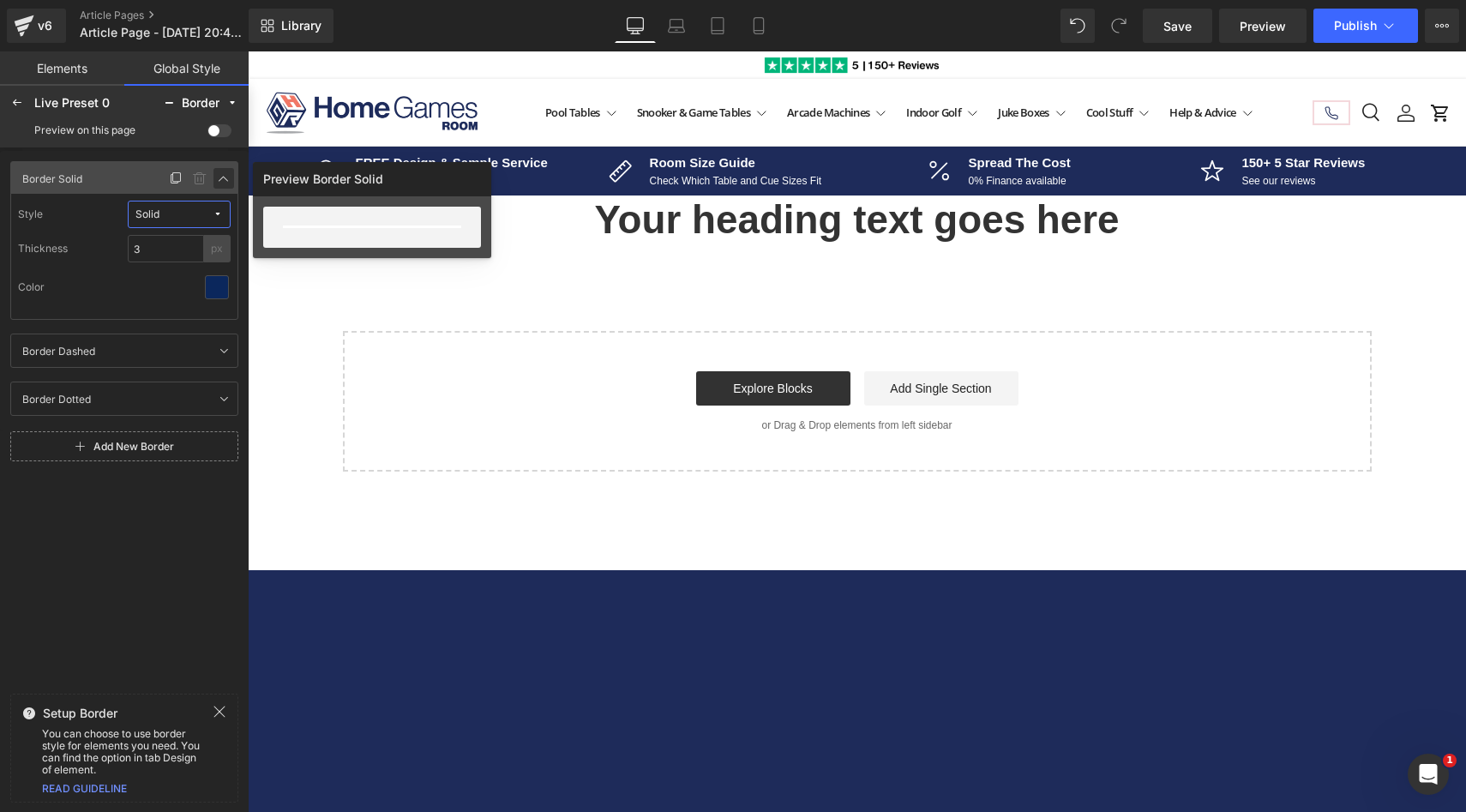
click at [220, 181] on icon at bounding box center [224, 178] width 14 height 14
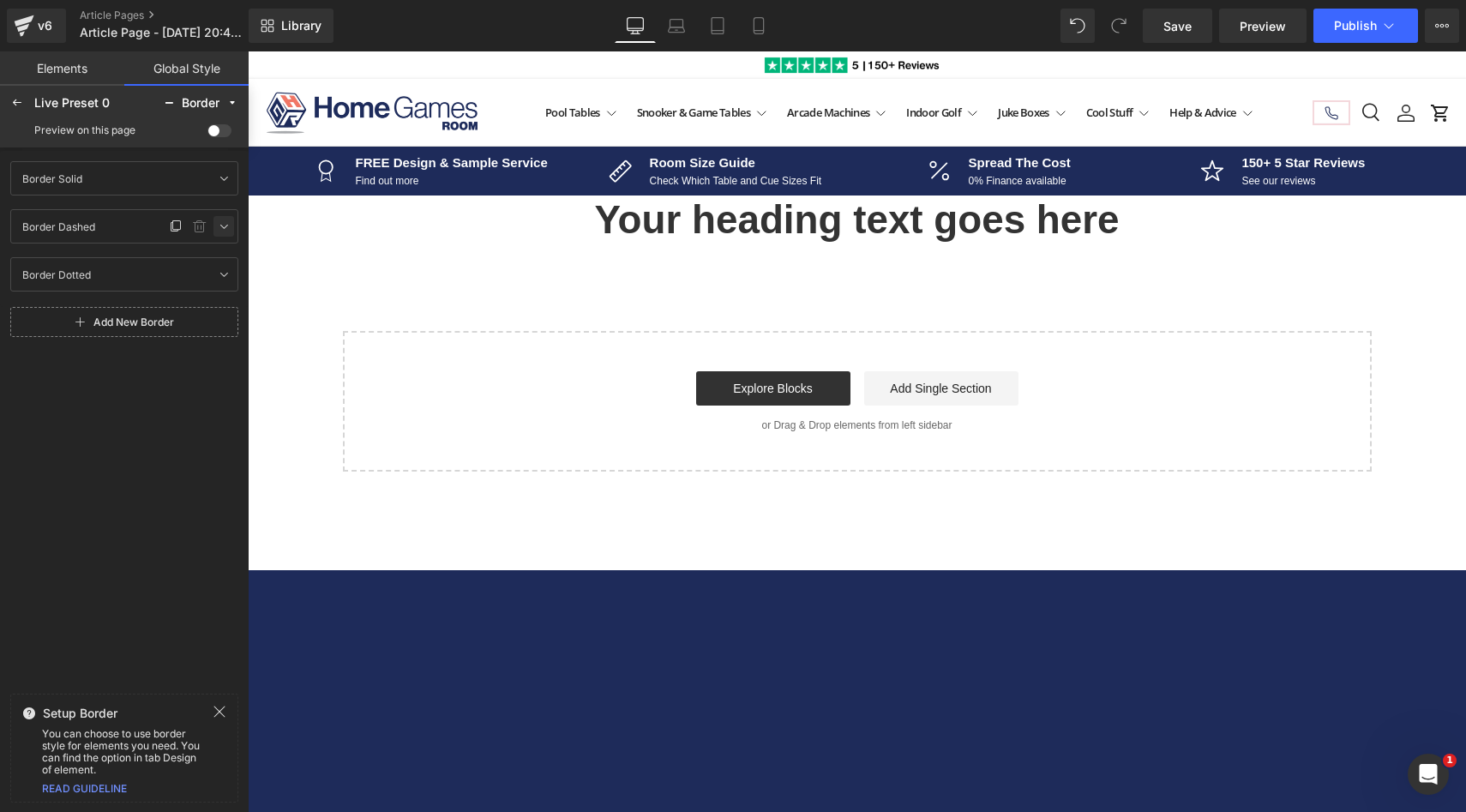
click at [216, 228] on link at bounding box center [223, 226] width 20 height 20
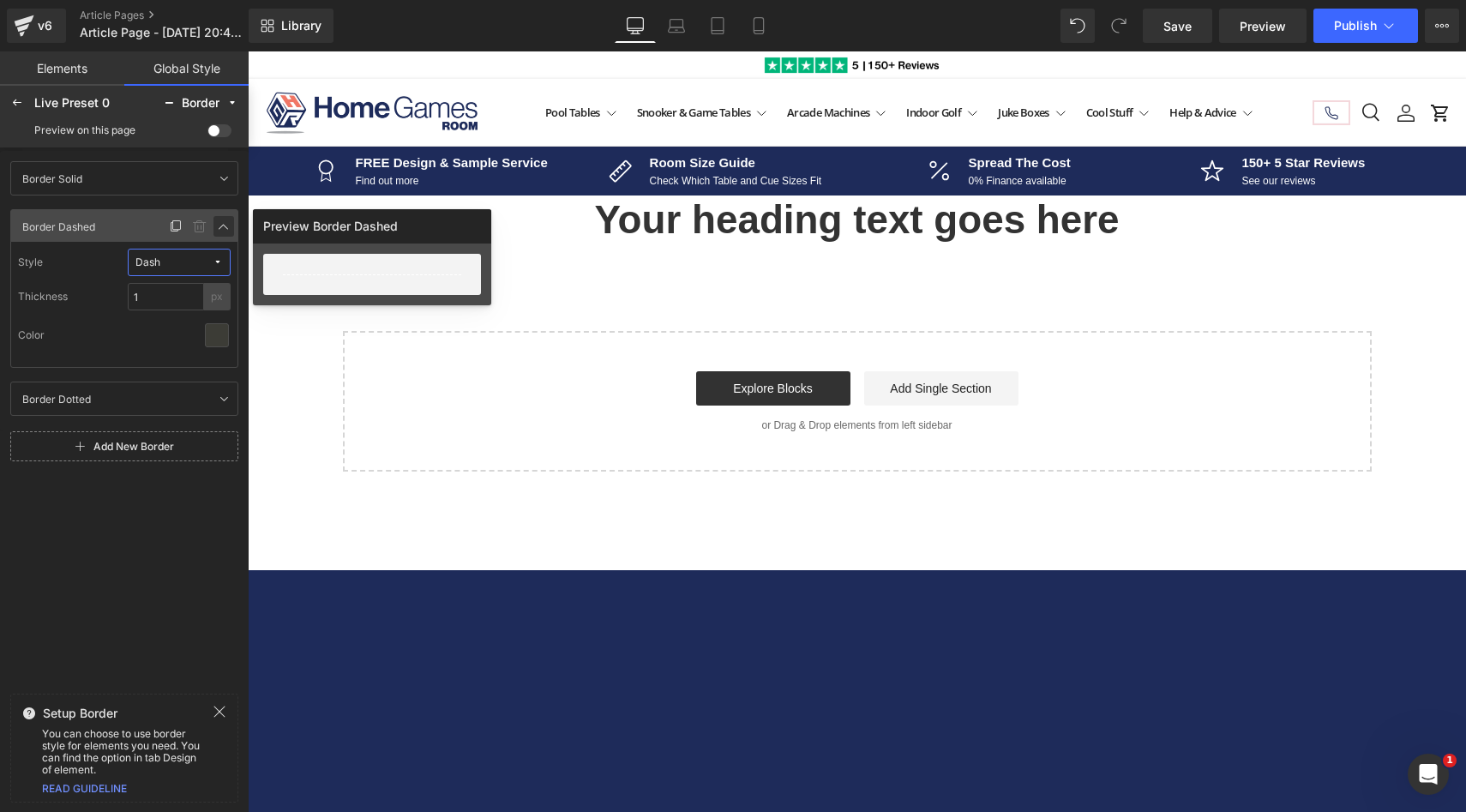
click at [216, 228] on link at bounding box center [223, 226] width 20 height 20
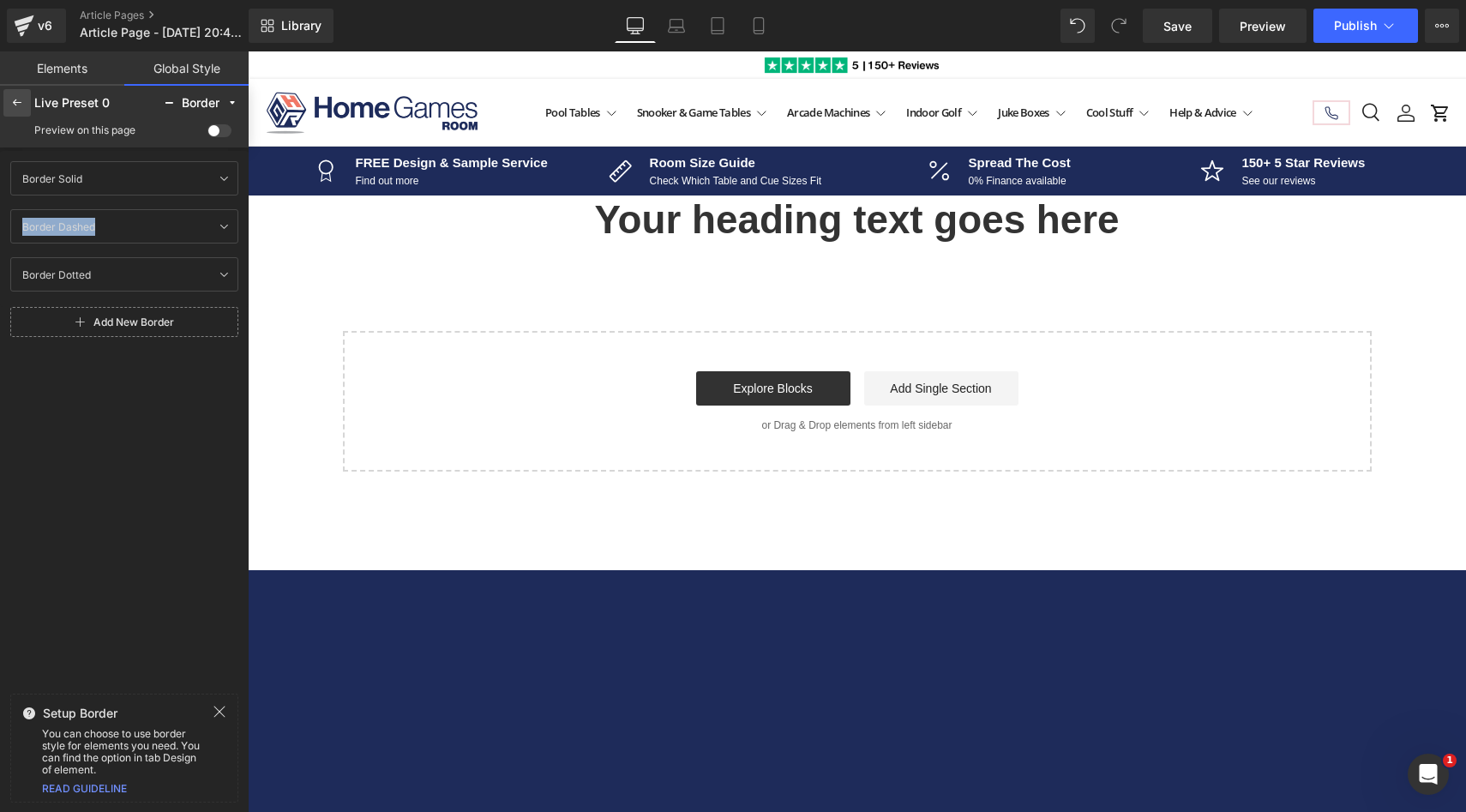
click at [19, 99] on icon at bounding box center [17, 103] width 14 height 14
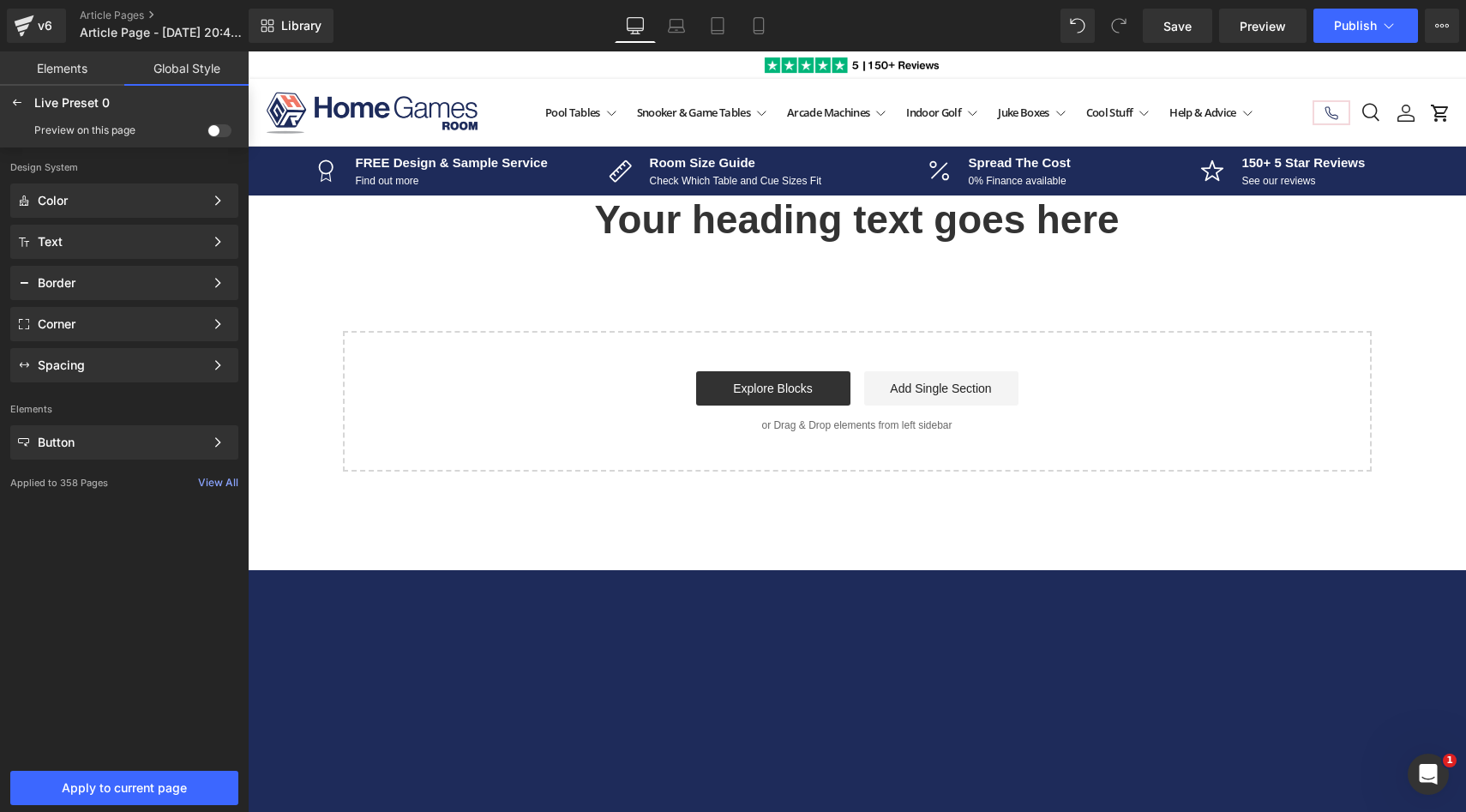
click at [75, 85] on link "Elements" at bounding box center [62, 68] width 124 height 34
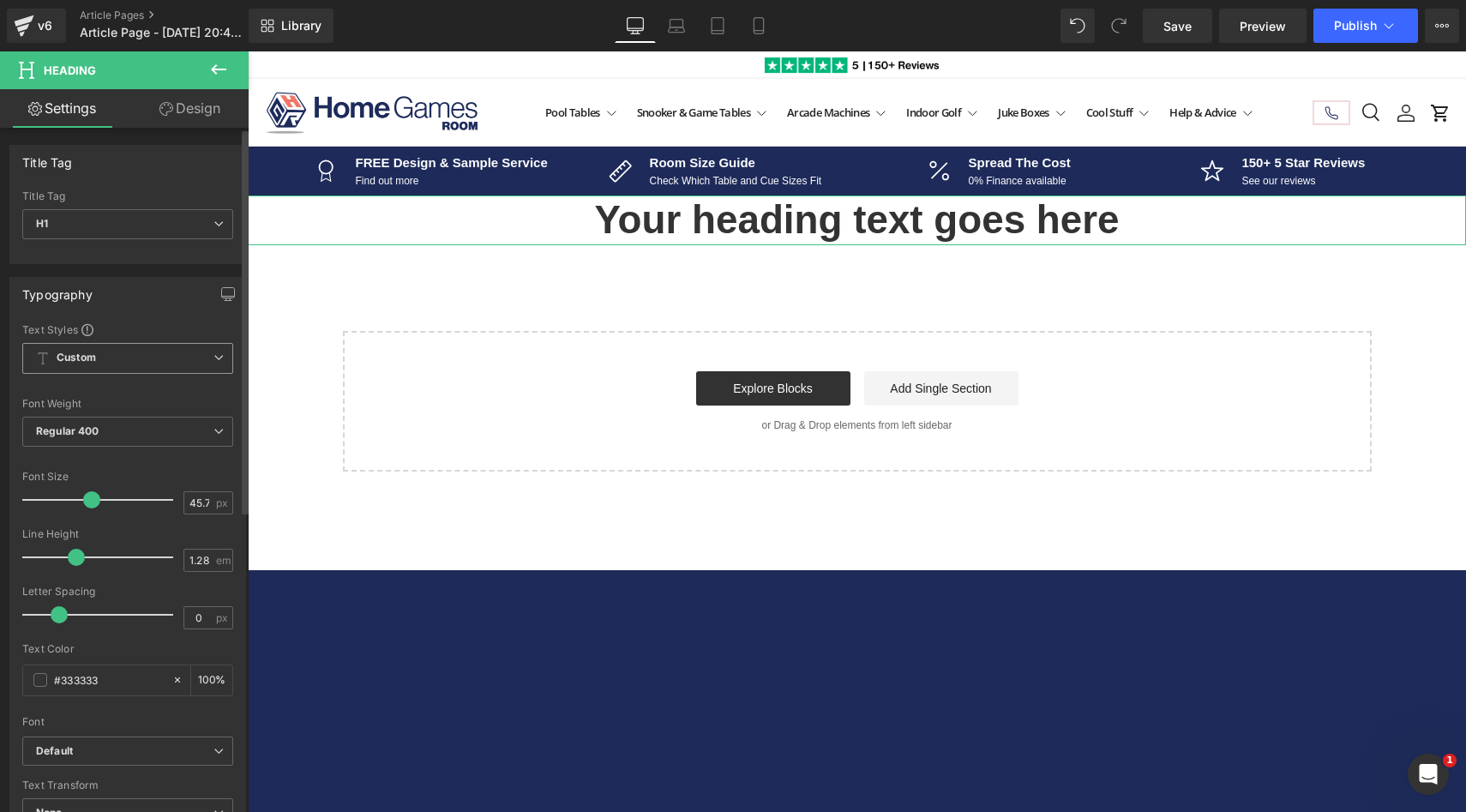
click at [131, 364] on span "Custom Setup Global Style" at bounding box center [128, 359] width 211 height 31
click at [132, 420] on div "Setup Global Style" at bounding box center [124, 427] width 204 height 41
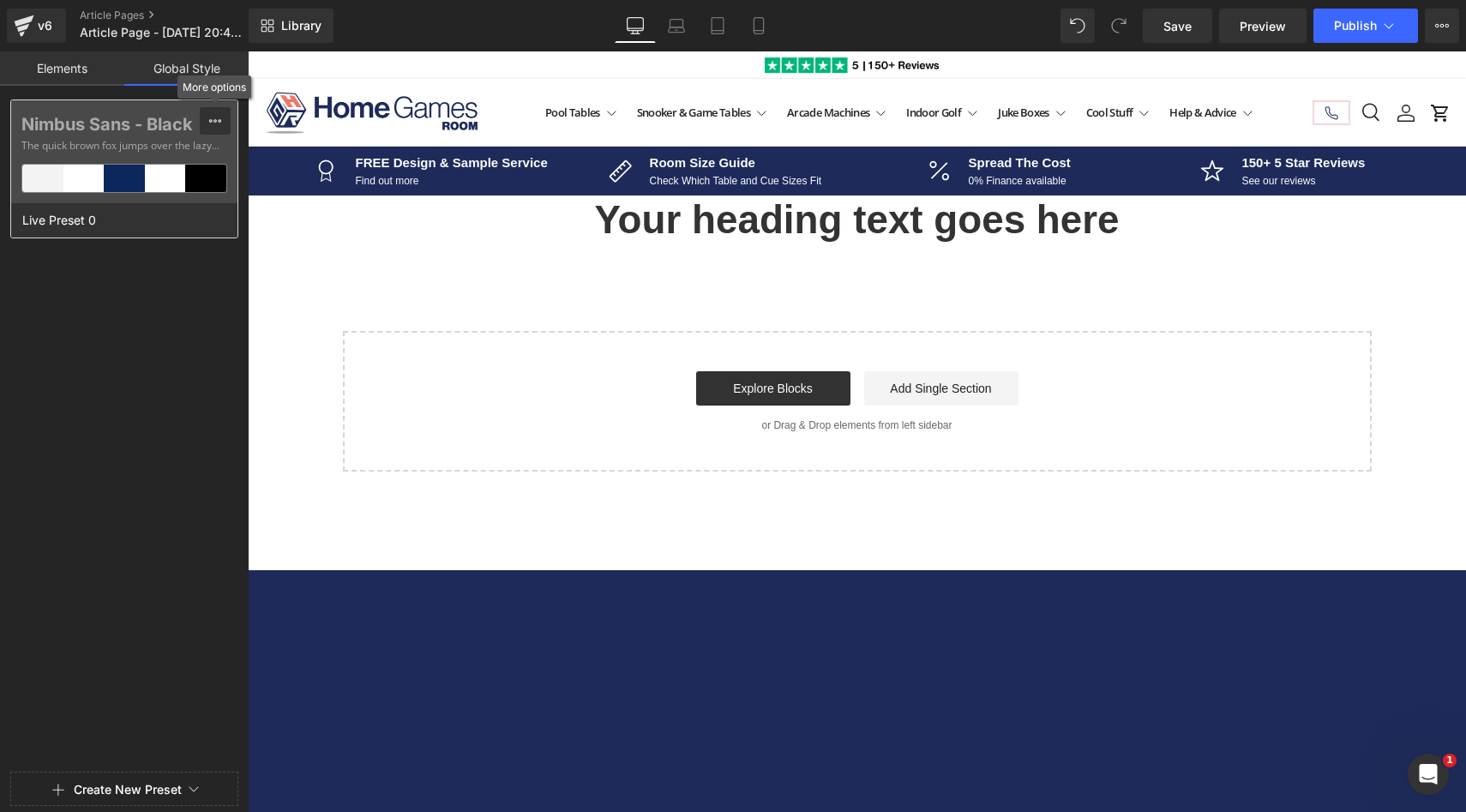
click at [212, 114] on icon at bounding box center [215, 121] width 14 height 14
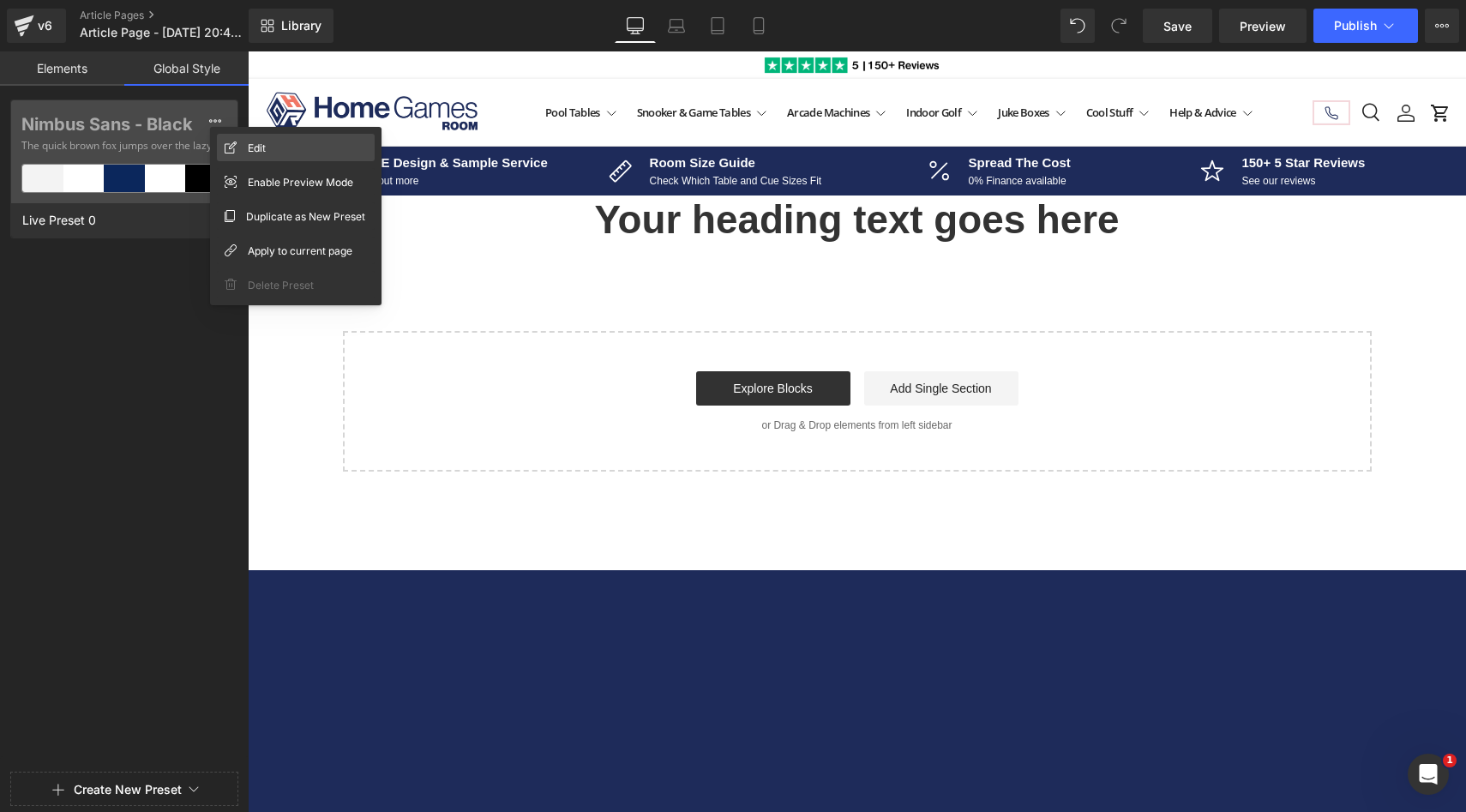
click at [265, 146] on div "Edit" at bounding box center [296, 147] width 158 height 27
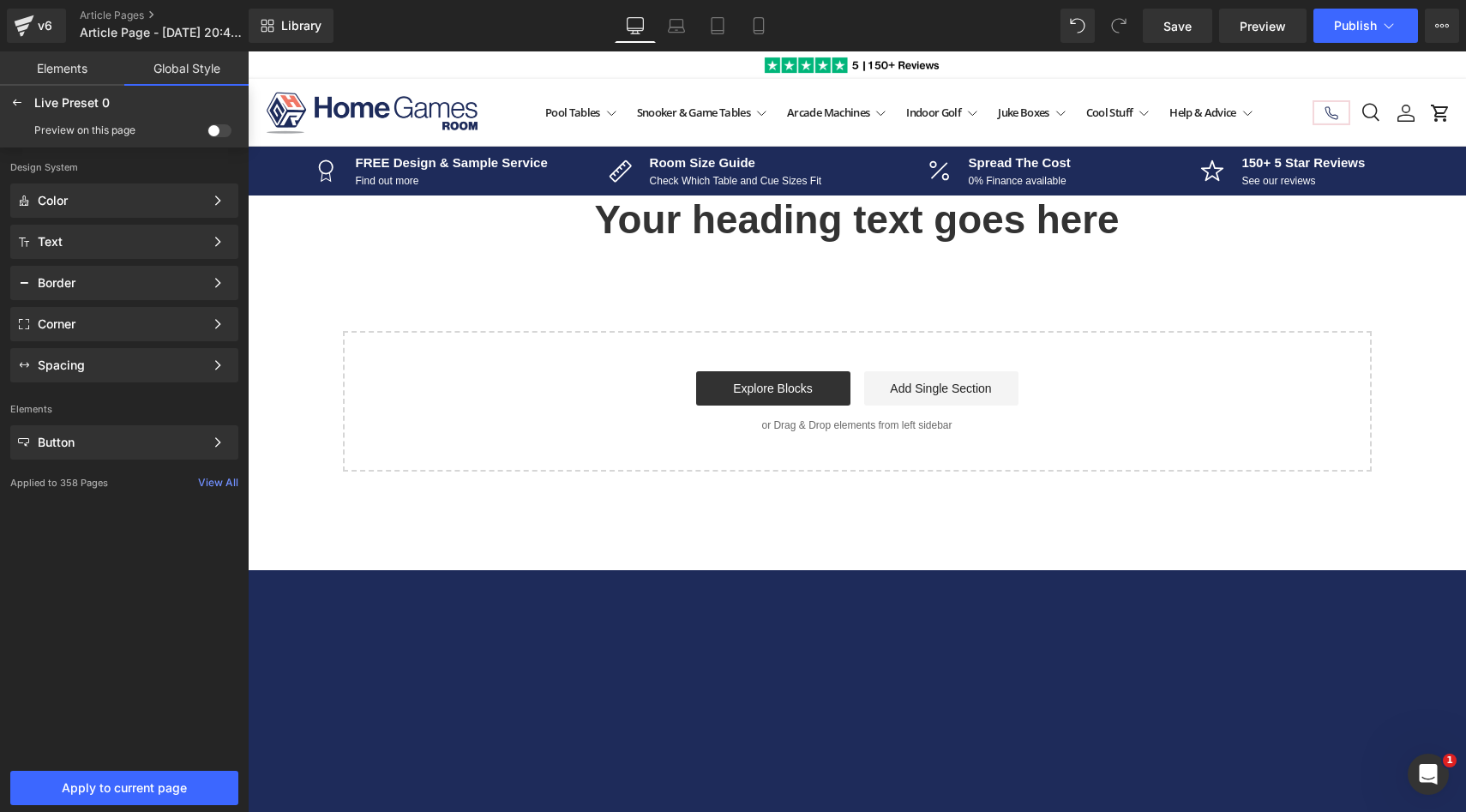
click at [224, 480] on div "View All" at bounding box center [218, 483] width 41 height 12
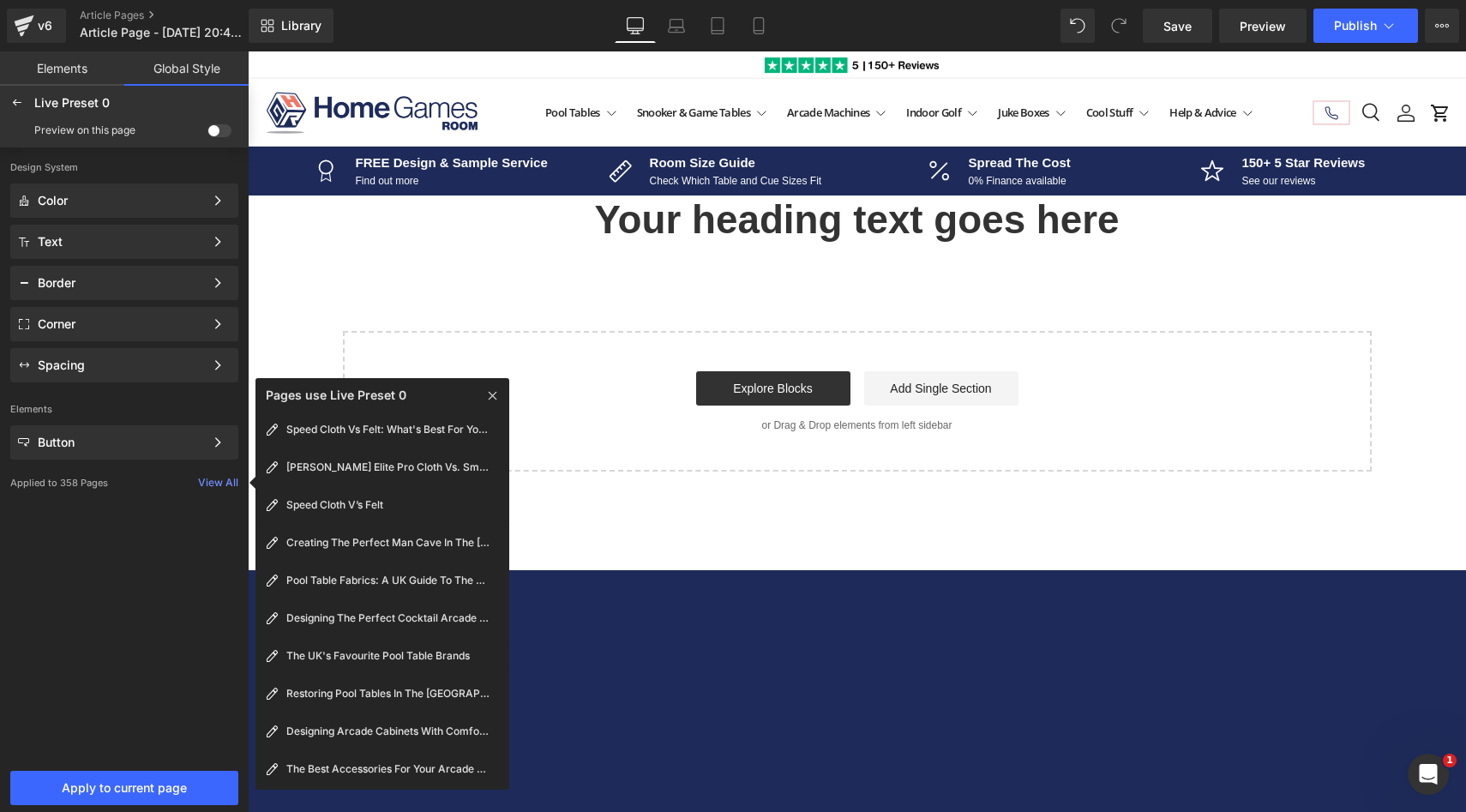
click at [224, 480] on div "View All" at bounding box center [218, 483] width 41 height 12
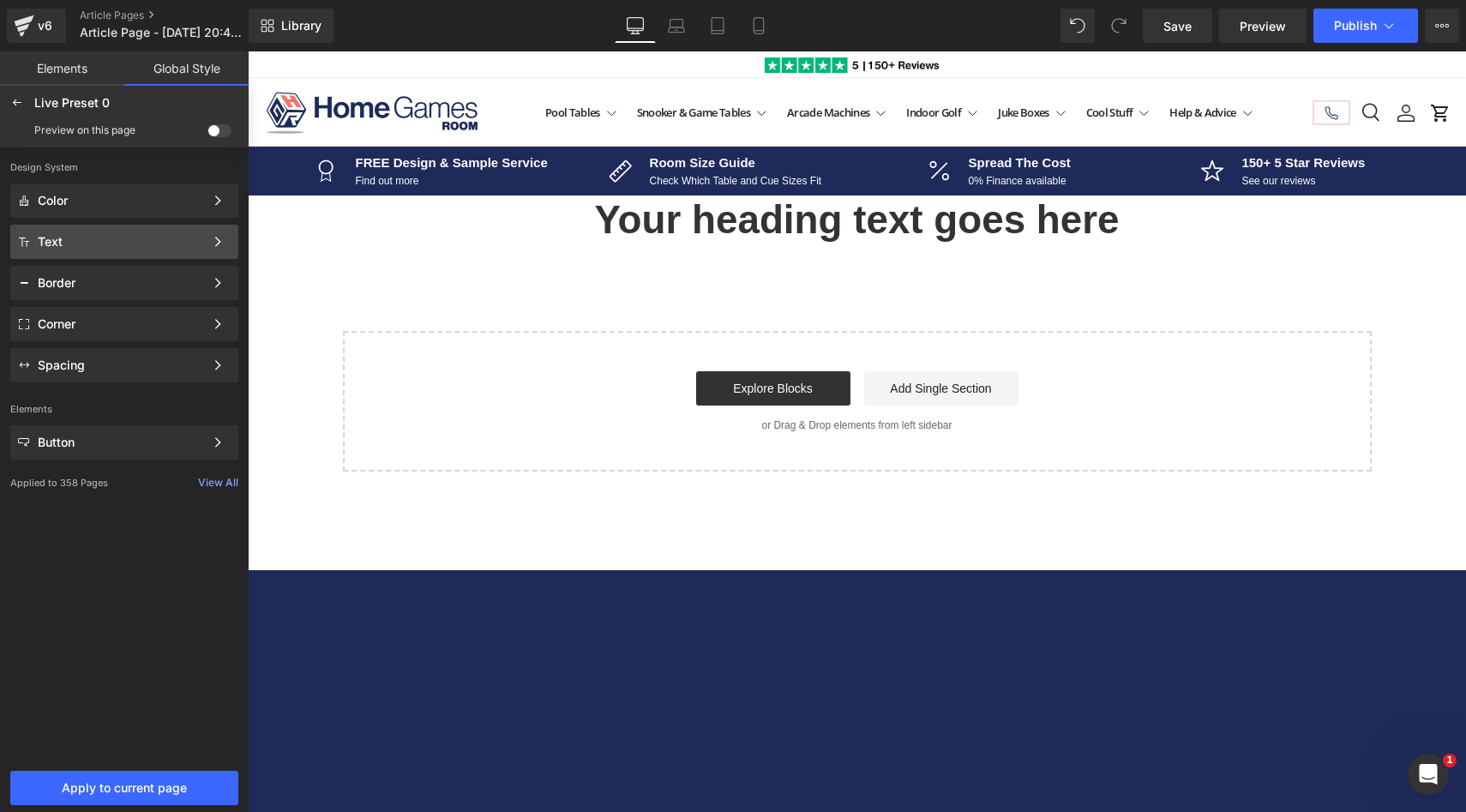
click at [175, 230] on div "Text Color Style Define a color palette and apply it to your pages 1 of 3 Next" at bounding box center [124, 241] width 228 height 34
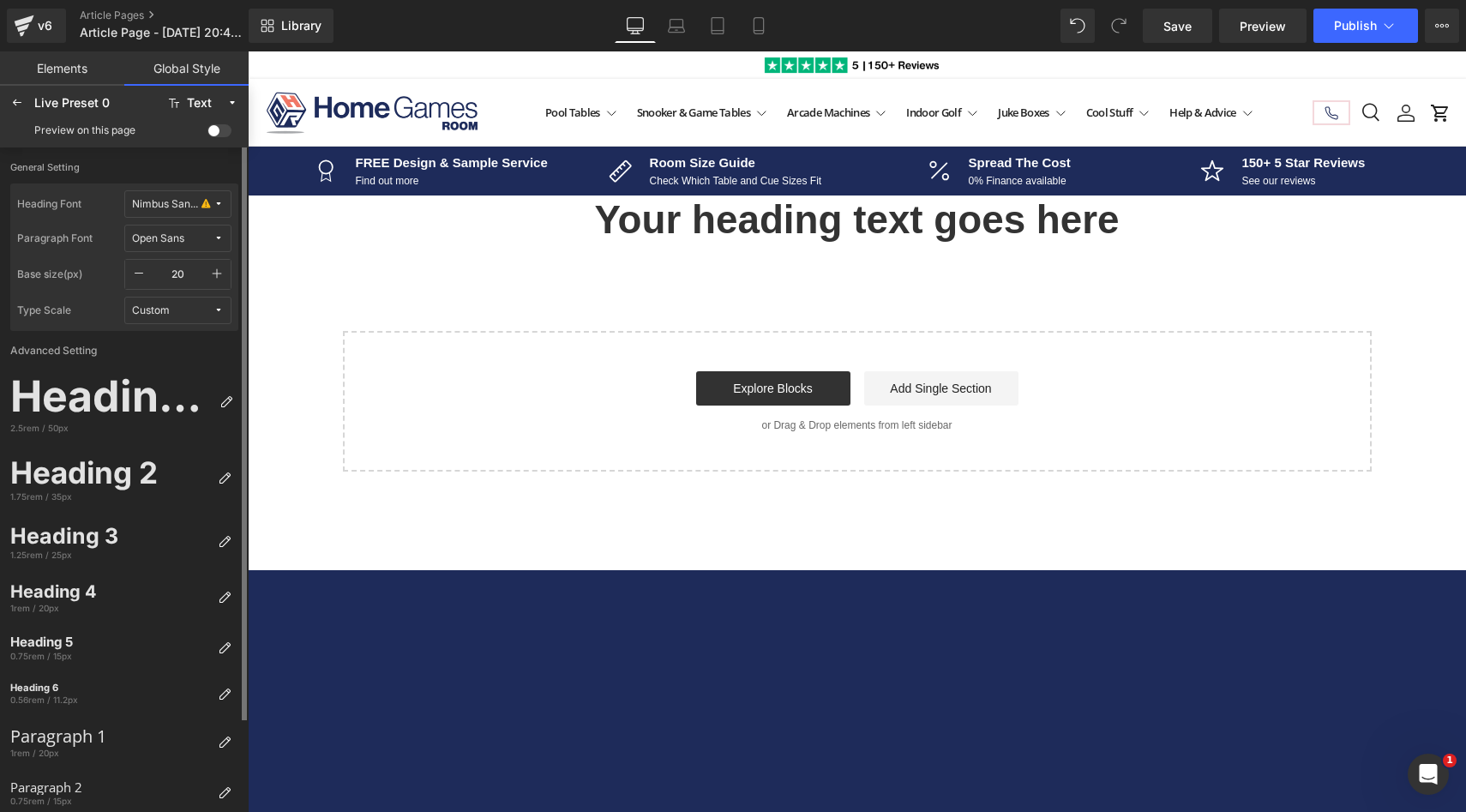
click at [159, 313] on div "Custom" at bounding box center [150, 310] width 38 height 13
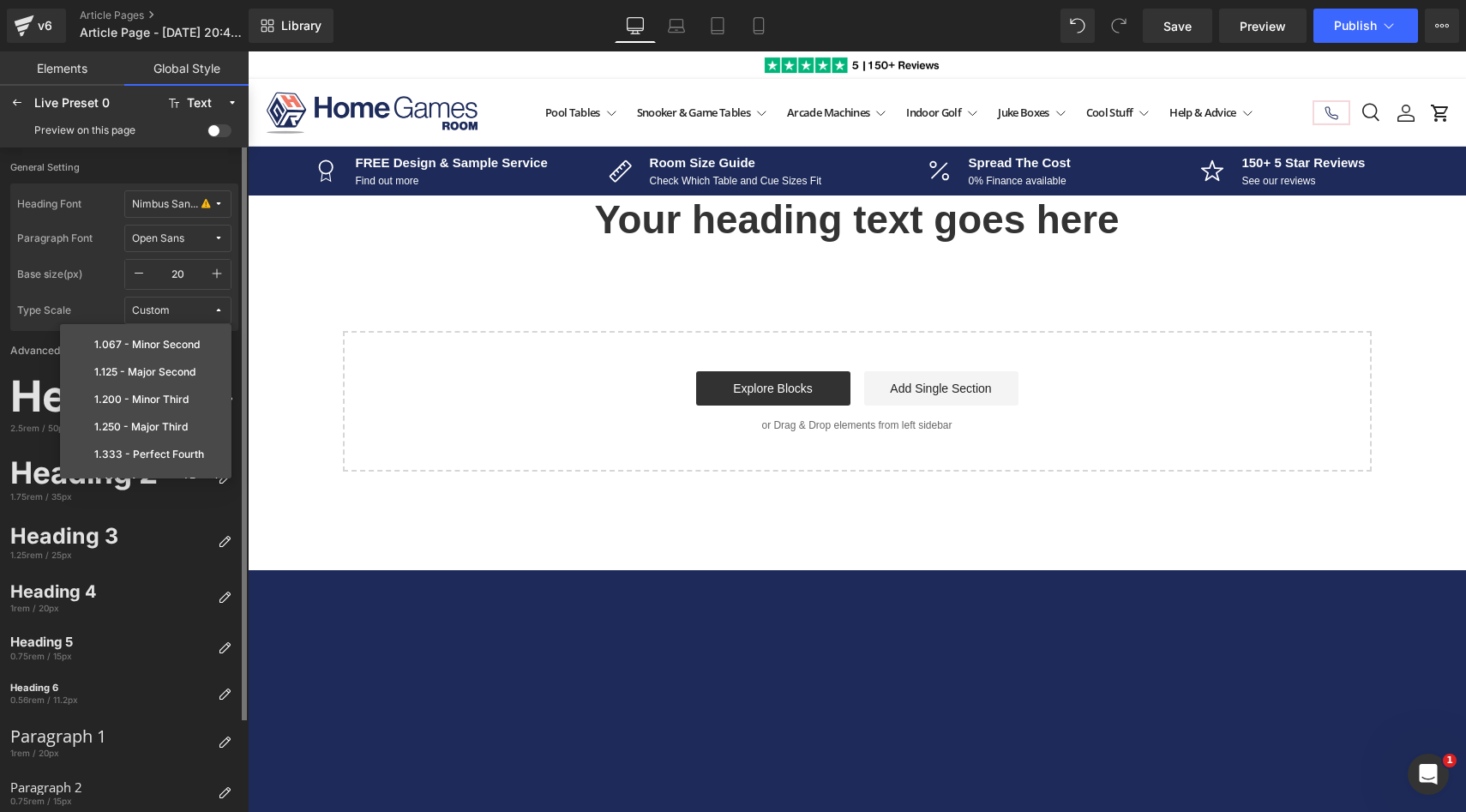
click at [81, 307] on label "Type Scale" at bounding box center [71, 310] width 108 height 27
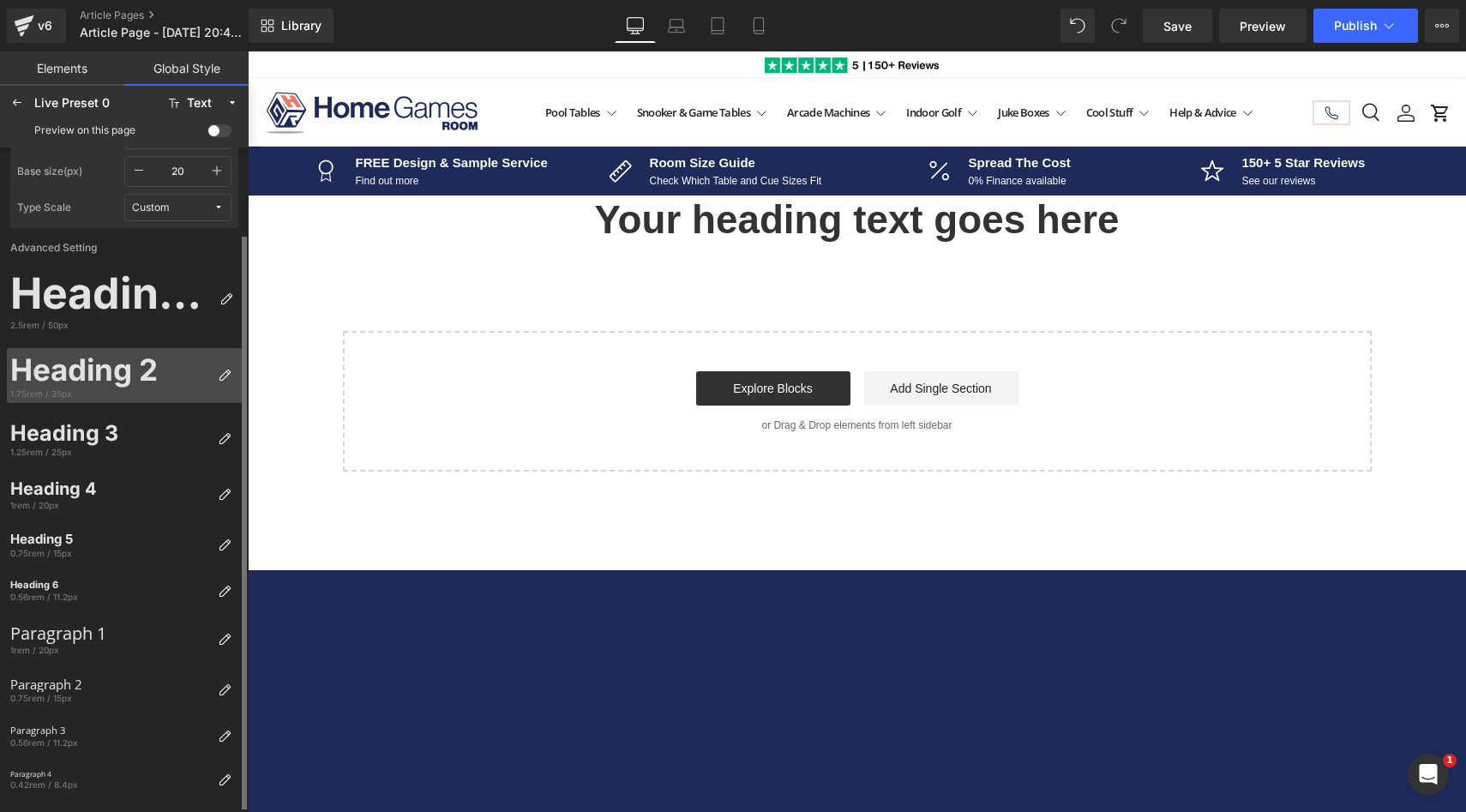
scroll to position [0, 0]
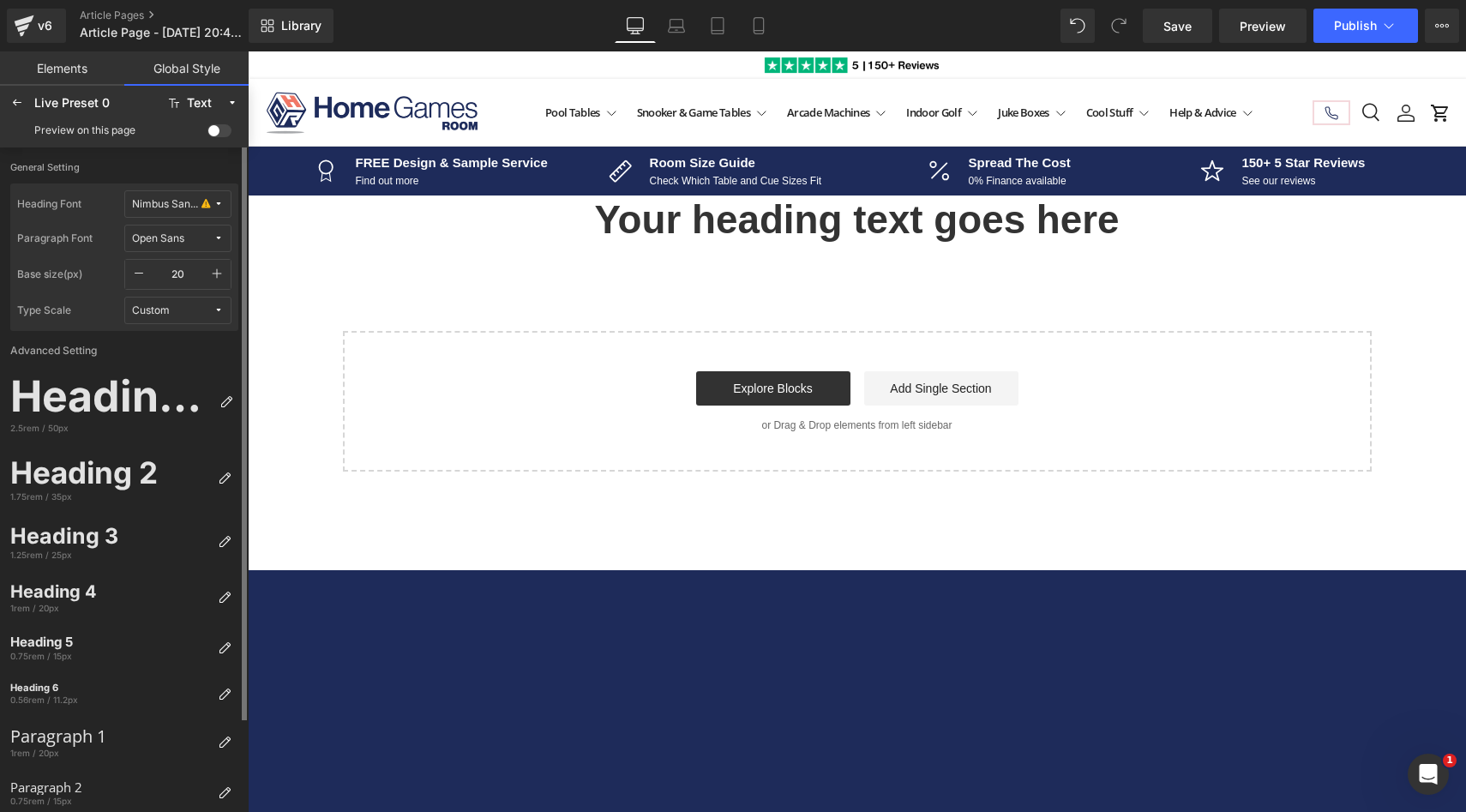
click at [140, 164] on label "General Setting" at bounding box center [124, 172] width 228 height 22
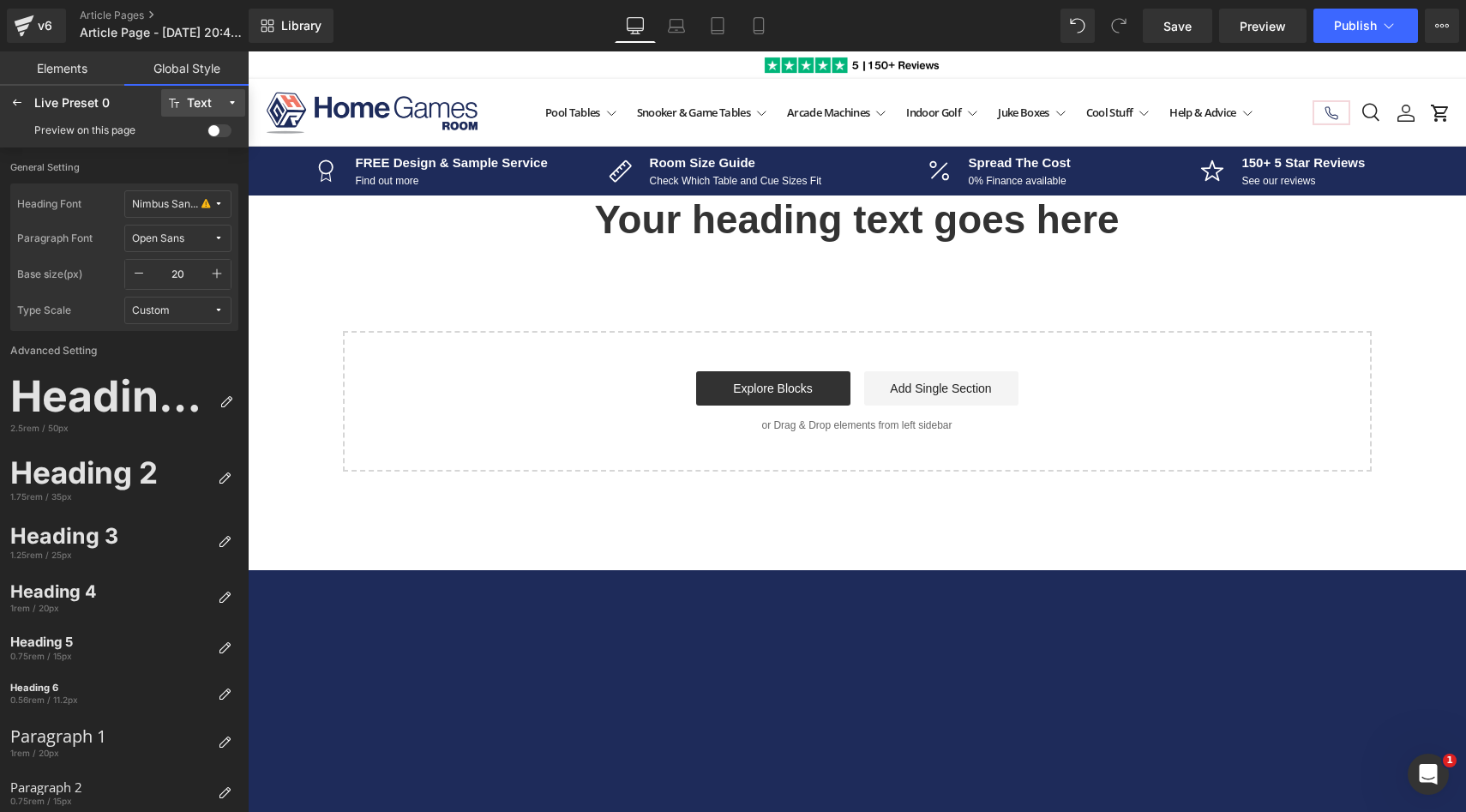
click at [184, 108] on button "Text" at bounding box center [203, 103] width 84 height 27
click at [190, 218] on label "Corner" at bounding box center [197, 219] width 34 height 12
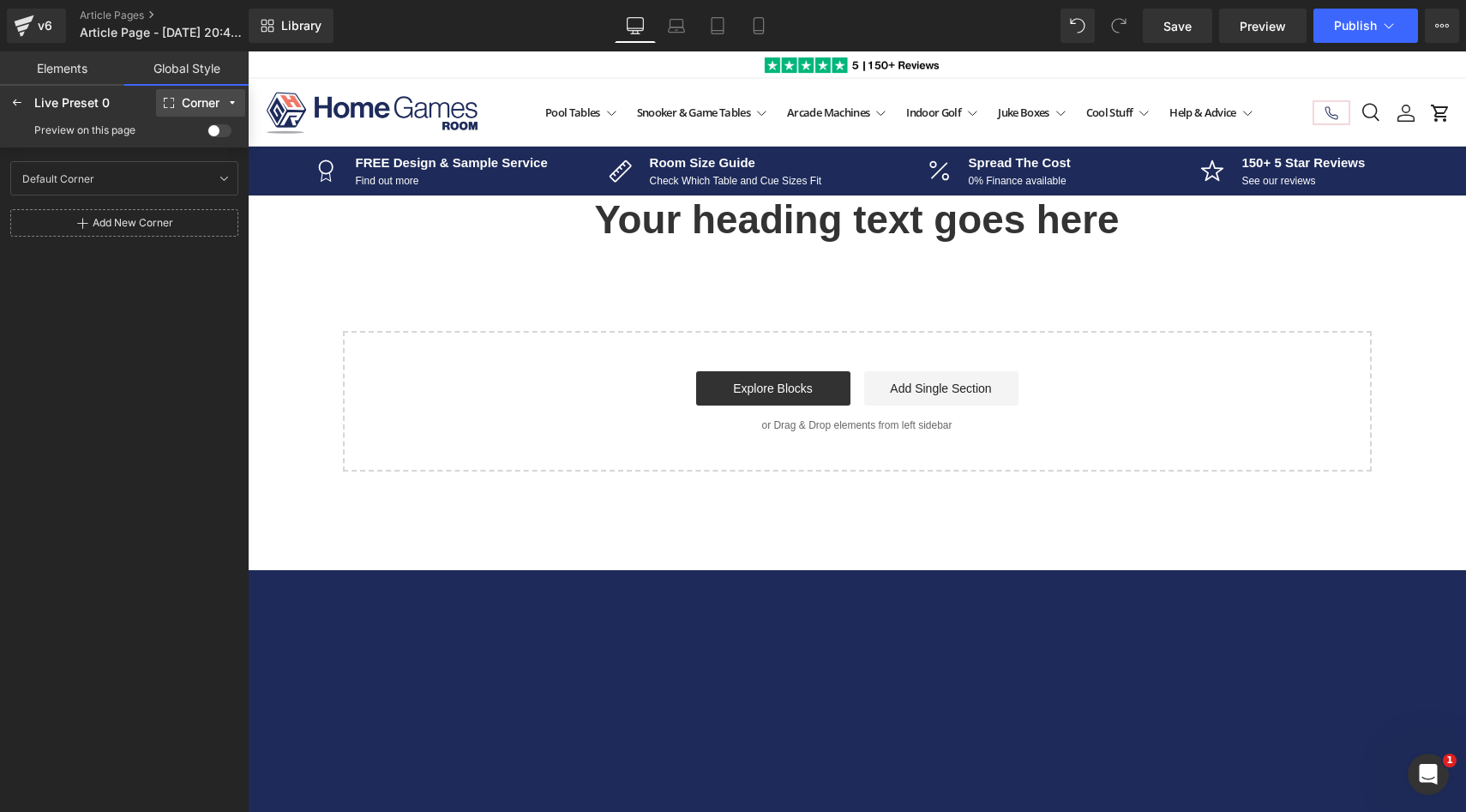
click at [178, 99] on button "Corner" at bounding box center [201, 103] width 89 height 27
click at [191, 235] on div "Spacing" at bounding box center [196, 247] width 85 height 27
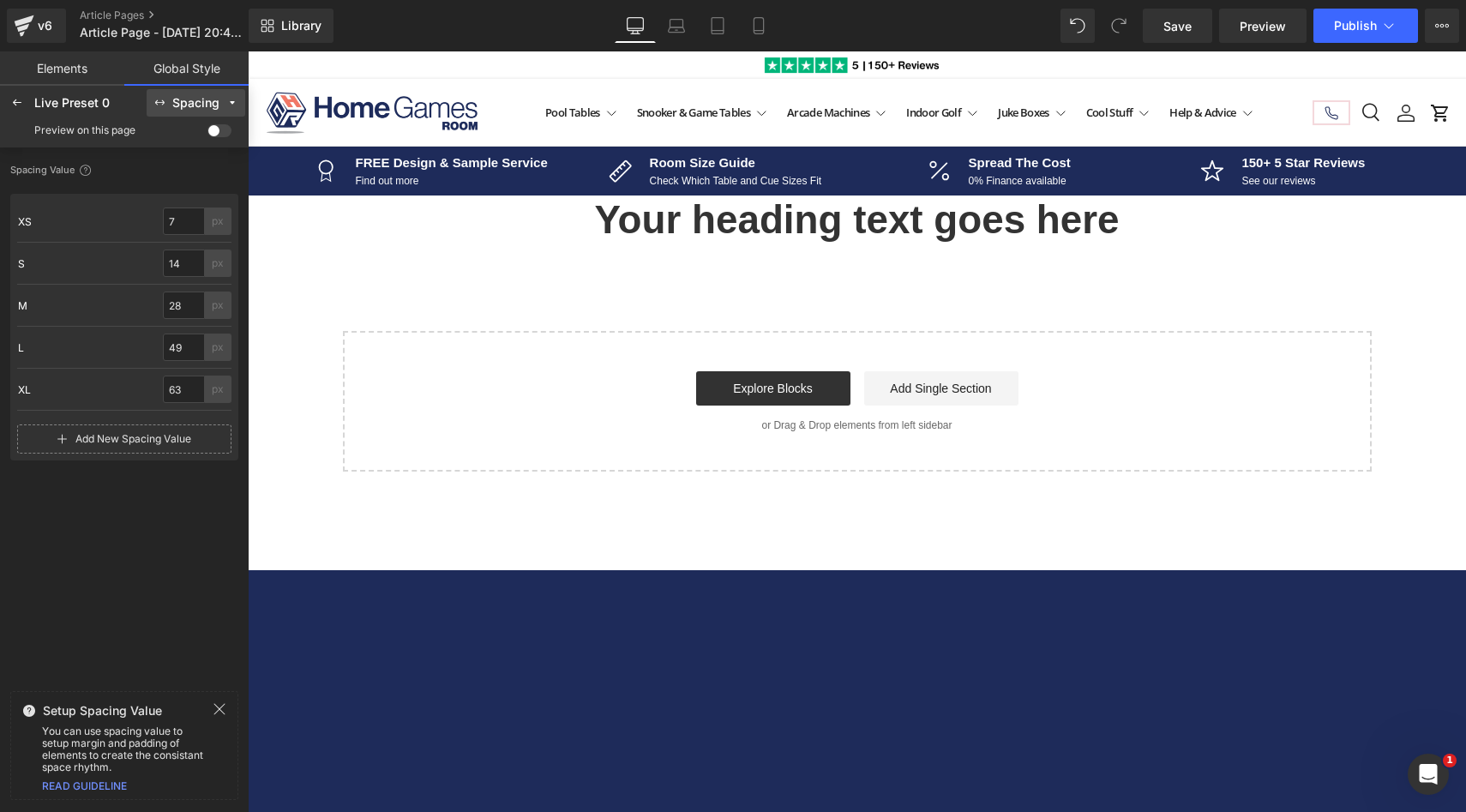
click at [191, 235] on div "XS XS 7 px" at bounding box center [124, 221] width 214 height 42
click at [194, 106] on div "Spacing" at bounding box center [196, 103] width 47 height 13
click at [212, 270] on div "Button" at bounding box center [196, 274] width 72 height 14
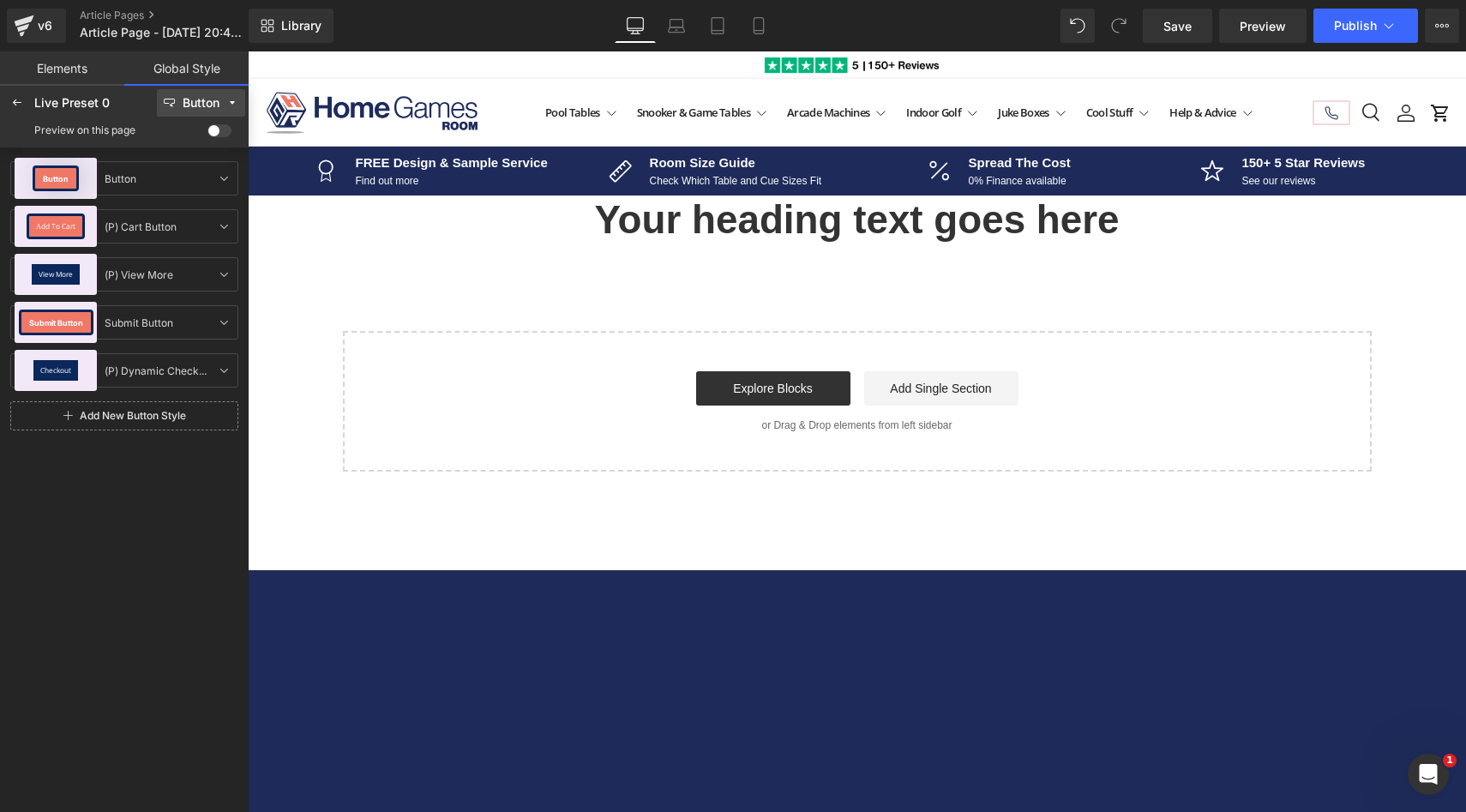
click at [180, 106] on button "Button" at bounding box center [201, 103] width 88 height 27
click at [113, 12] on link "Article Pages" at bounding box center [178, 16] width 198 height 14
